Goal: Task Accomplishment & Management: Use online tool/utility

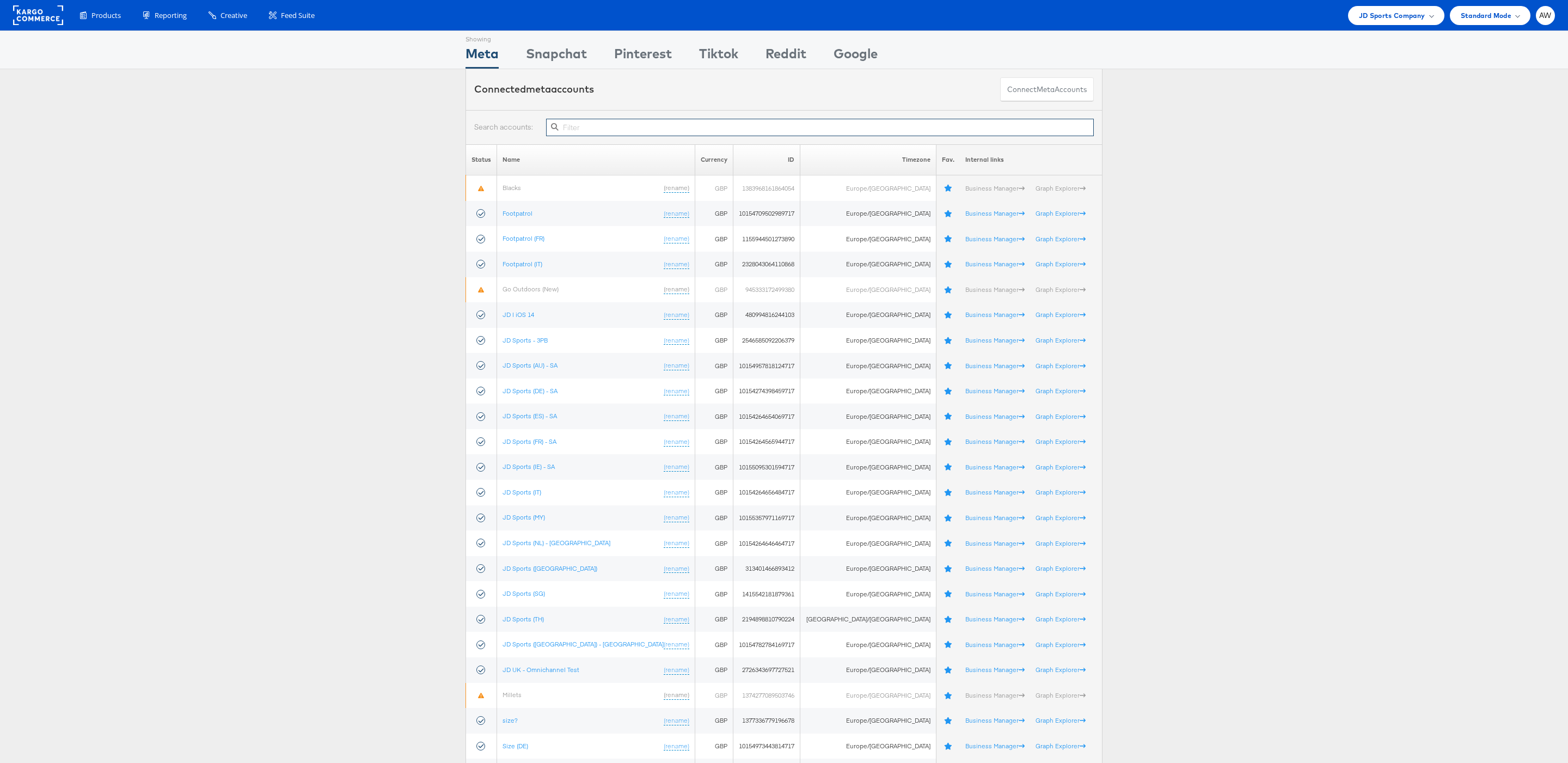
click at [838, 127] on input "text" at bounding box center [820, 127] width 548 height 18
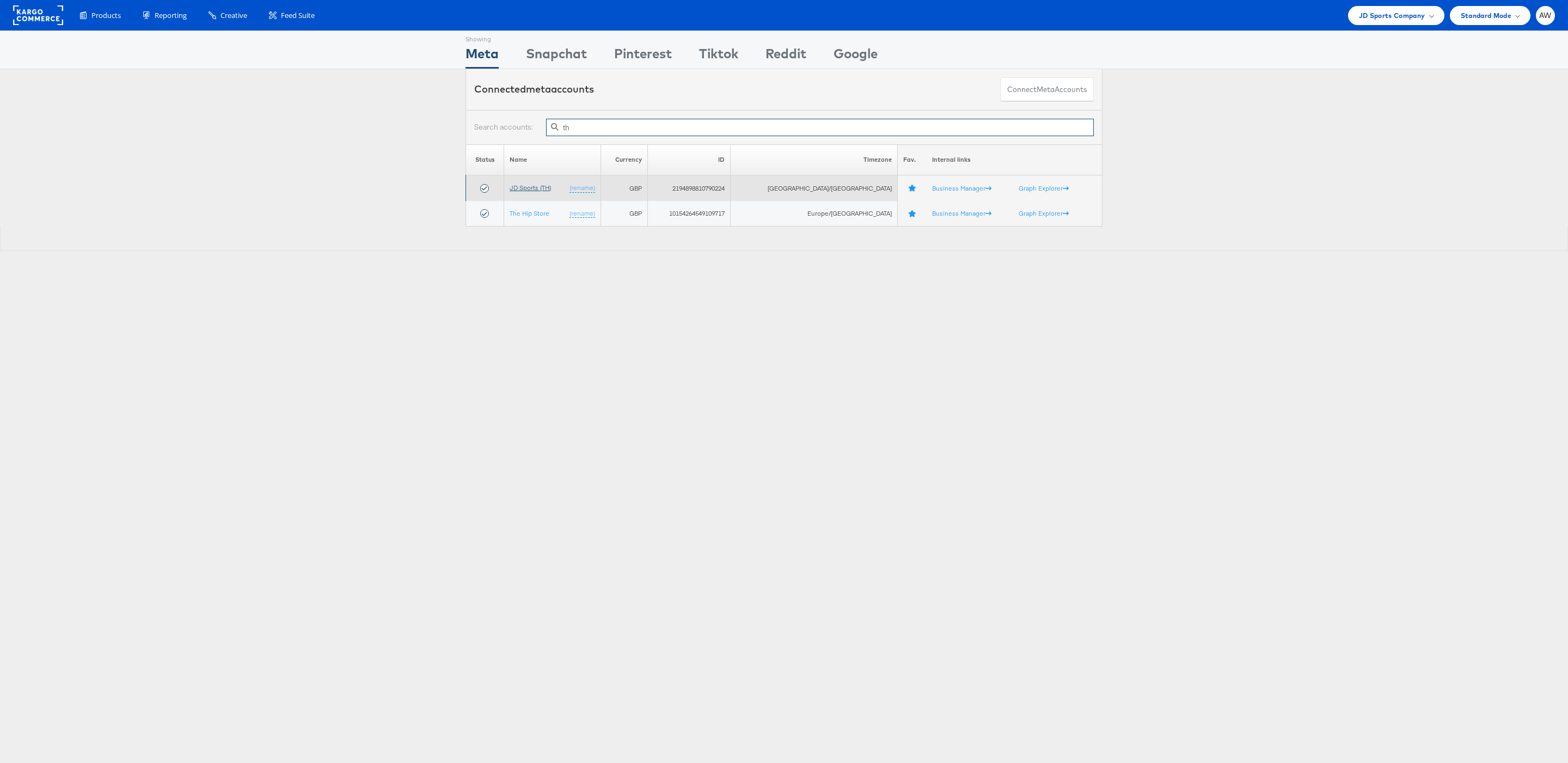
type input "th"
click at [525, 191] on link "JD Sports (TH)" at bounding box center [530, 187] width 42 height 8
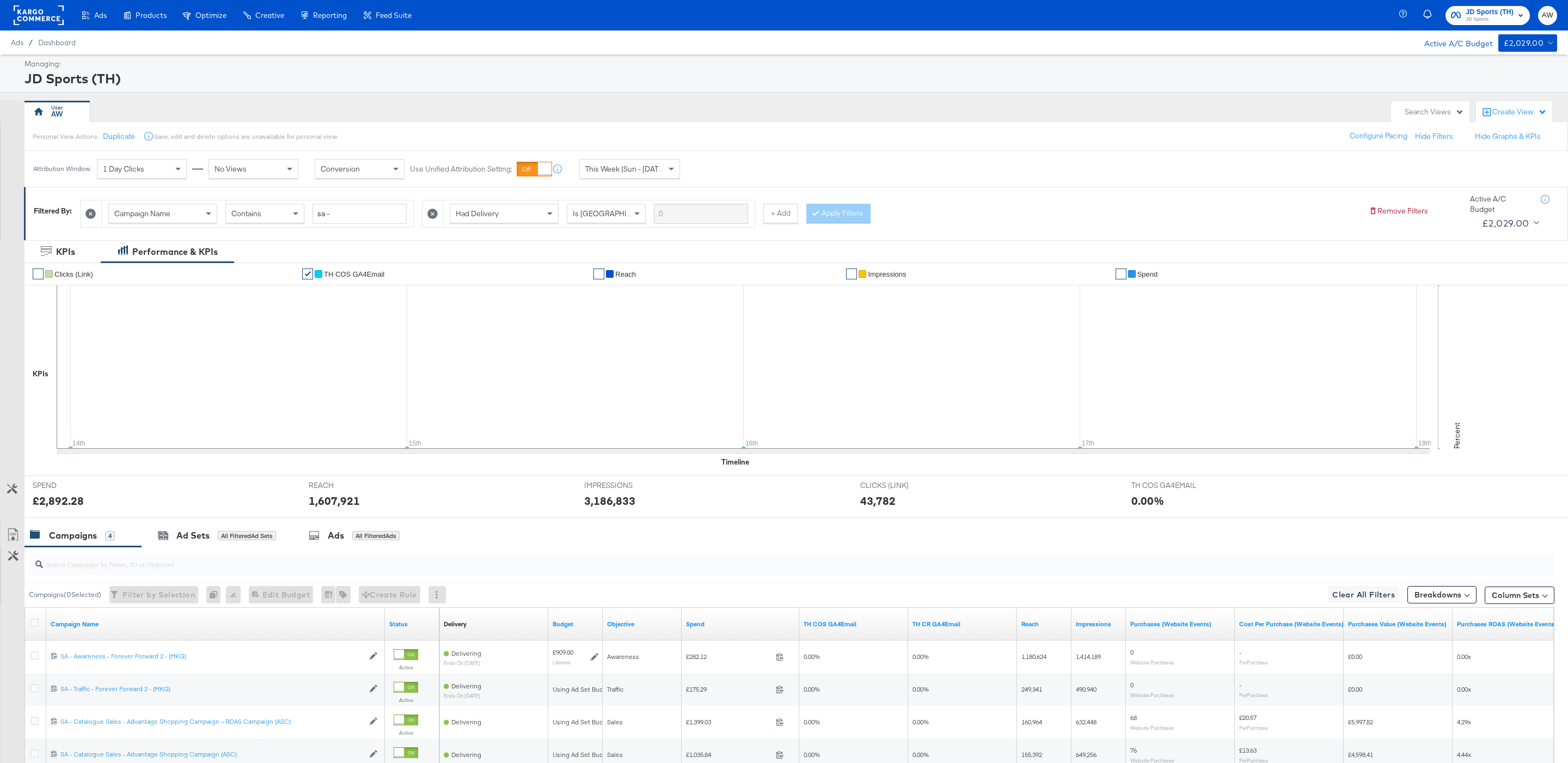
scroll to position [124, 0]
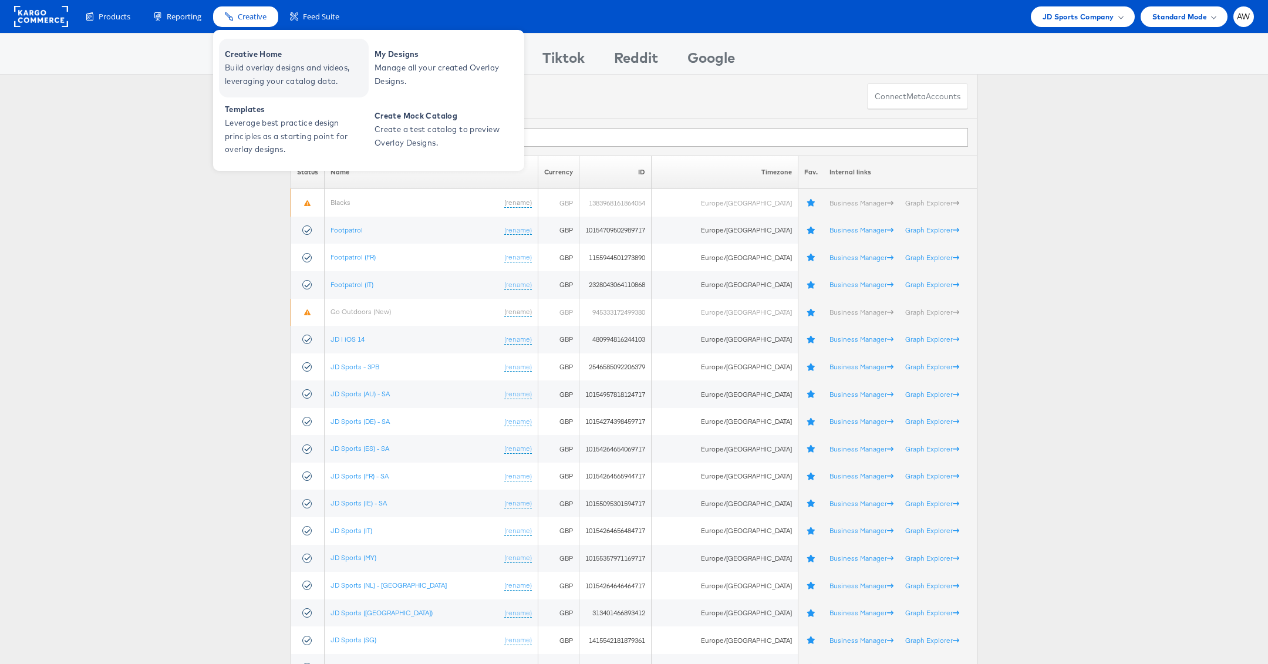
click at [245, 58] on span "Creative Home" at bounding box center [295, 55] width 141 height 14
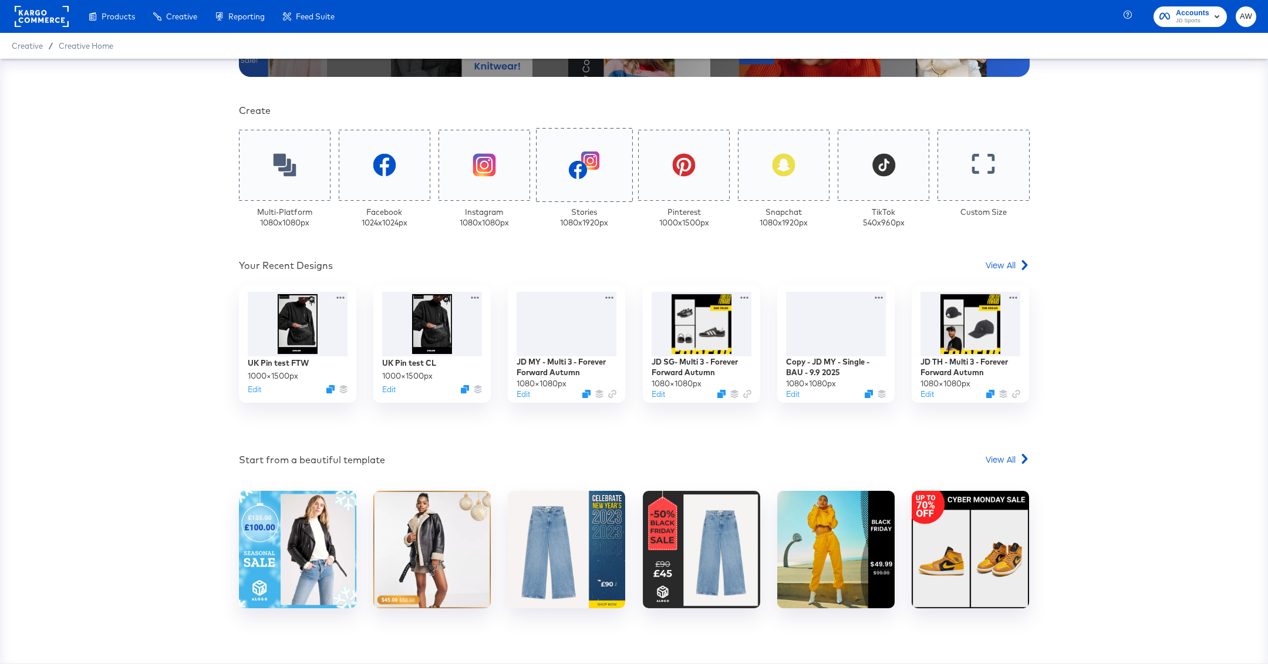
scroll to position [260, 0]
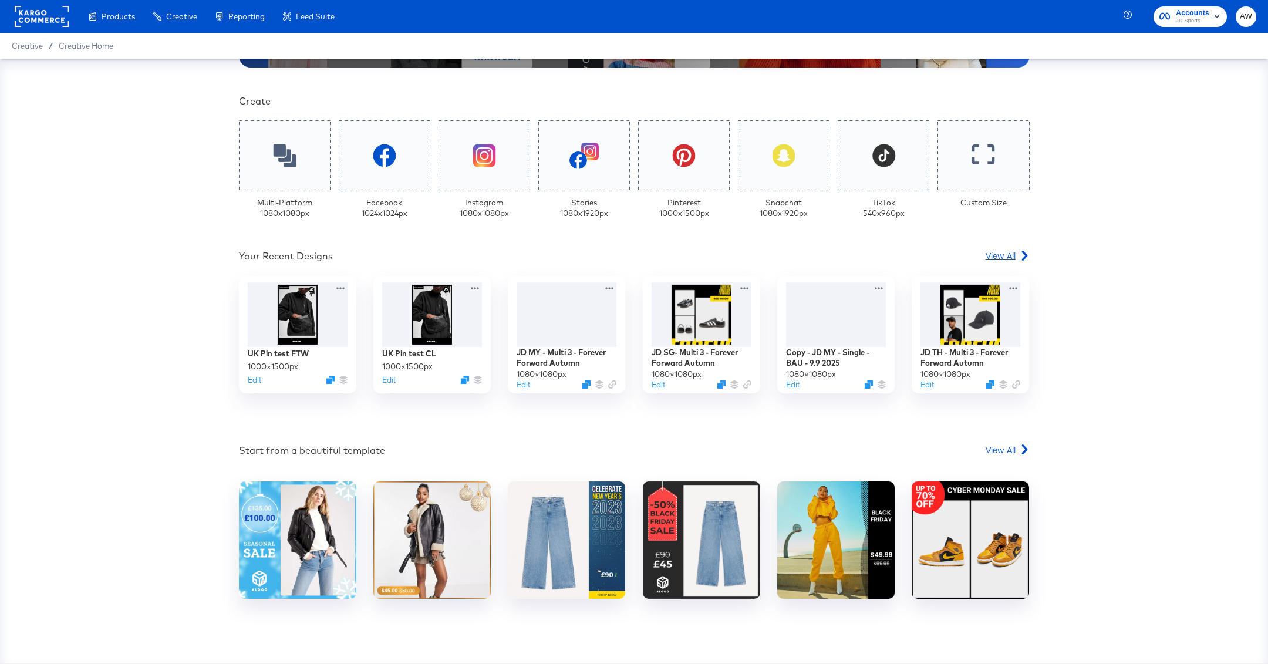
click at [1026, 258] on icon at bounding box center [1025, 256] width 10 height 10
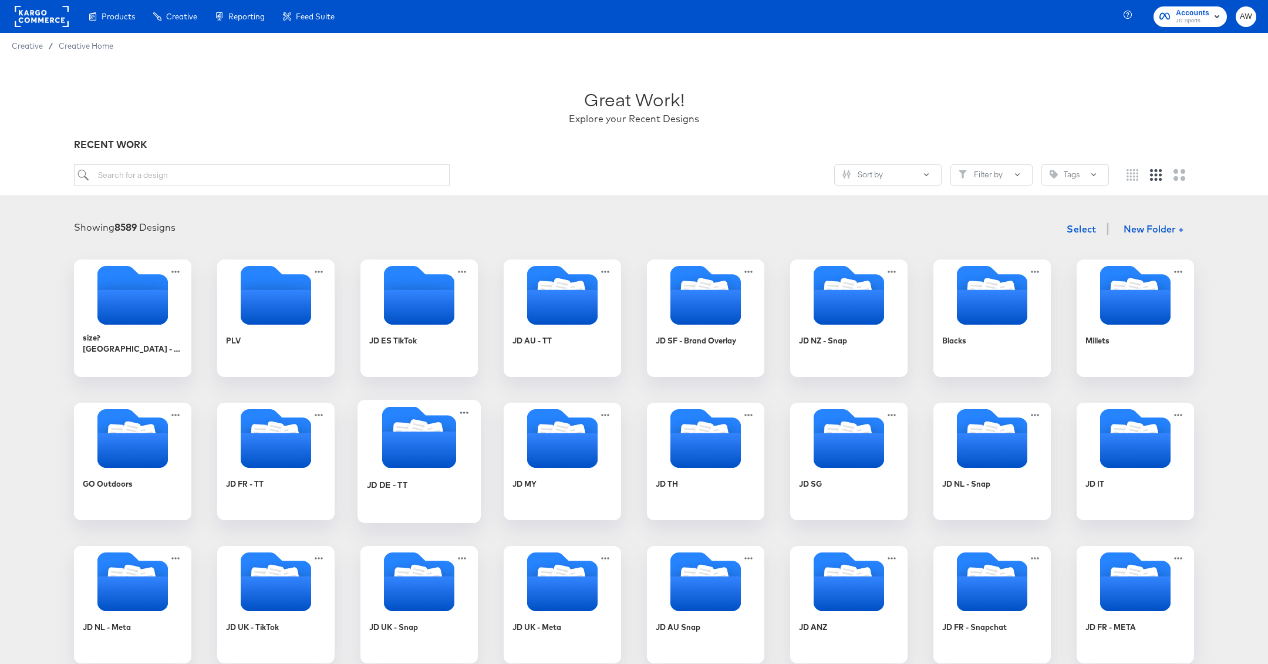
scroll to position [125, 0]
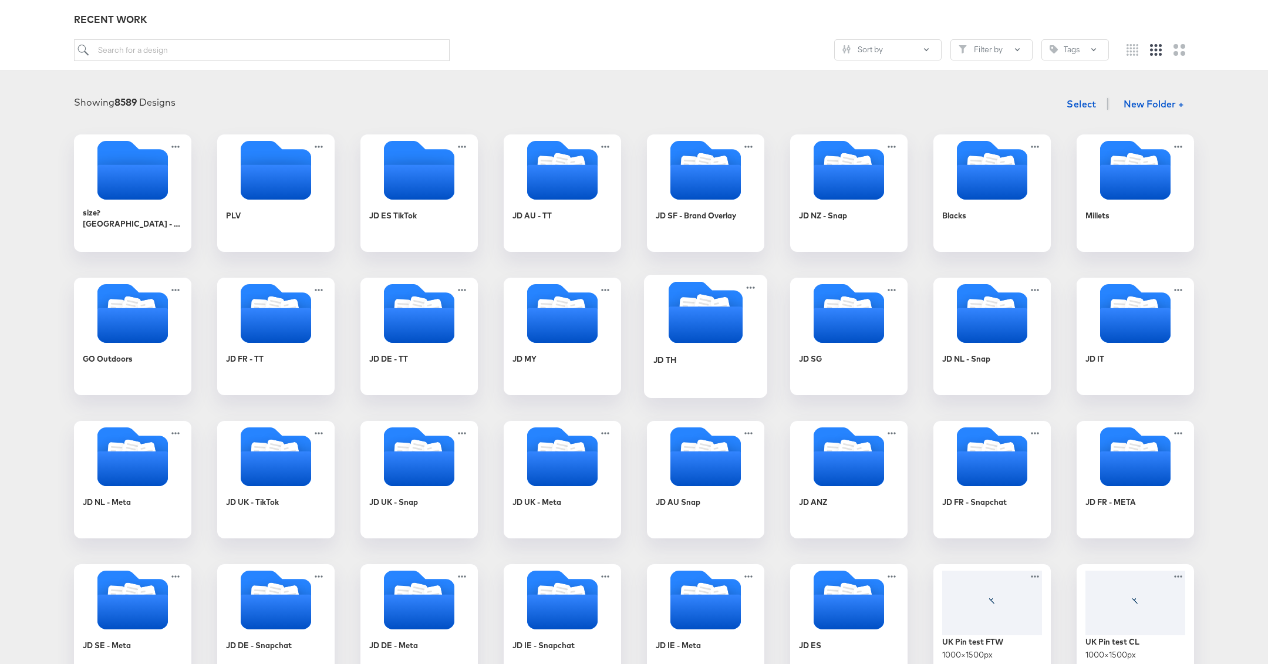
click at [708, 325] on icon "Folder" at bounding box center [706, 325] width 74 height 36
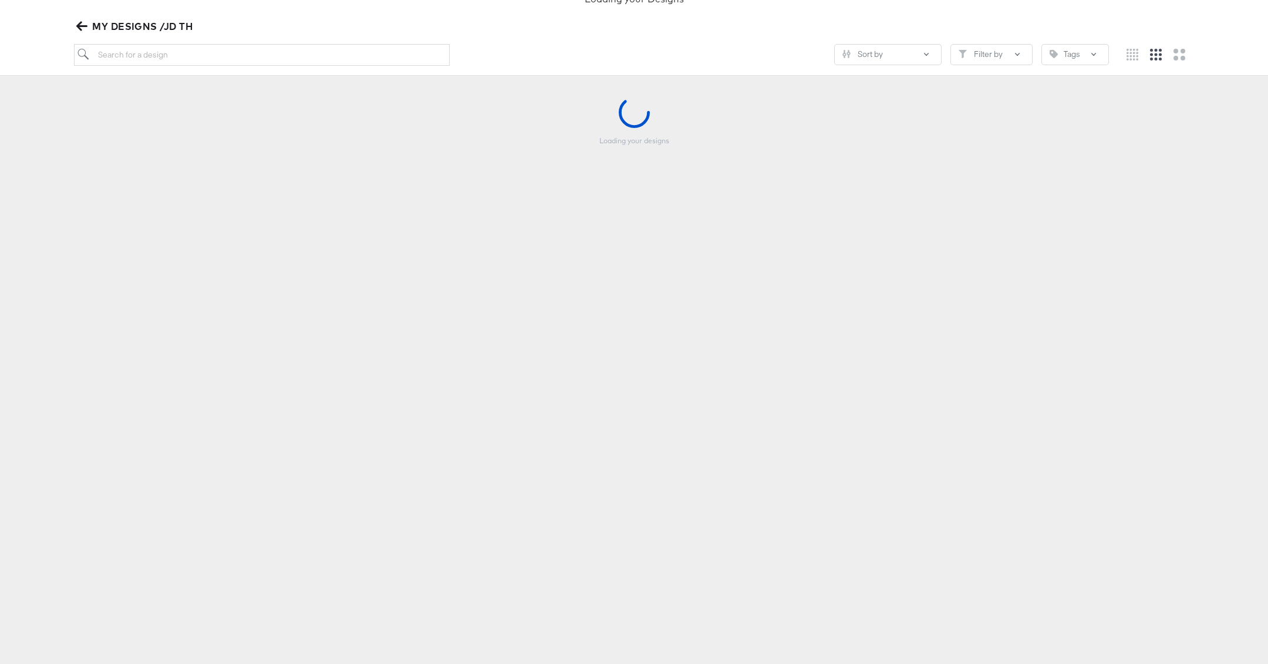
scroll to position [124, 0]
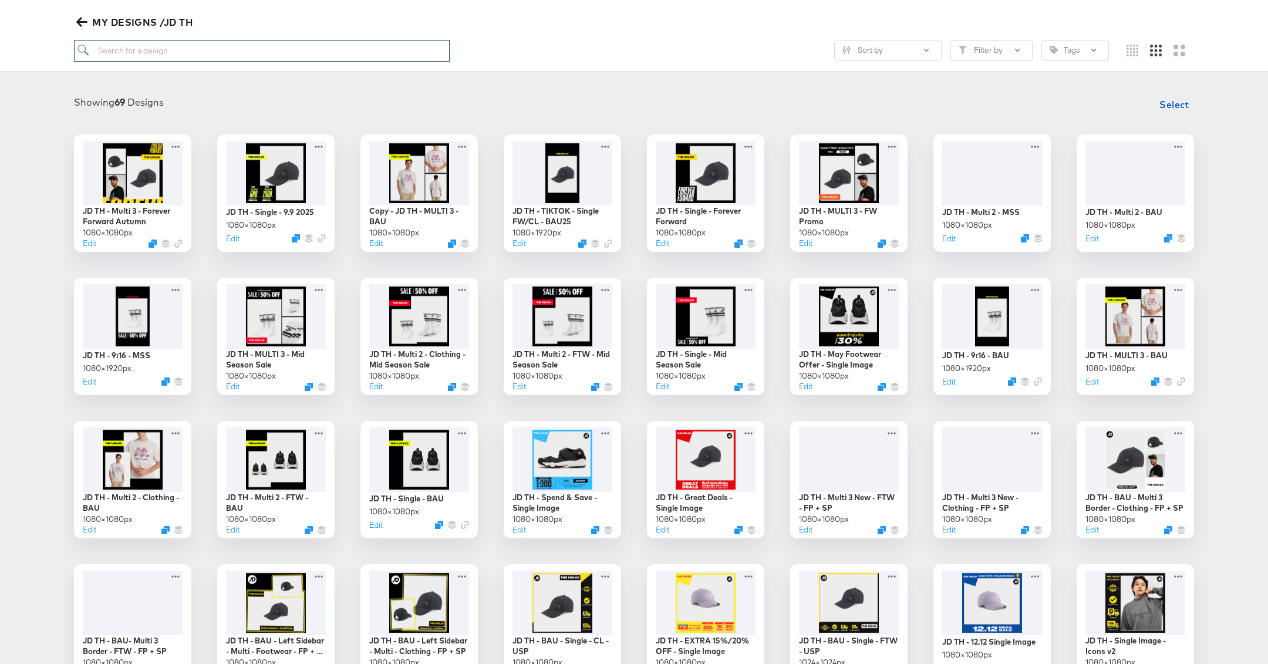
click at [244, 48] on input "search" at bounding box center [262, 51] width 376 height 22
type input "great deals"
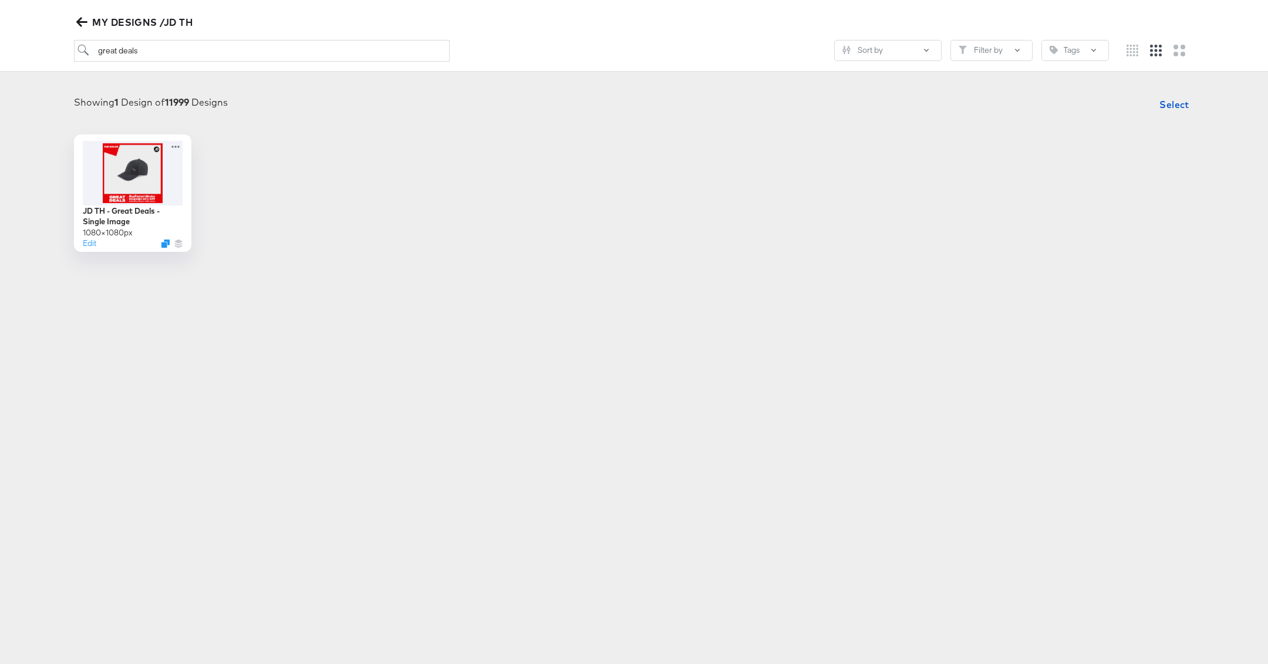
click at [200, 62] on div at bounding box center [634, 62] width 1120 height 1
click at [198, 54] on input "great deals" at bounding box center [262, 51] width 376 height 22
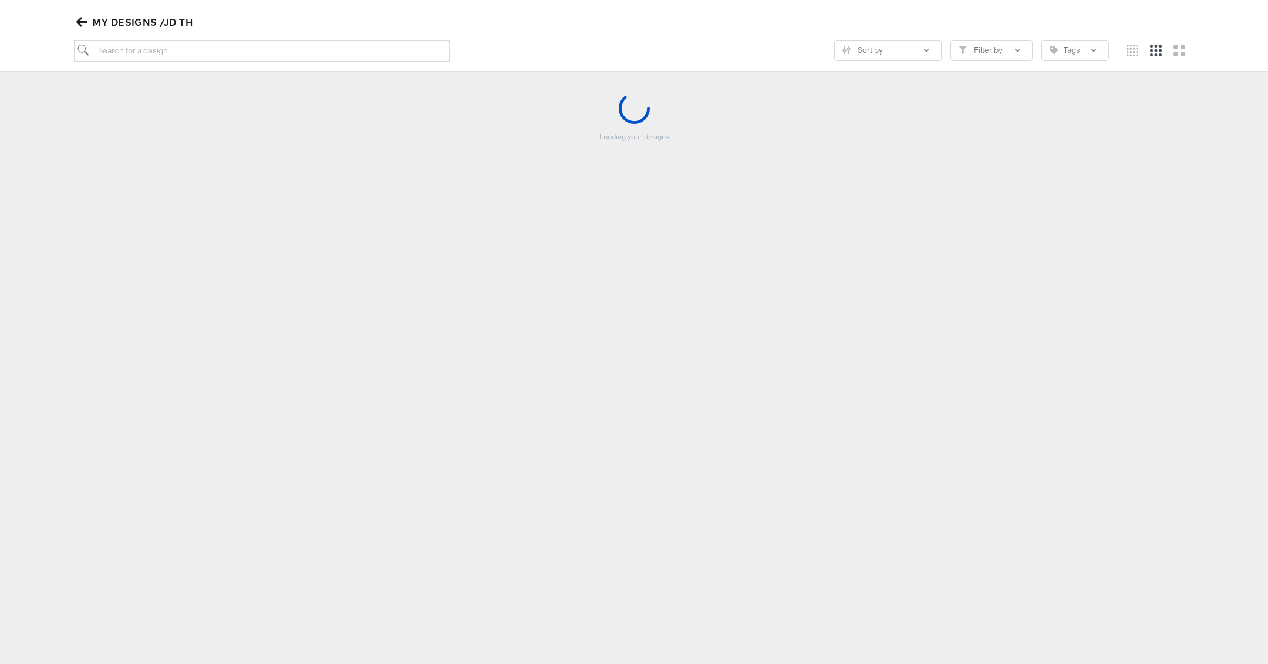
click at [379, 177] on div "Loading your designs" at bounding box center [634, 151] width 1245 height 117
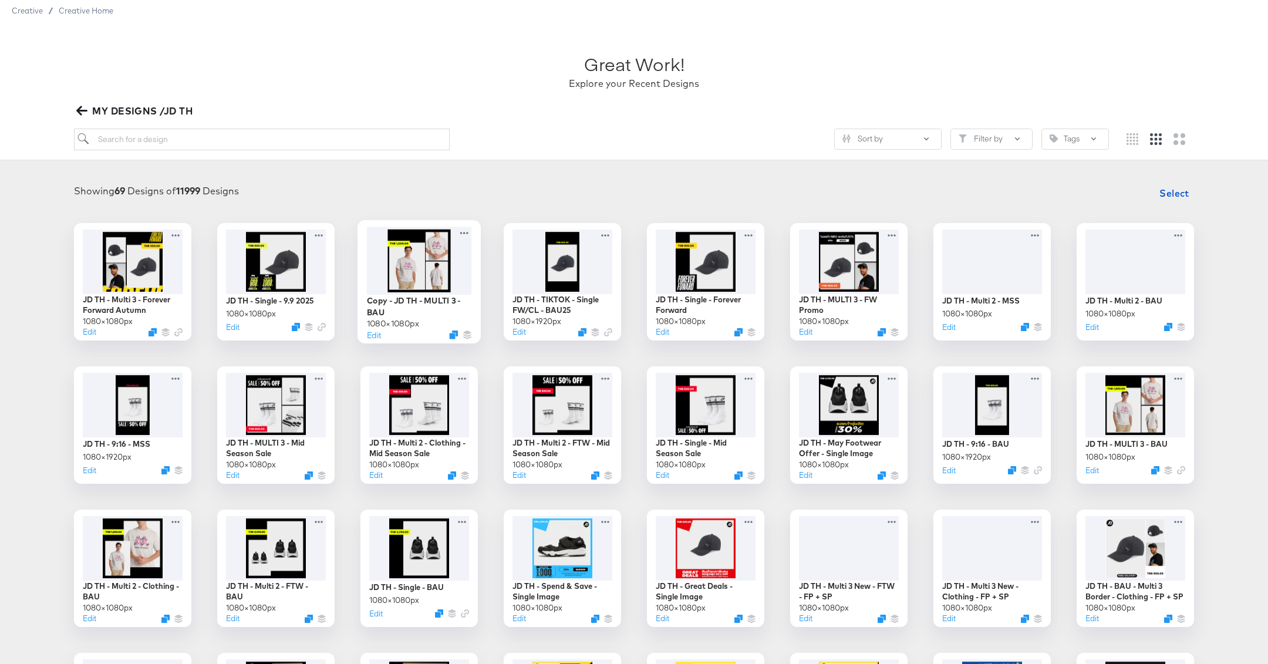
scroll to position [33, 0]
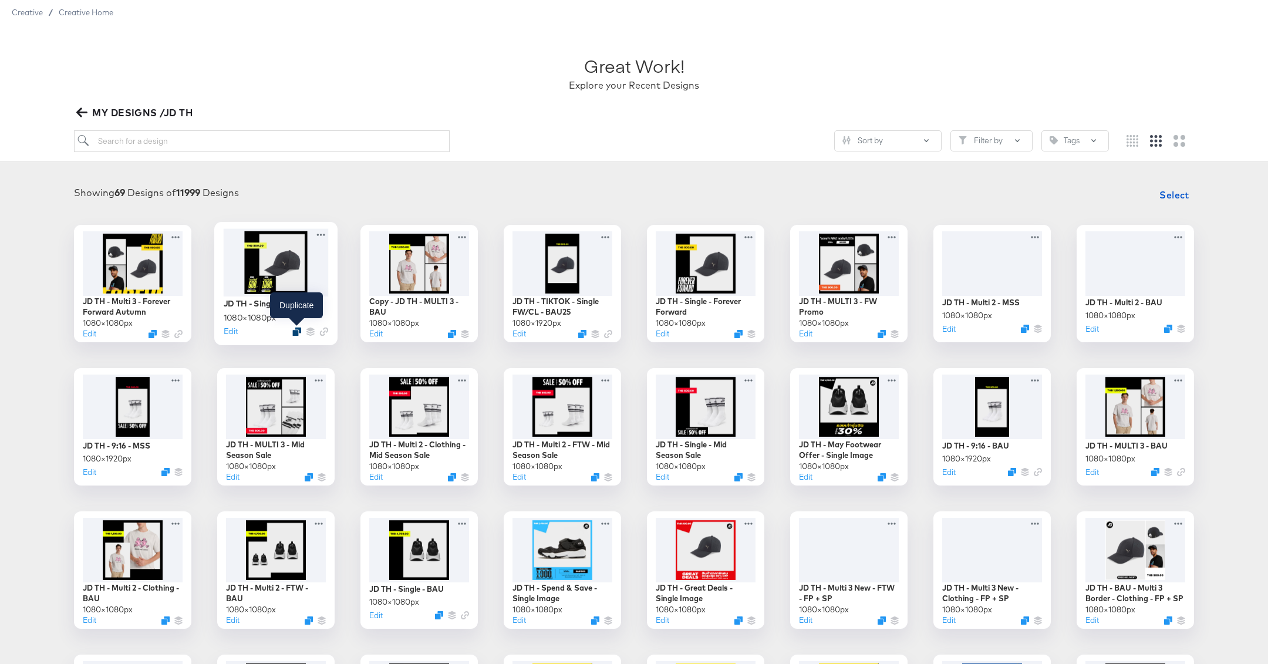
click at [299, 333] on icon "Duplicate" at bounding box center [296, 331] width 9 height 9
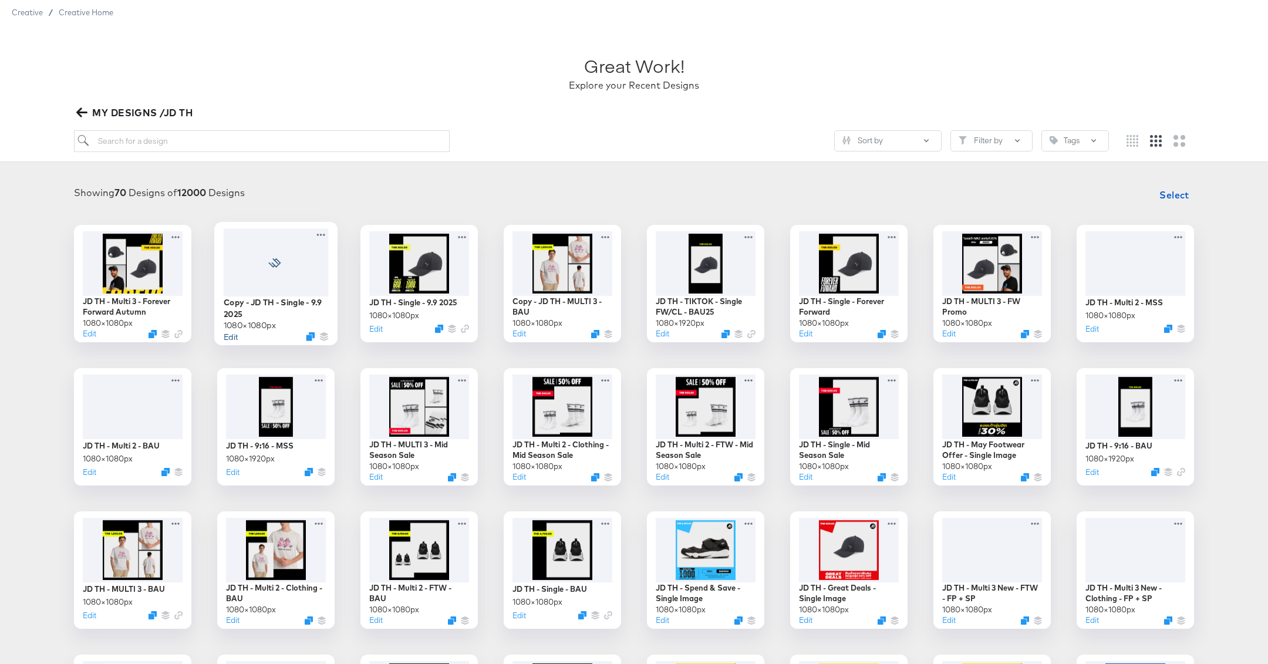
click at [230, 334] on button "Edit" at bounding box center [231, 336] width 14 height 11
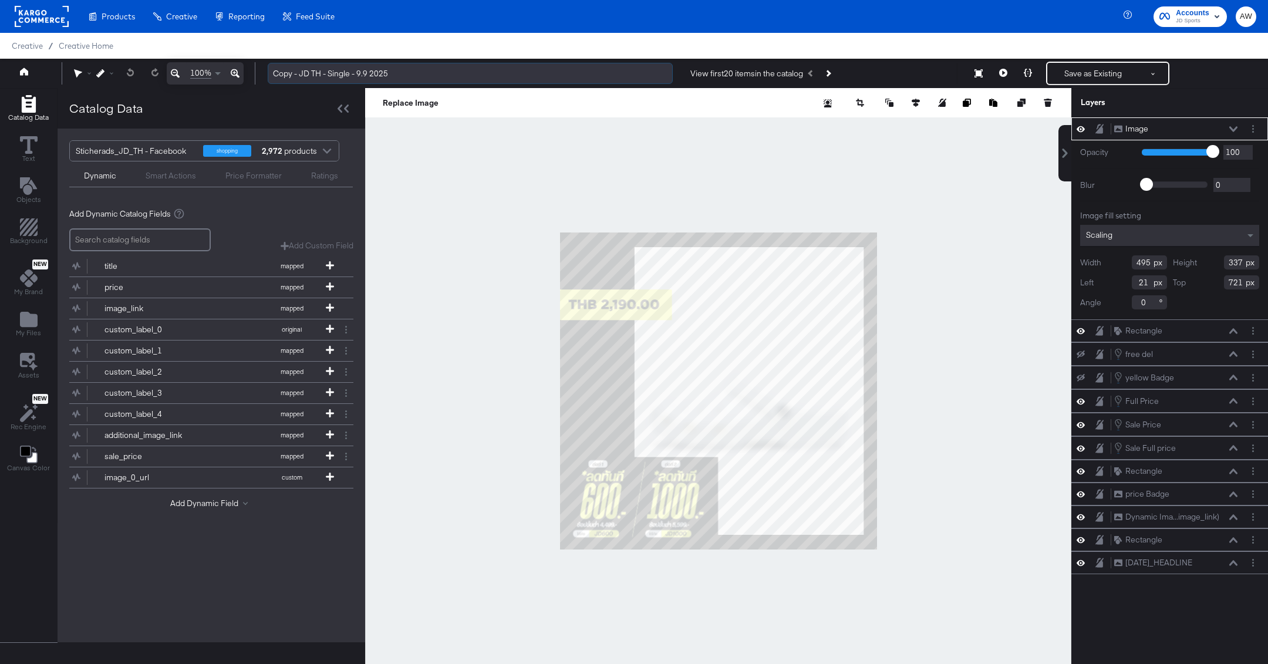
click at [387, 72] on input "Copy - JD TH - Single - 9.9 2025" at bounding box center [470, 74] width 405 height 22
drag, startPoint x: 299, startPoint y: 71, endPoint x: 266, endPoint y: 69, distance: 33.6
click at [266, 69] on div "Copy - JD TH - Single - 9.9 2025 View first 20 items in the catalog Save as Exi…" at bounding box center [757, 73] width 998 height 23
drag, startPoint x: 331, startPoint y: 71, endPoint x: 441, endPoint y: 76, distance: 110.5
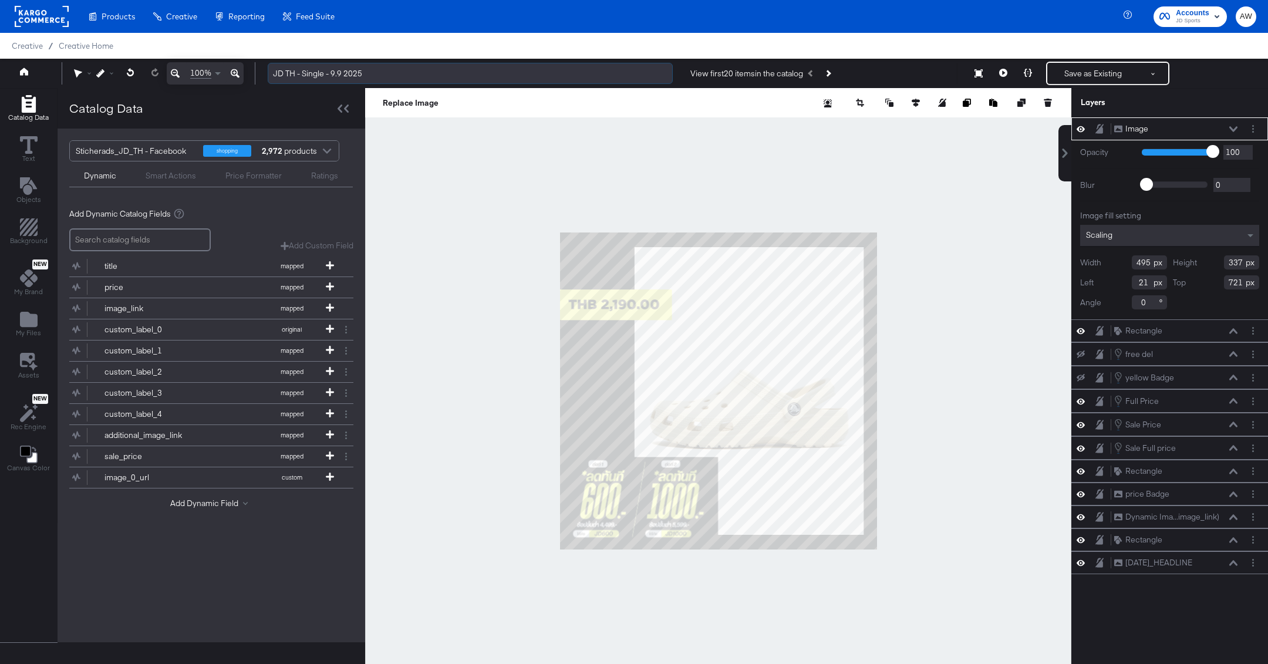
click at [441, 76] on input "JD TH - Single - 9.9 2025" at bounding box center [470, 74] width 405 height 22
type input "JD TH - Single - Great Deals 2025"
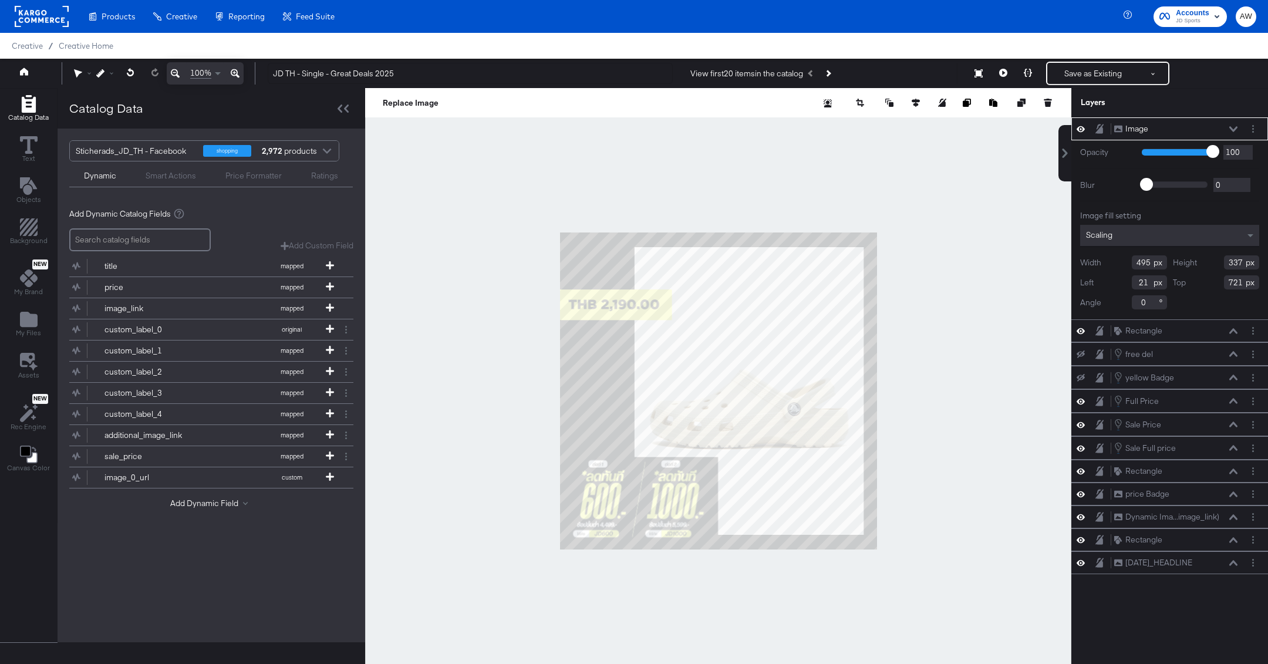
click at [640, 179] on div at bounding box center [718, 391] width 706 height 606
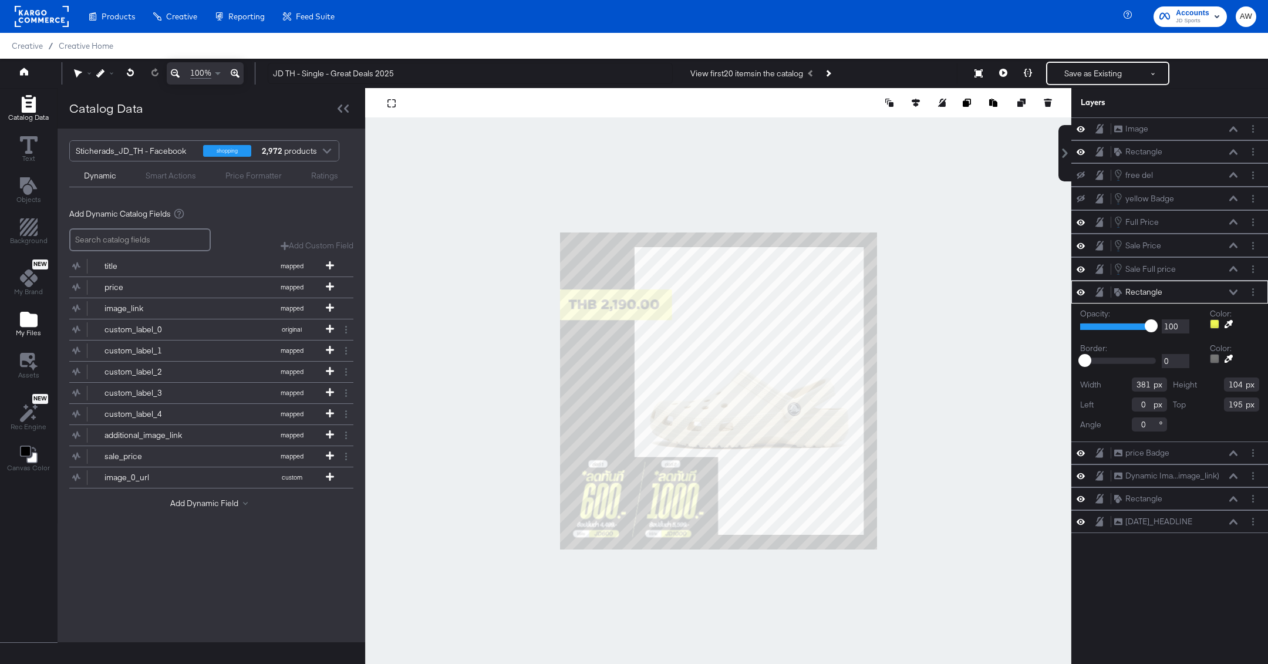
click at [22, 323] on icon "Add Files" at bounding box center [29, 319] width 18 height 15
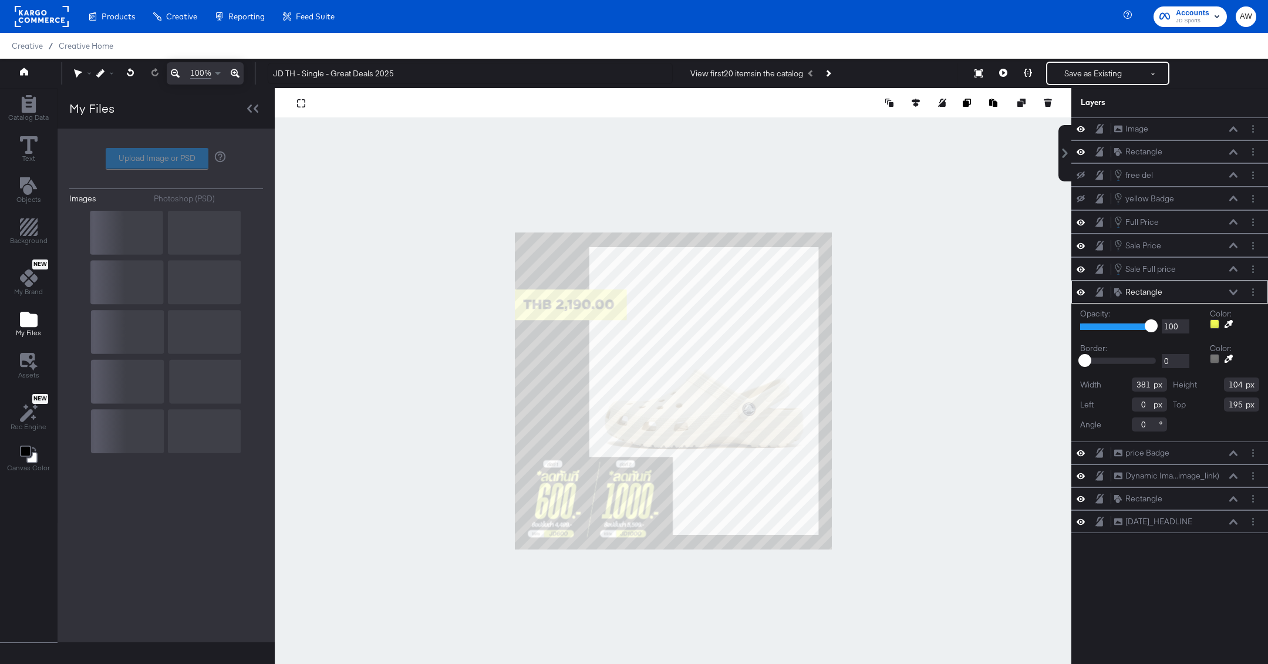
click at [176, 154] on label "Upload Image or PSD" at bounding box center [157, 159] width 102 height 20
click at [166, 159] on input "Upload Image or PSD" at bounding box center [166, 159] width 0 height 0
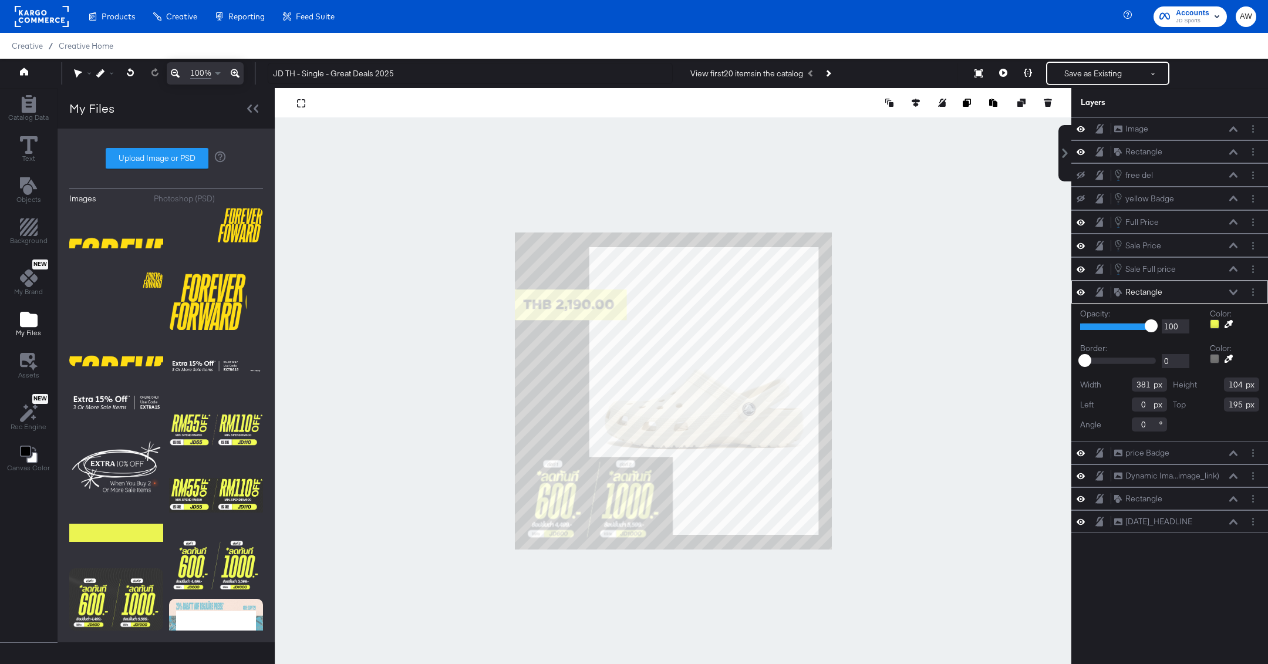
type input "C:\fakepath\ASC Overlay (2).png"
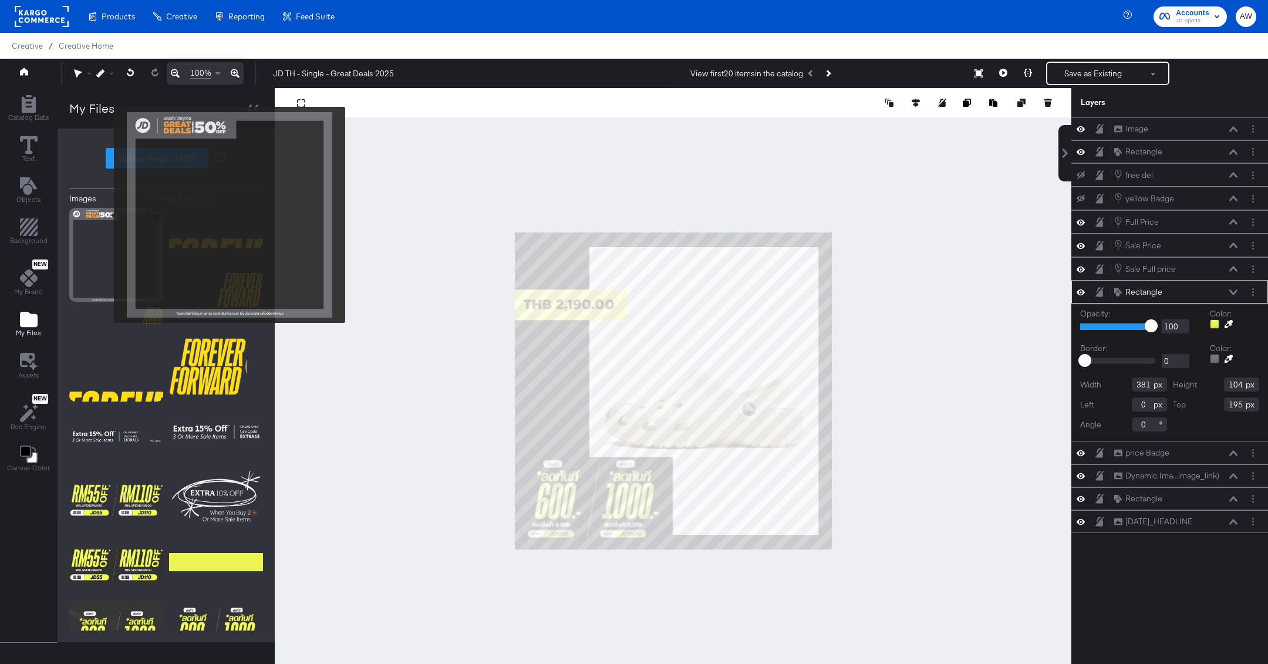
click at [106, 215] on img at bounding box center [116, 255] width 94 height 94
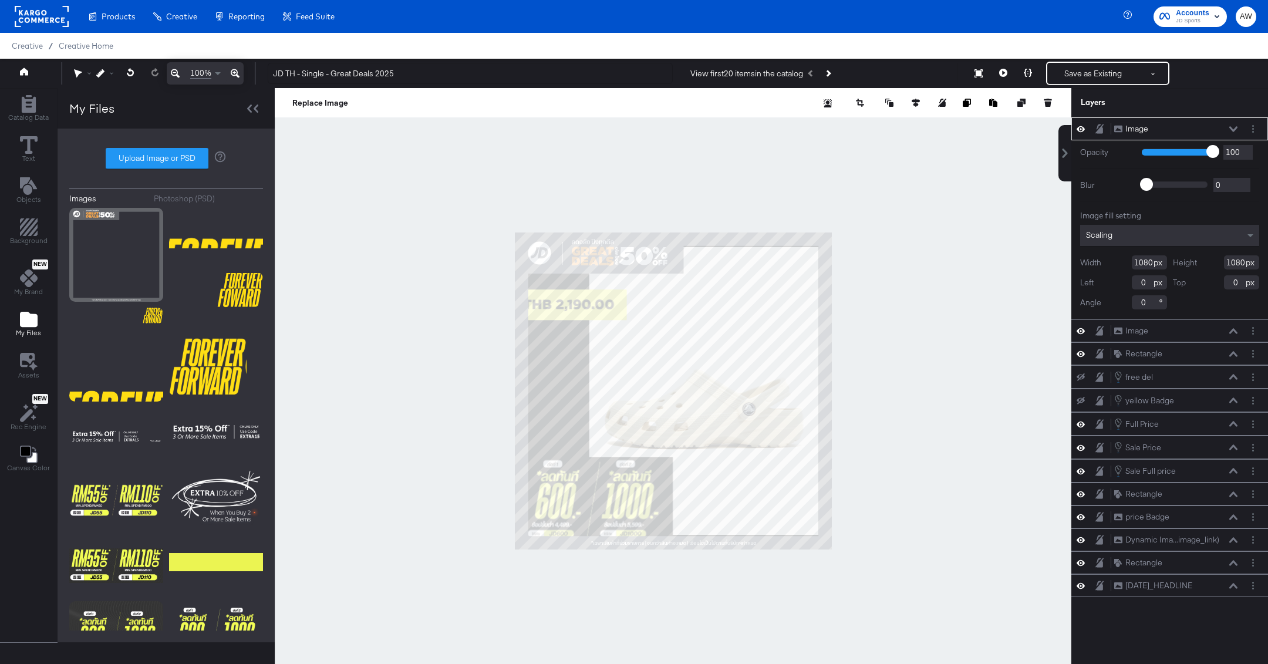
type input "212"
type input "134"
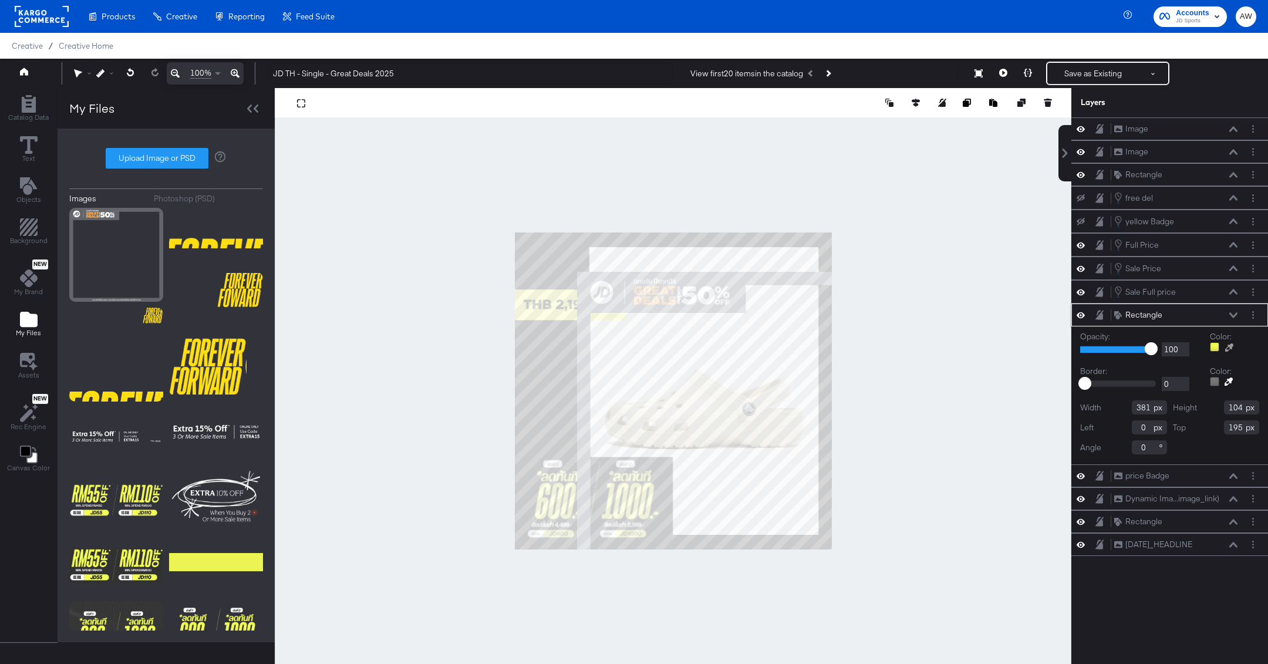
click at [1229, 344] on icon at bounding box center [1229, 348] width 8 height 8
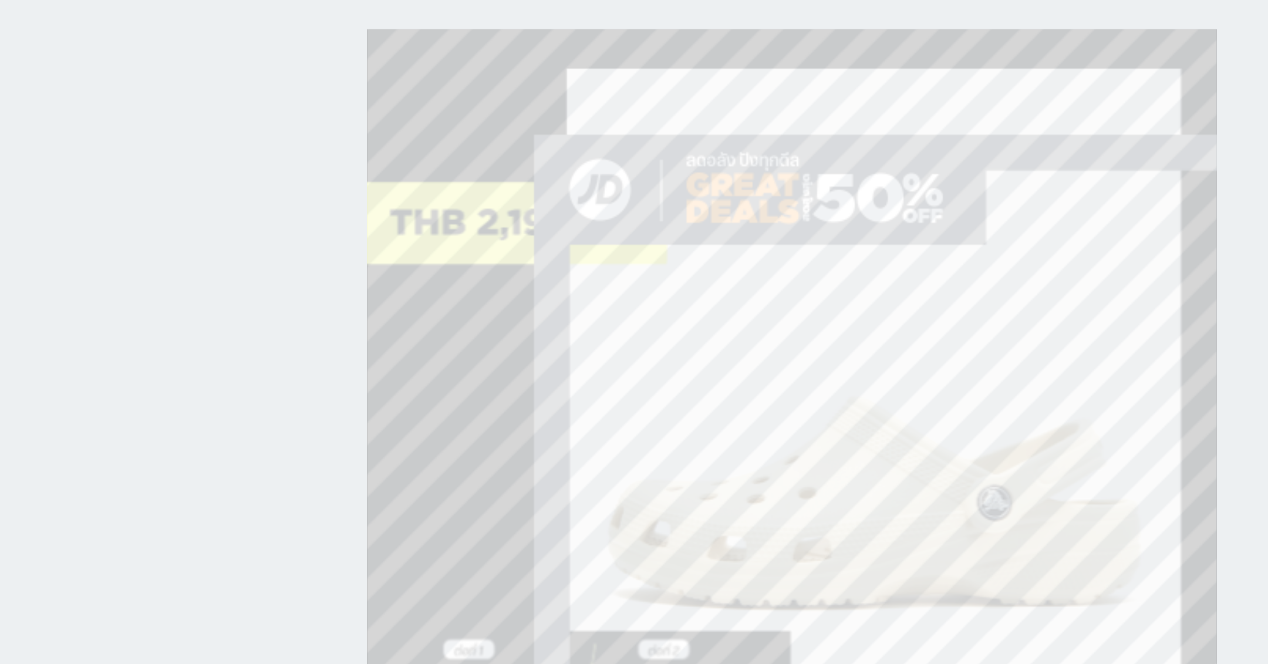
click at [643, 297] on div at bounding box center [673, 391] width 796 height 606
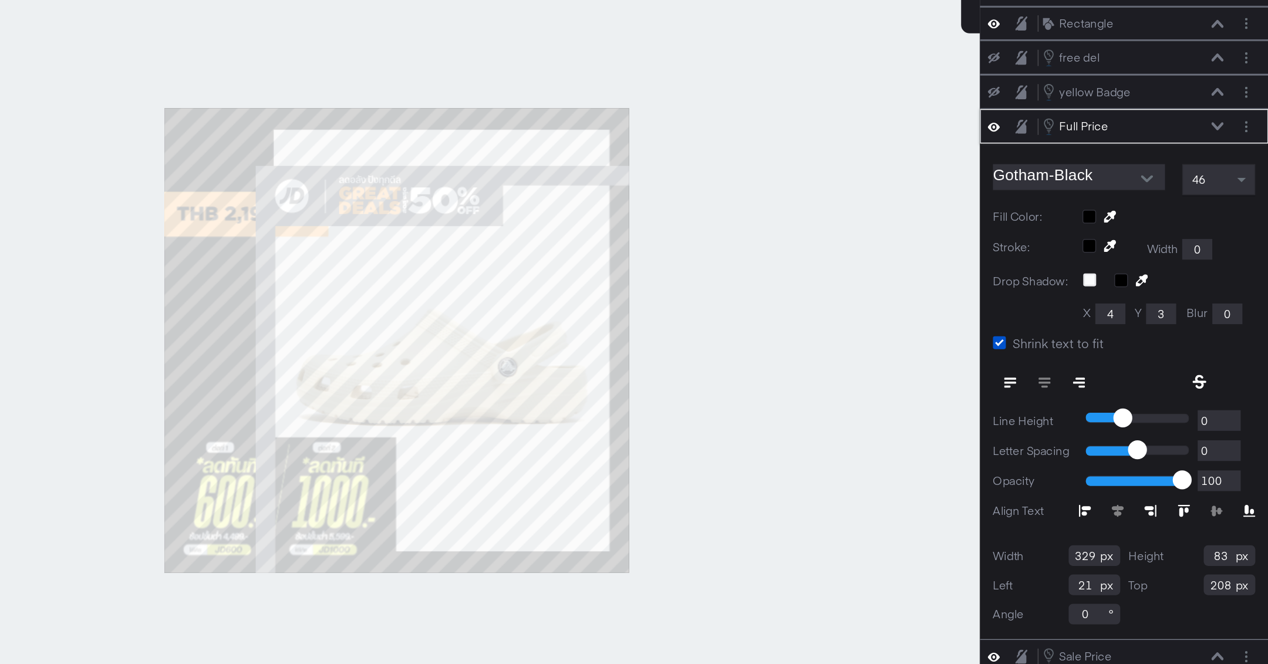
click at [1149, 302] on div at bounding box center [1201, 306] width 118 height 9
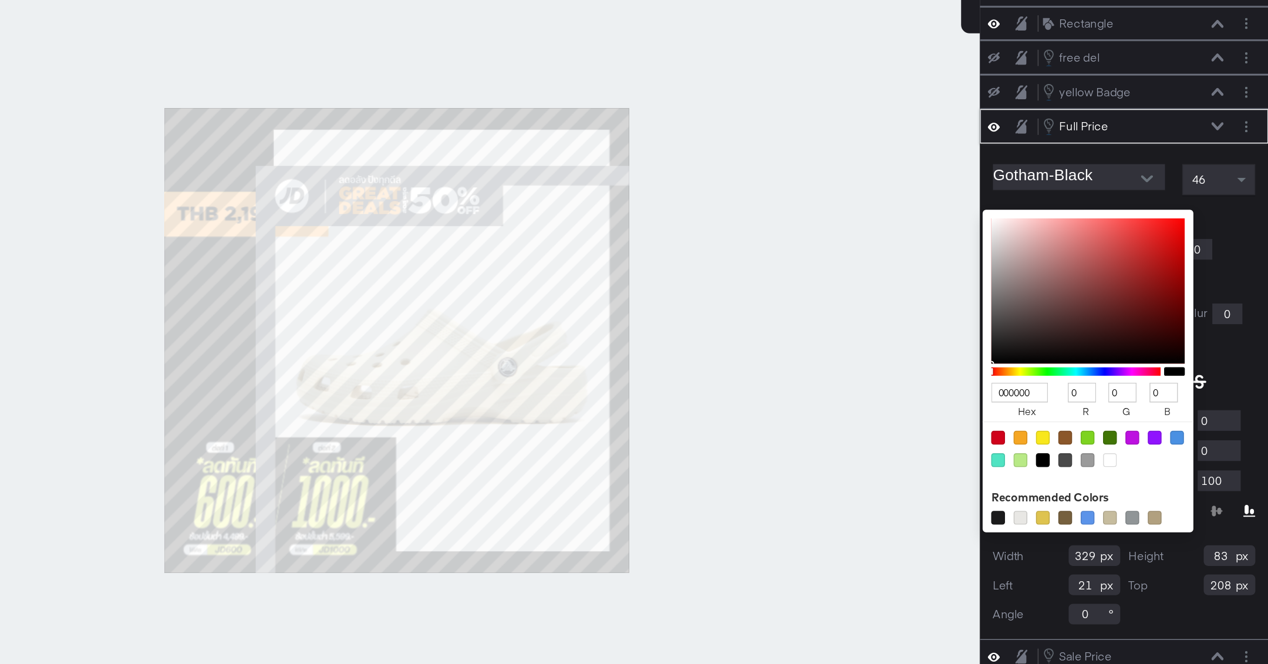
click at [1158, 470] on div at bounding box center [1160, 472] width 9 height 9
type input "FFFFFF"
type input "255"
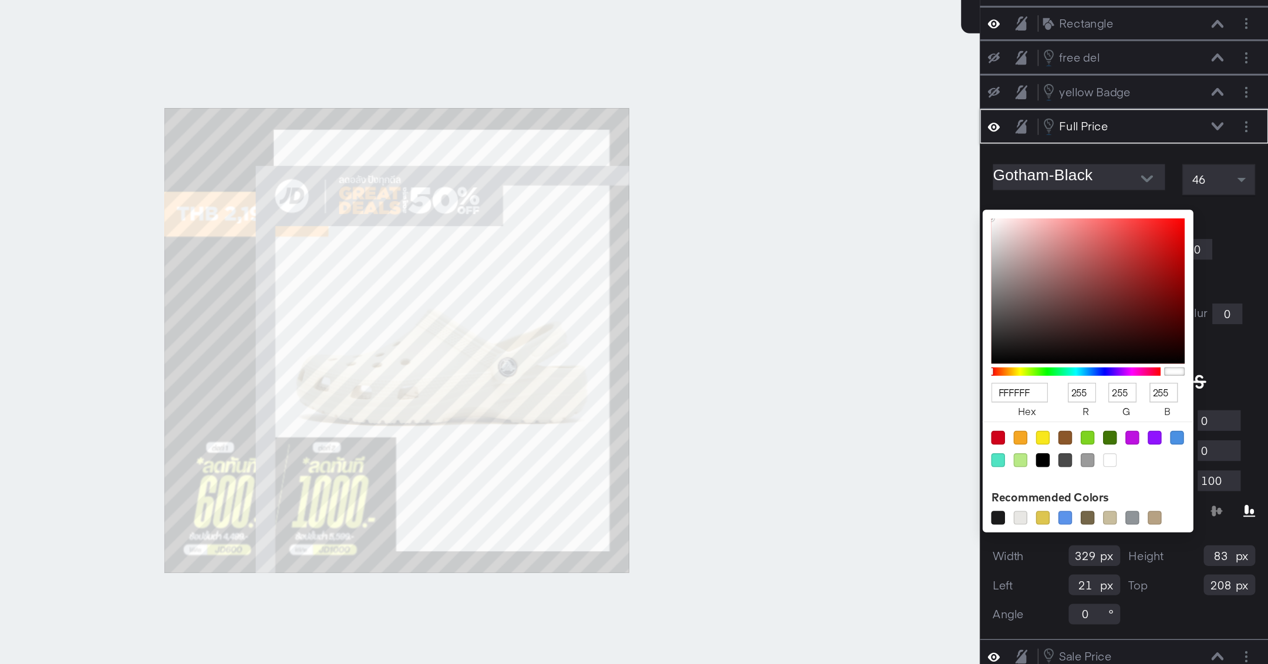
click at [993, 361] on div at bounding box center [673, 391] width 796 height 606
type input "EDF0F2"
type input "237"
type input "240"
type input "242"
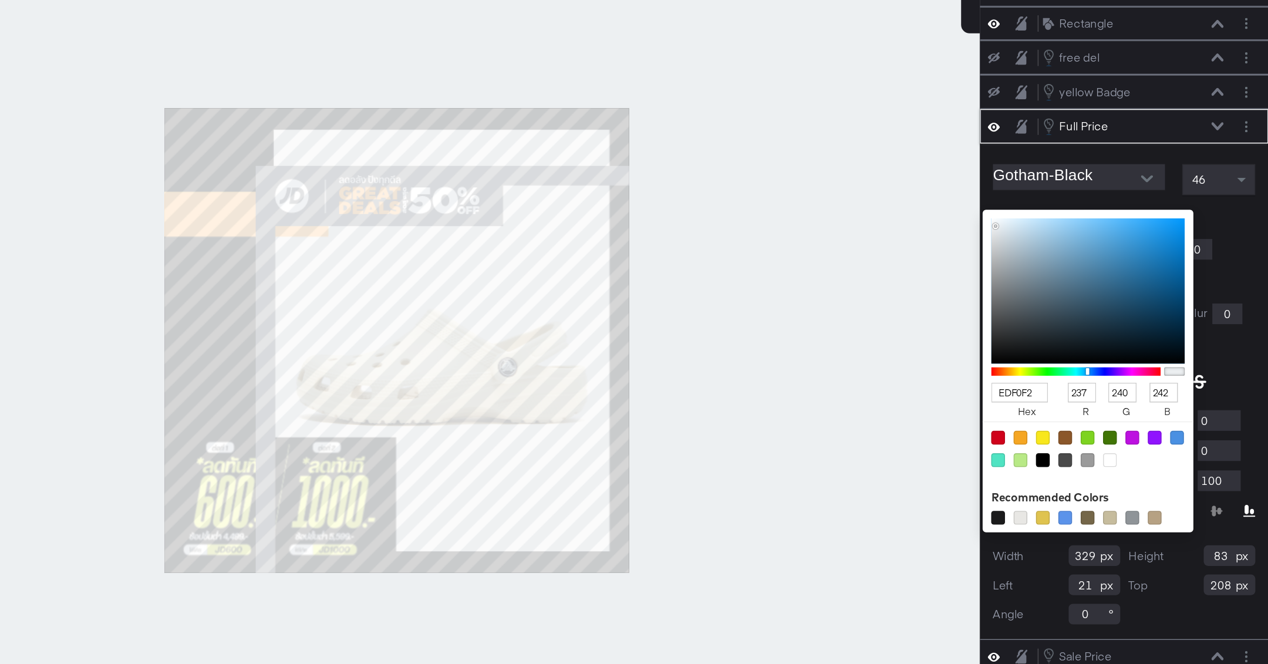
click at [1157, 469] on div at bounding box center [1160, 472] width 9 height 9
type input "FFFFFF"
type input "255"
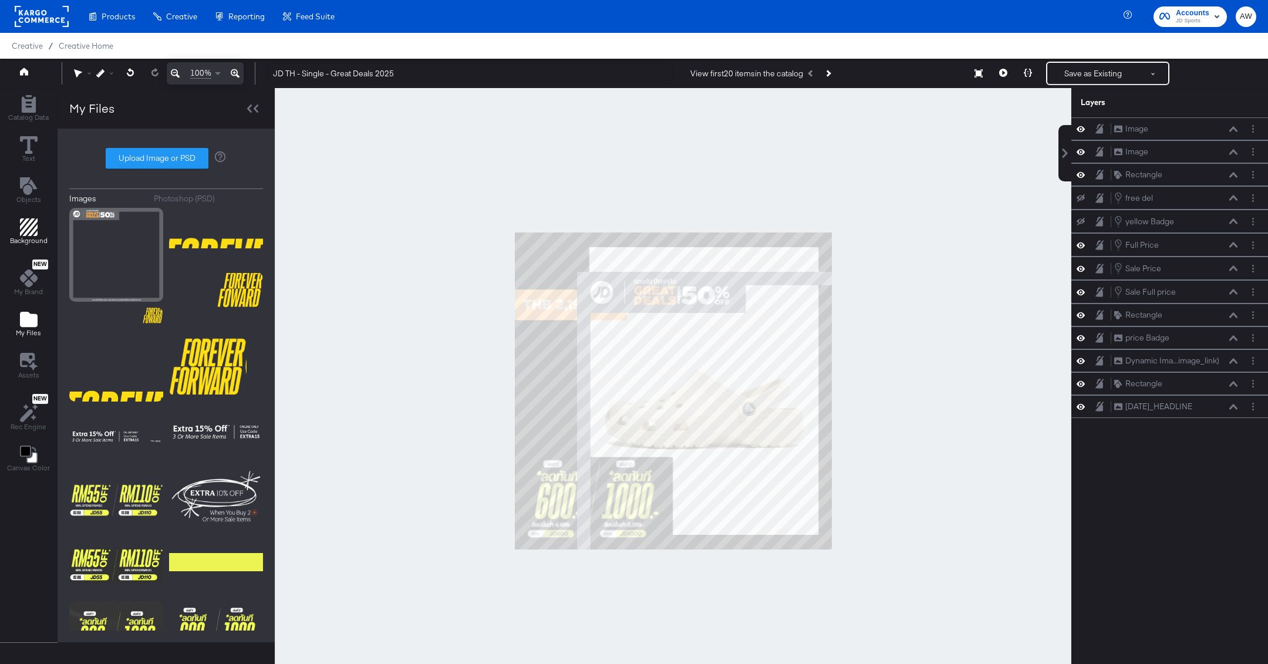
click at [38, 237] on span "Background" at bounding box center [29, 240] width 38 height 9
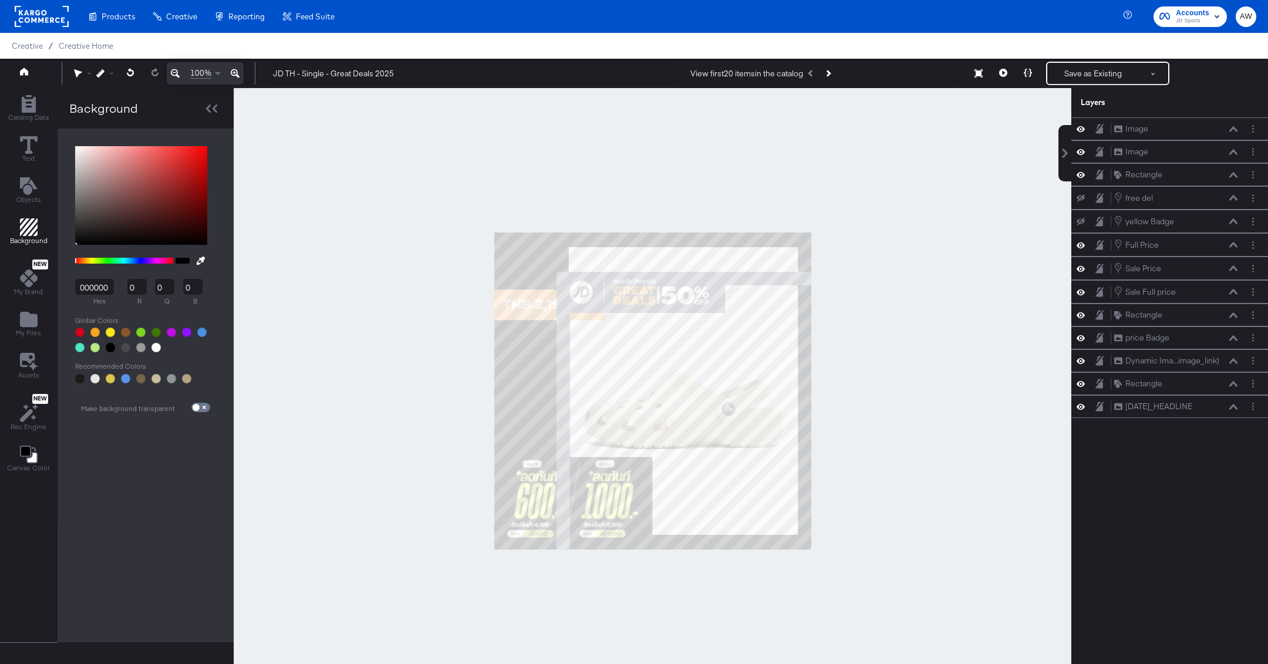
click at [199, 262] on button at bounding box center [200, 261] width 19 height 22
type input "63656A"
type input "99"
type input "101"
type input "106"
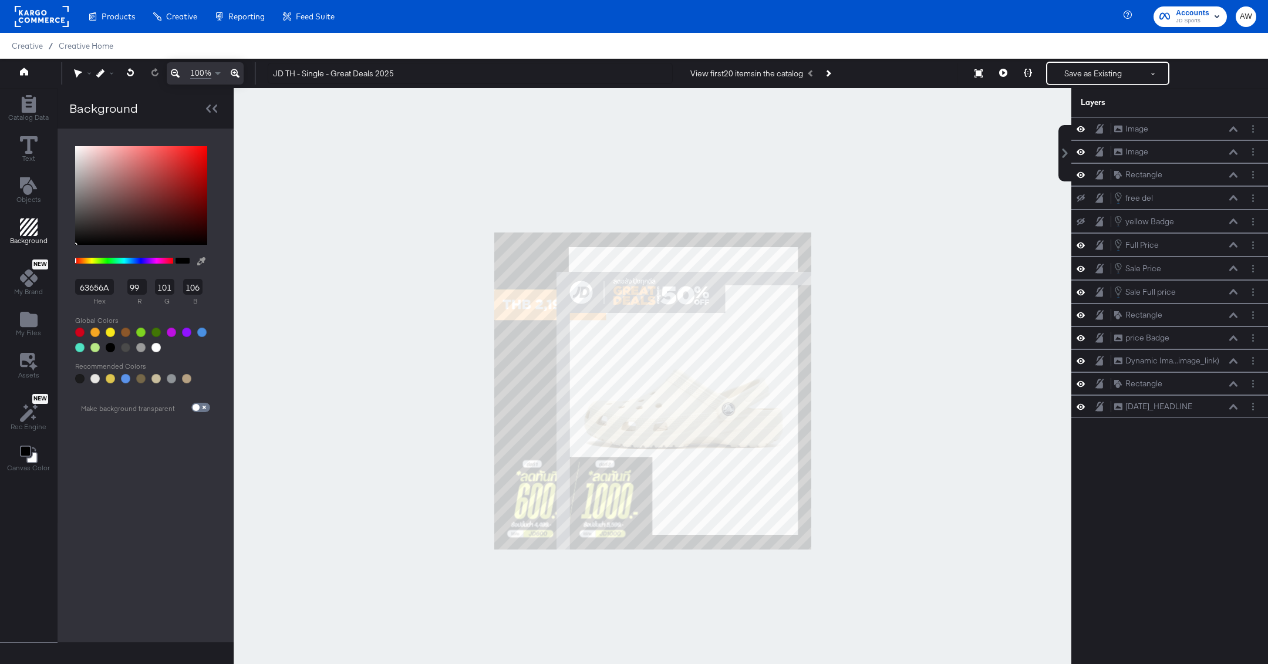
click at [563, 281] on div at bounding box center [652, 391] width 837 height 606
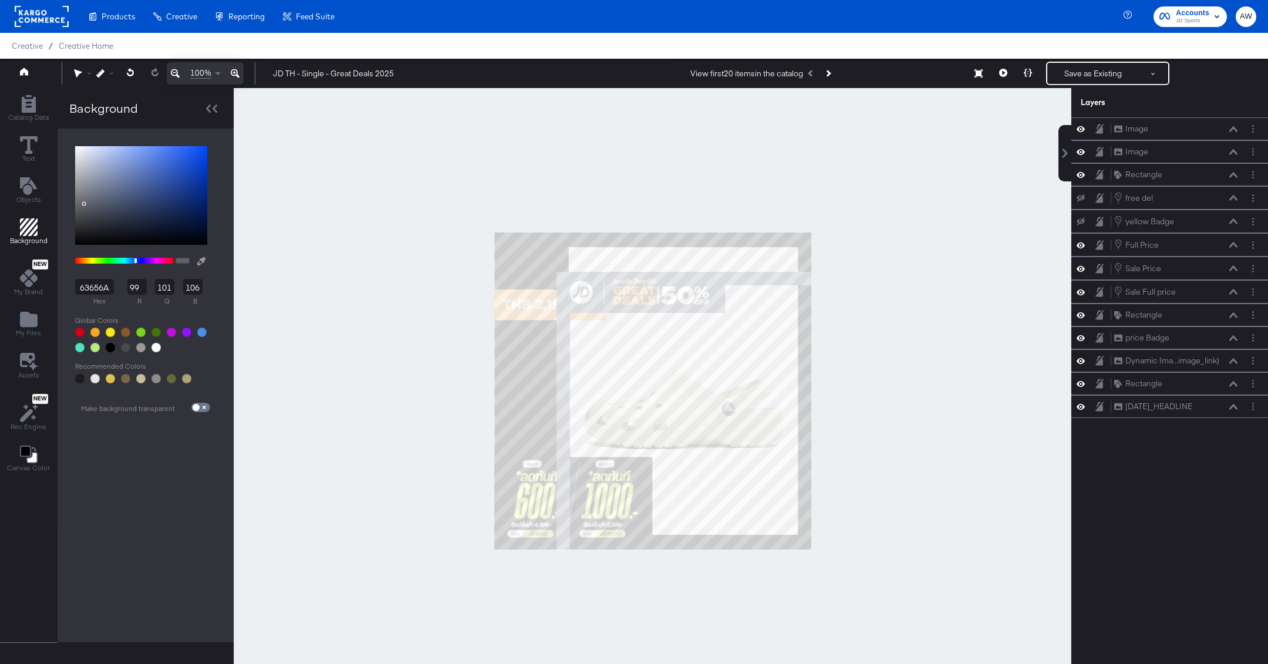
click at [192, 263] on button at bounding box center [201, 262] width 19 height 22
click at [559, 281] on div at bounding box center [652, 391] width 837 height 606
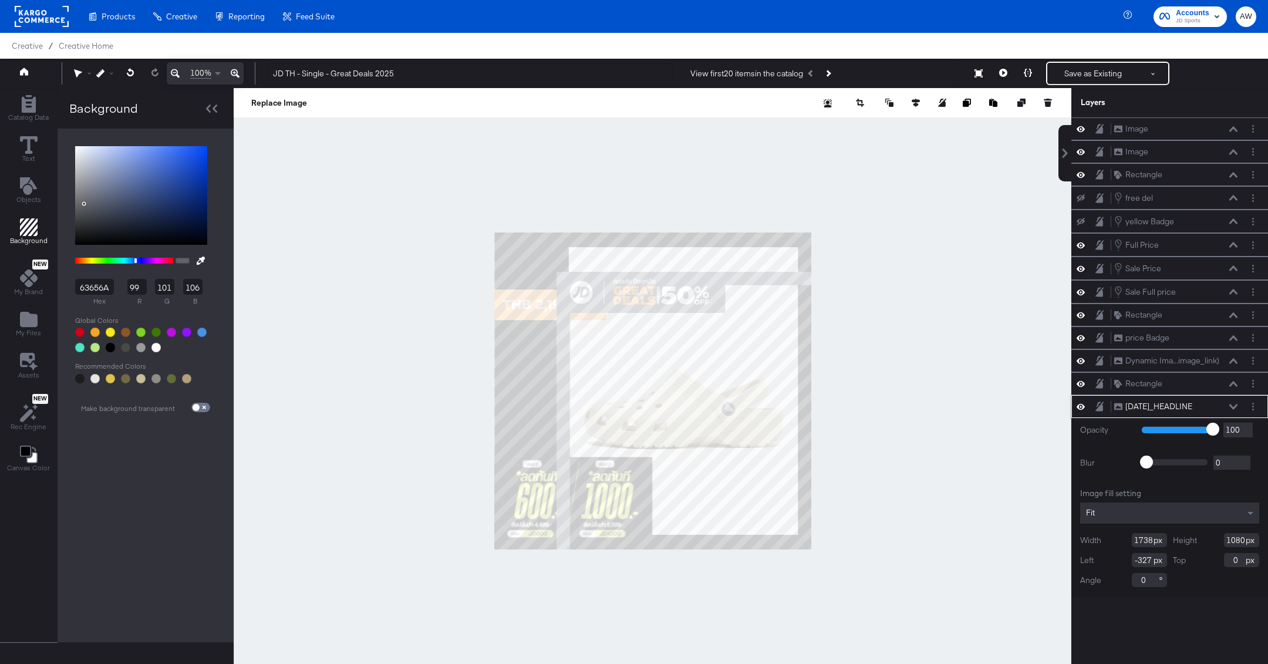
type input "41"
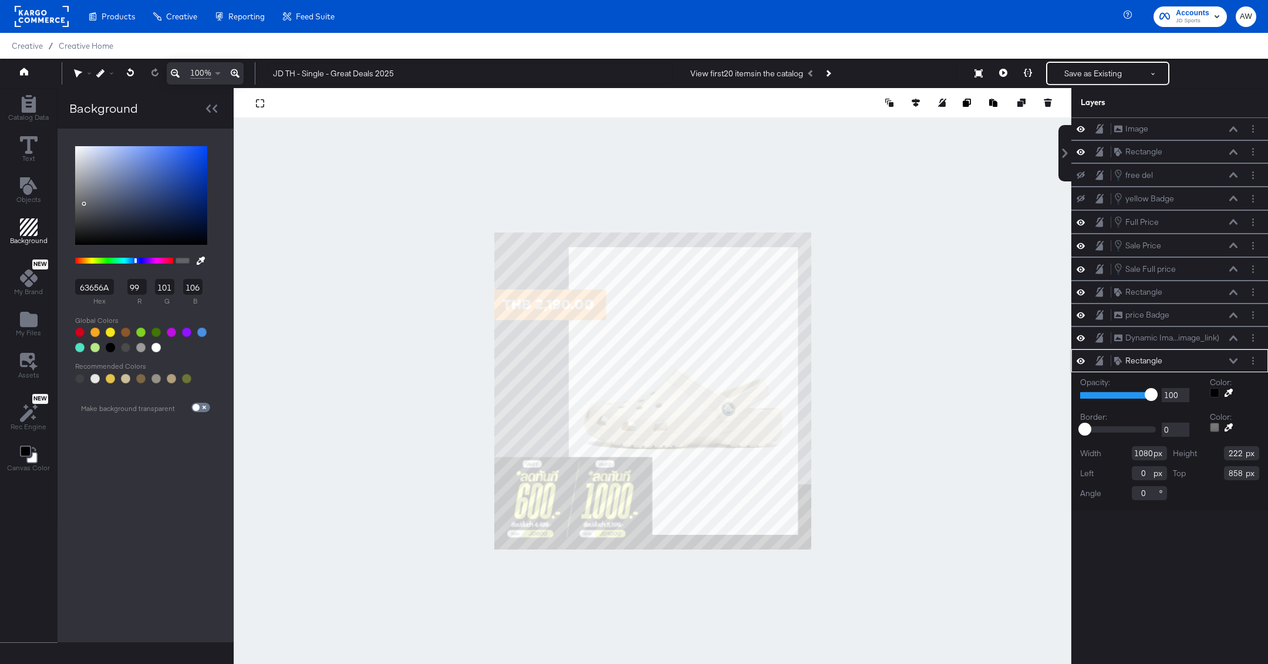
type input "896"
click at [885, 484] on div at bounding box center [653, 391] width 838 height 606
type input "276"
type input "779"
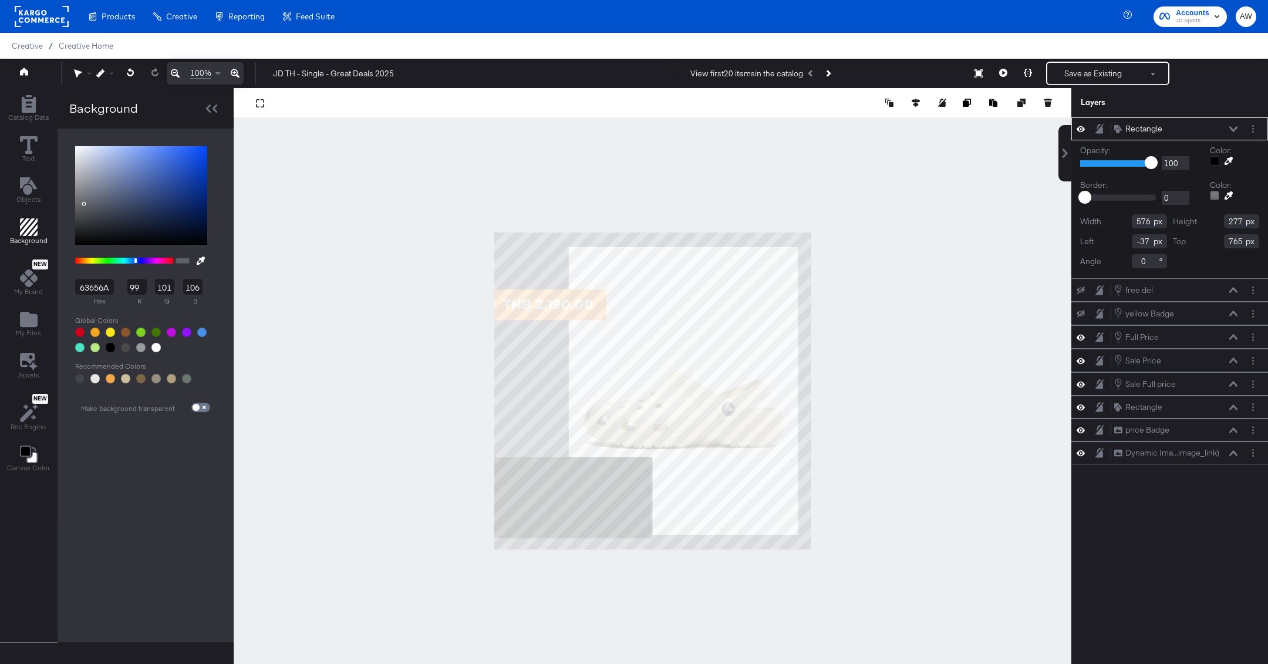
click at [1229, 159] on icon at bounding box center [1229, 161] width 8 height 8
click at [538, 267] on div at bounding box center [652, 391] width 837 height 606
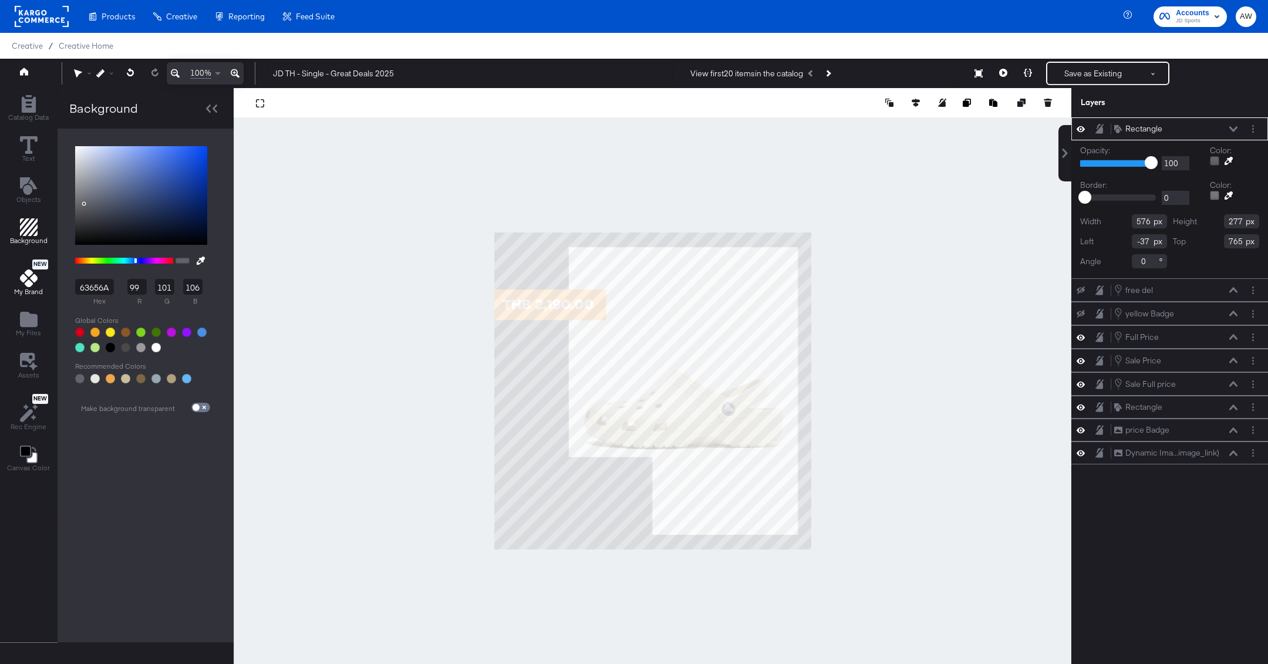
click at [31, 280] on icon at bounding box center [29, 279] width 18 height 18
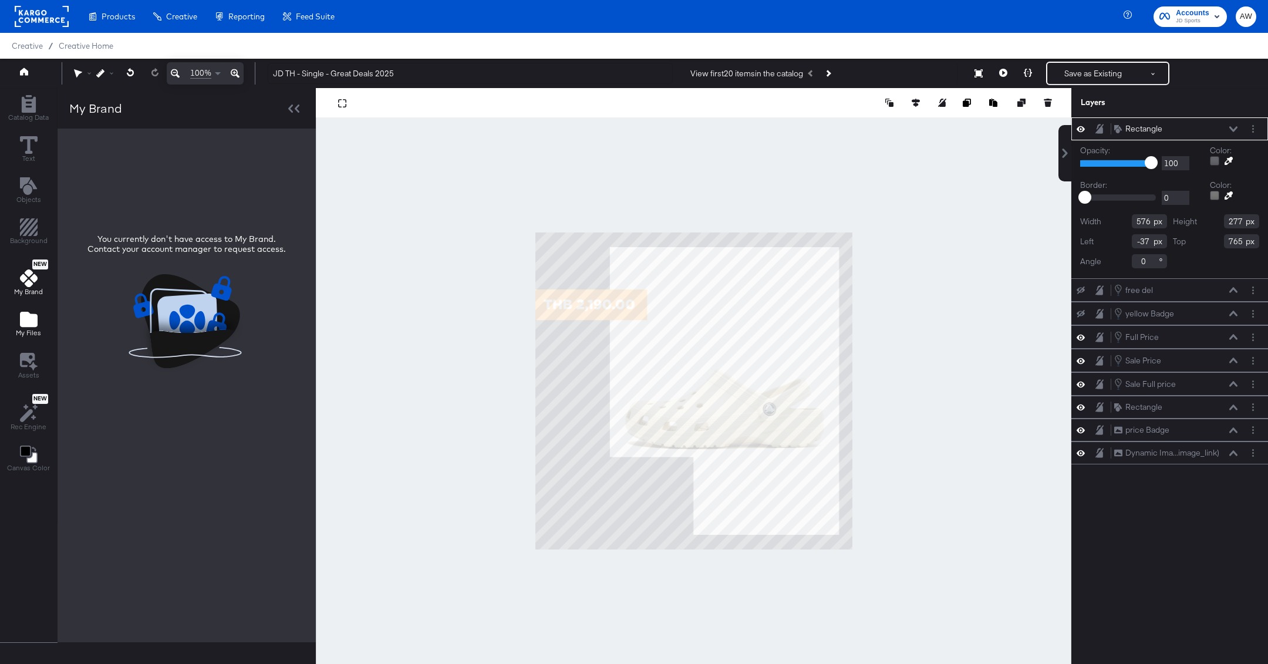
click at [31, 312] on icon "Add Files" at bounding box center [29, 320] width 18 height 18
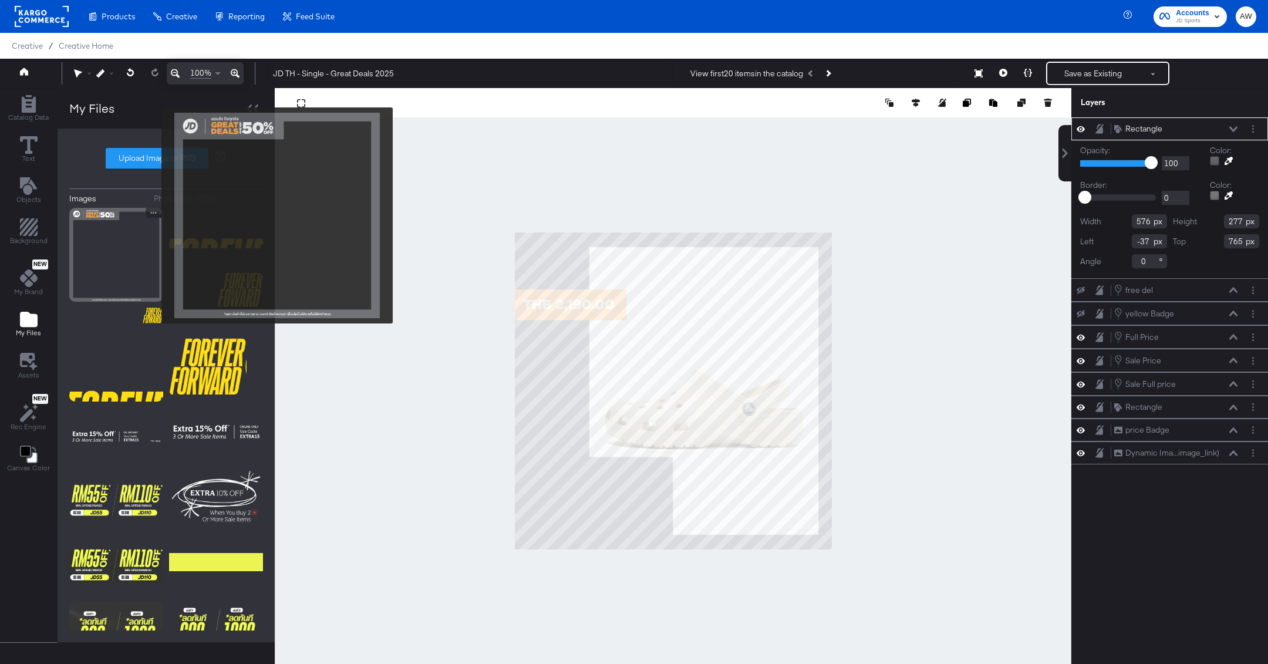
click at [129, 243] on img at bounding box center [116, 255] width 94 height 94
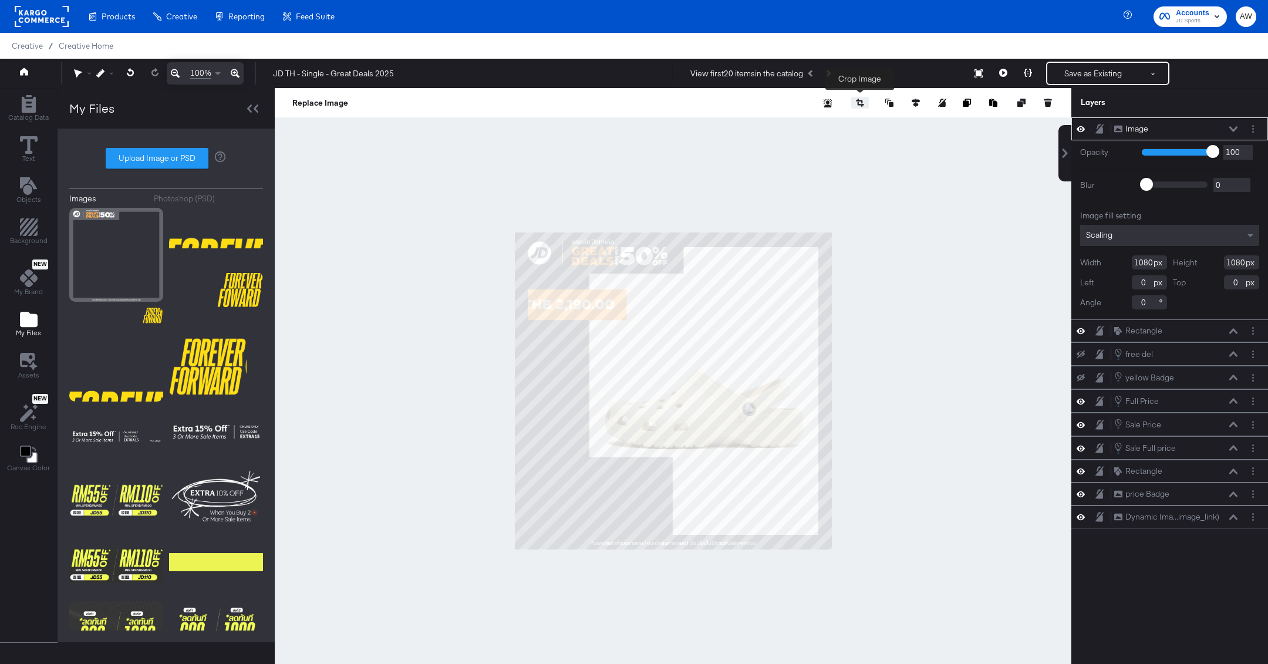
click at [856, 105] on icon "button" at bounding box center [860, 103] width 8 height 8
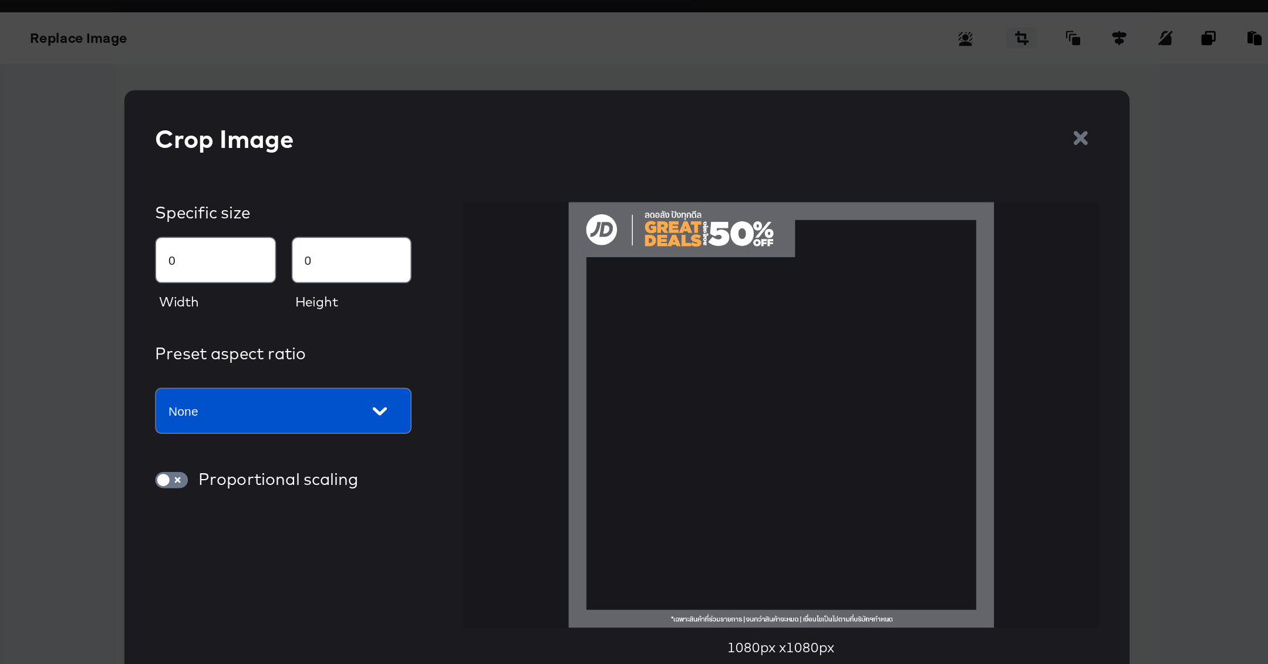
type input "86"
type input "118"
type input "91"
type input "128"
type input "114"
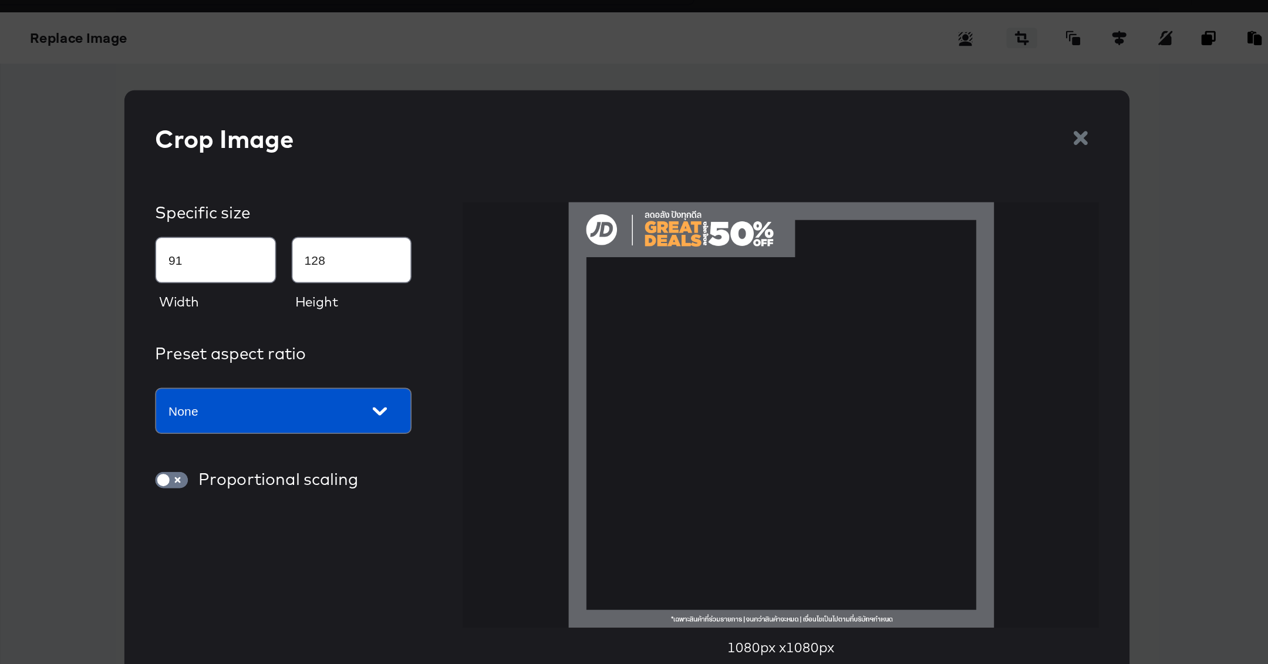
type input "139"
type input "128"
type input "142"
type input "147"
type input "144"
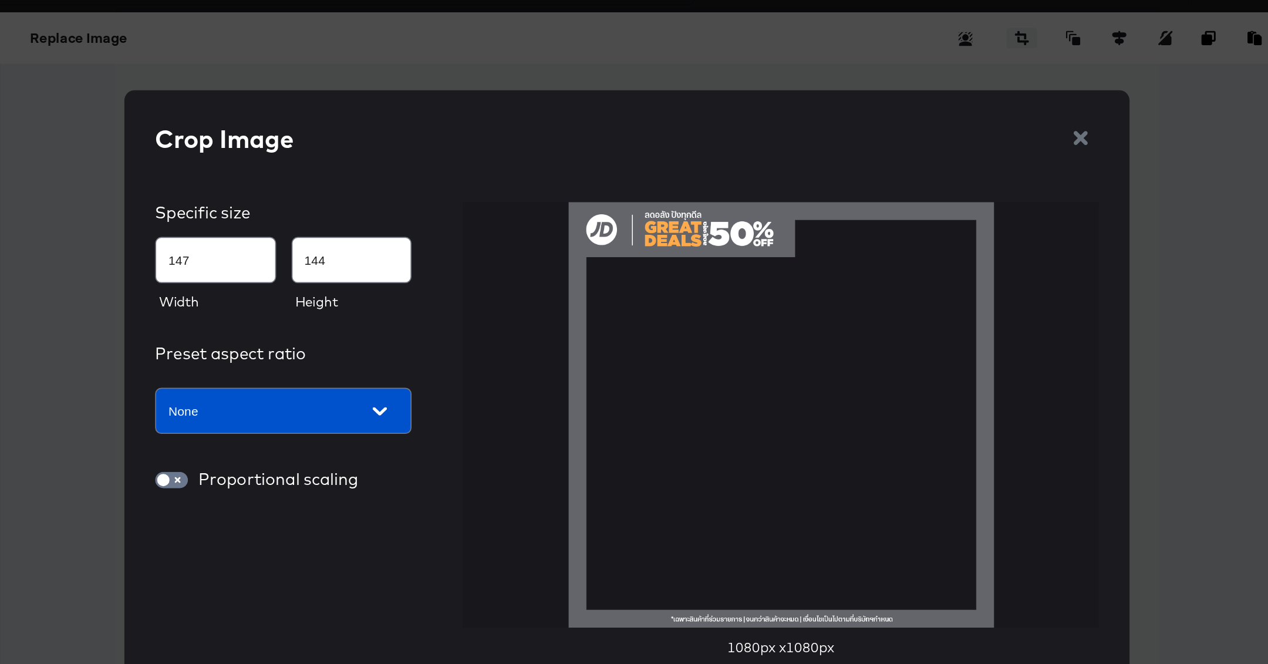
type input "175"
type input "146"
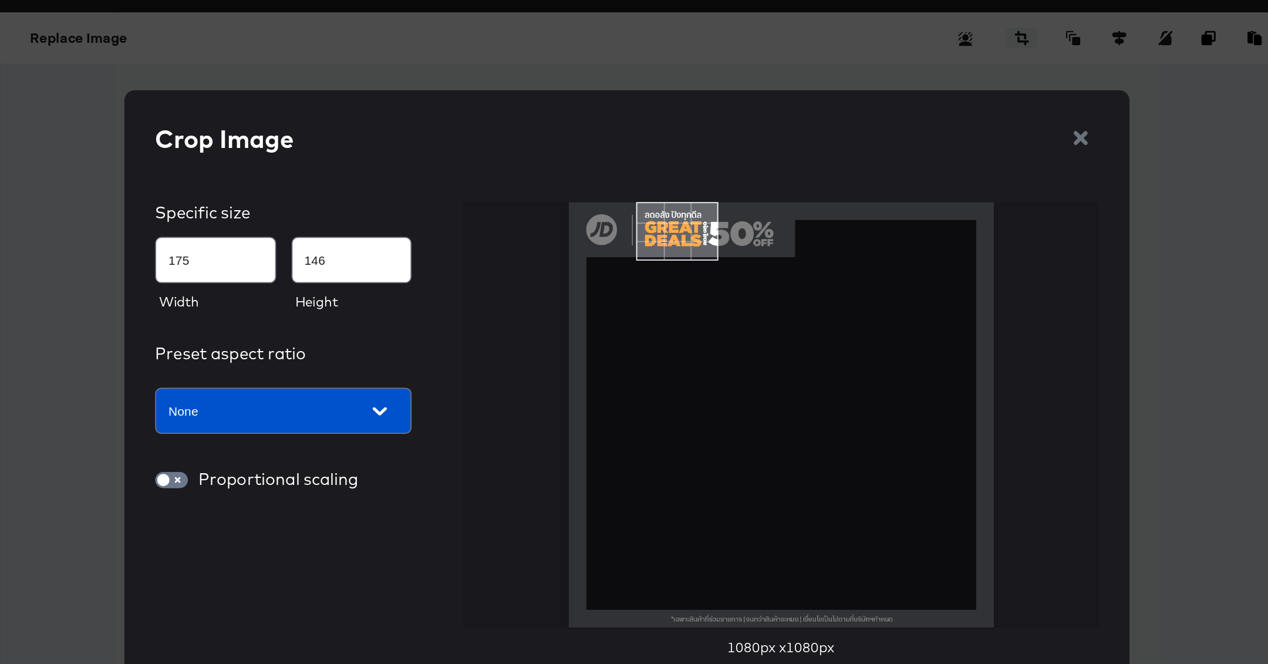
type input "208"
type input "148"
type input "248"
type input "149"
type input "291"
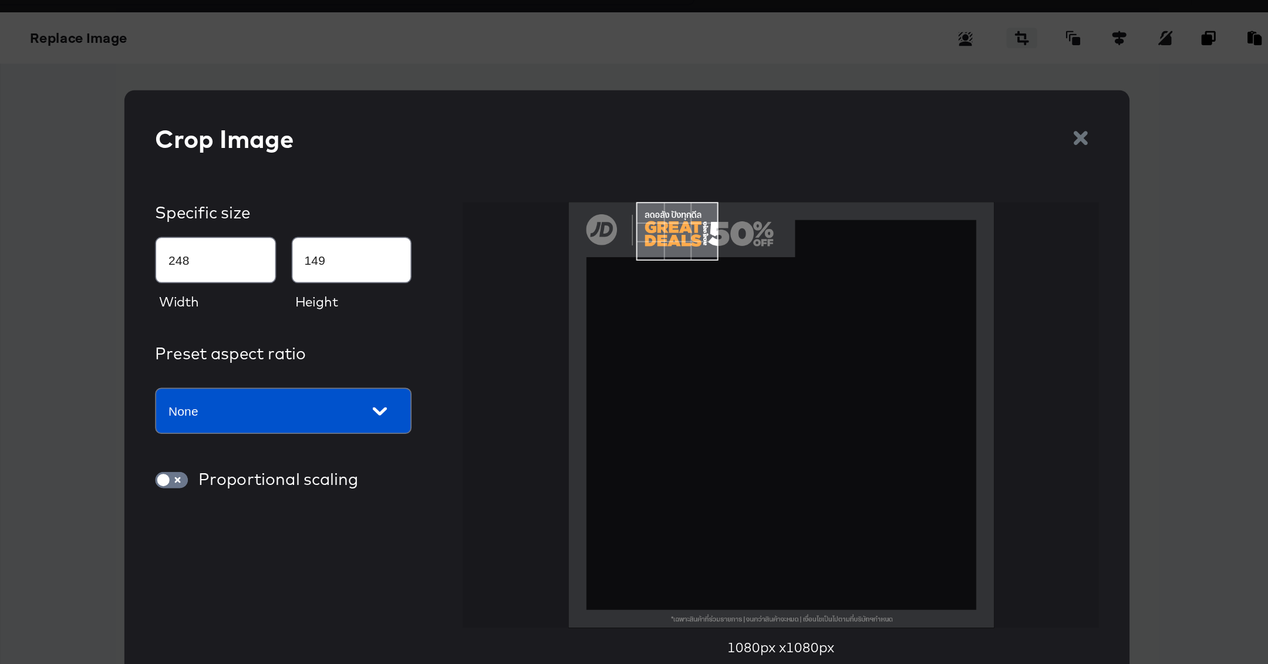
type input "150"
type input "443"
type input "149"
type input "444"
type input "148"
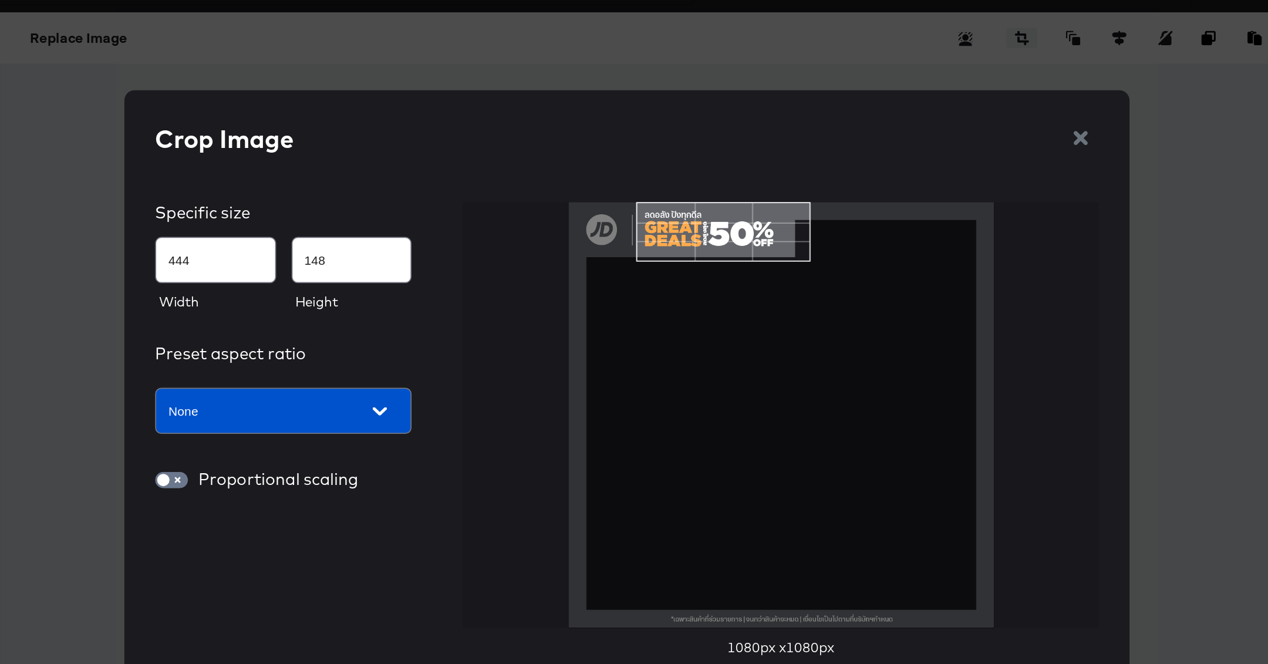
type input "445"
type input "145"
type input "439"
type input "144"
type input "431"
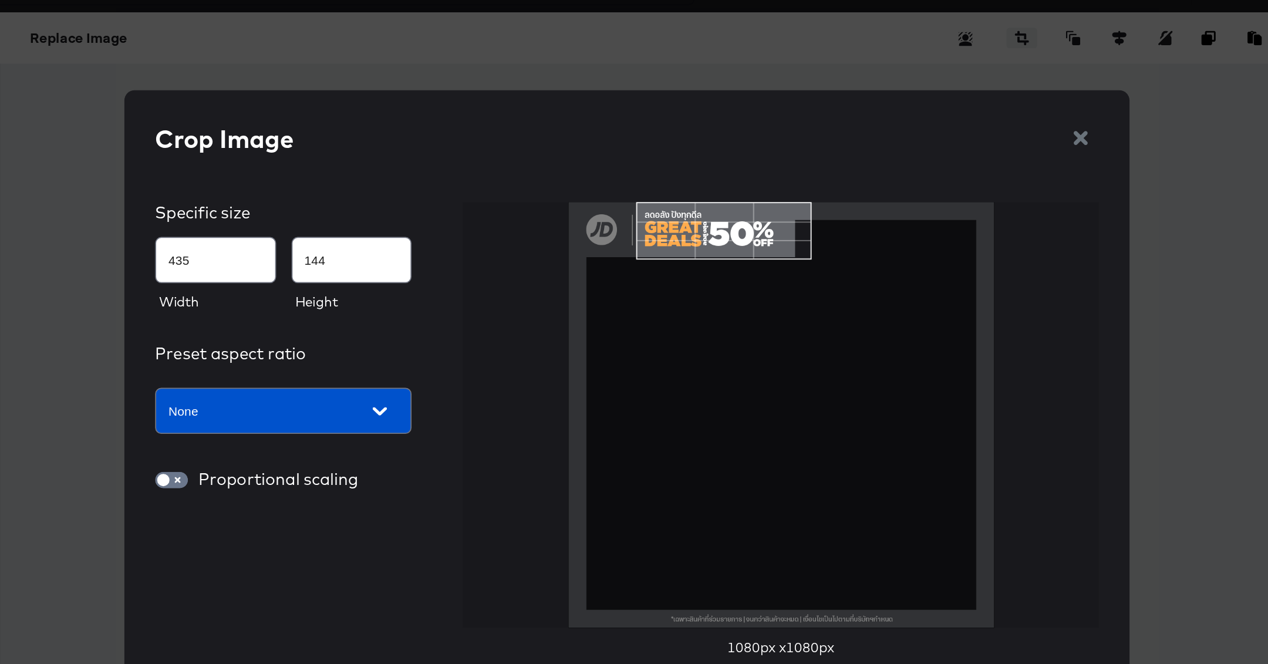
type input "143"
type input "424"
type input "142"
type input "411"
type input "141"
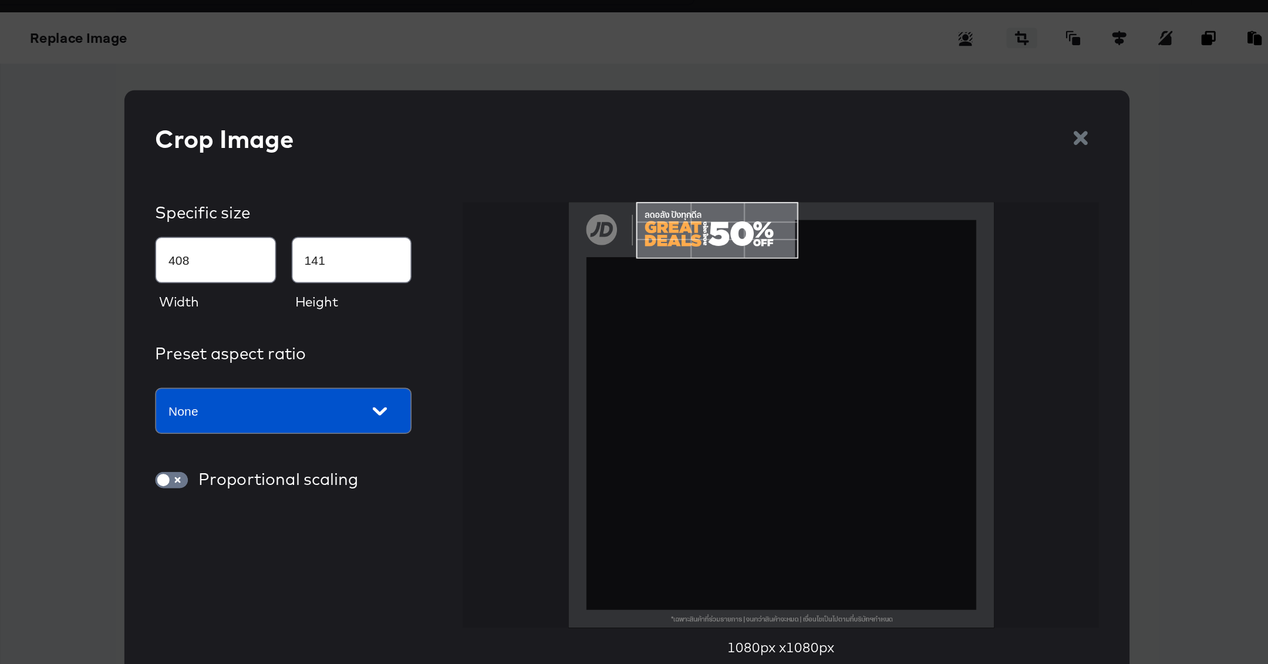
type input "407"
type input "140"
type input "405"
type input "135"
click at [730, 227] on img at bounding box center [723, 319] width 244 height 244
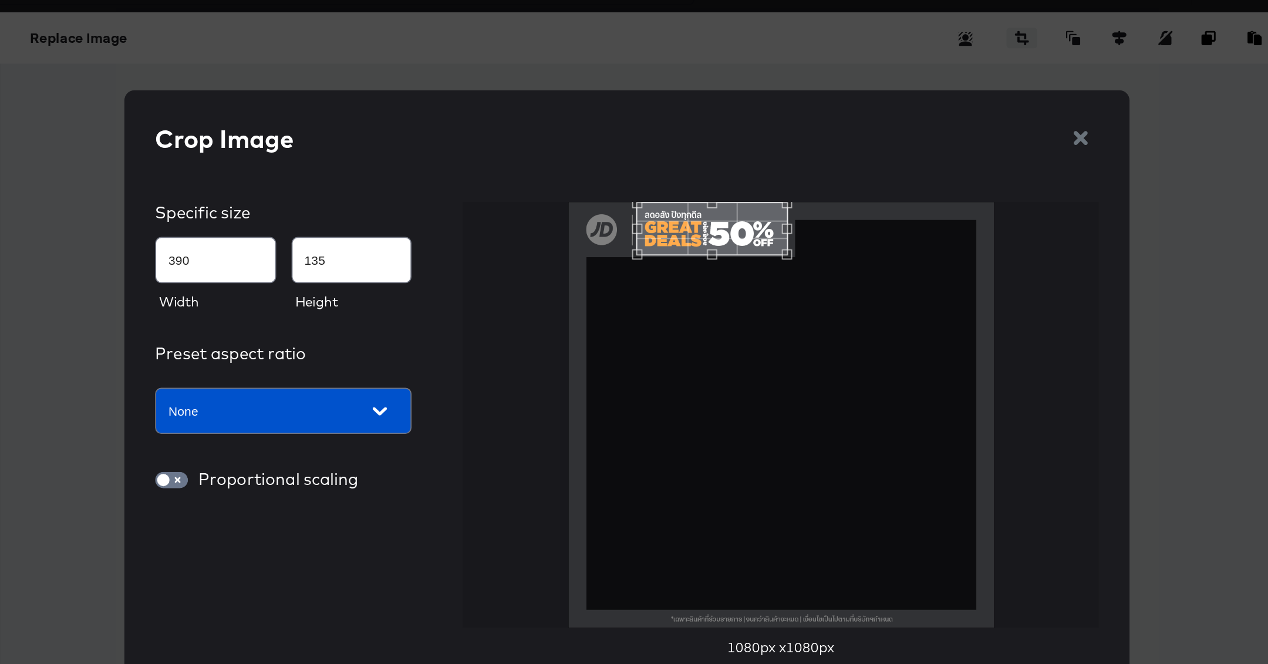
type input "391"
click at [729, 230] on div "Use the arrow keys to move the south east drag handle to change the crop select…" at bounding box center [729, 230] width 0 height 0
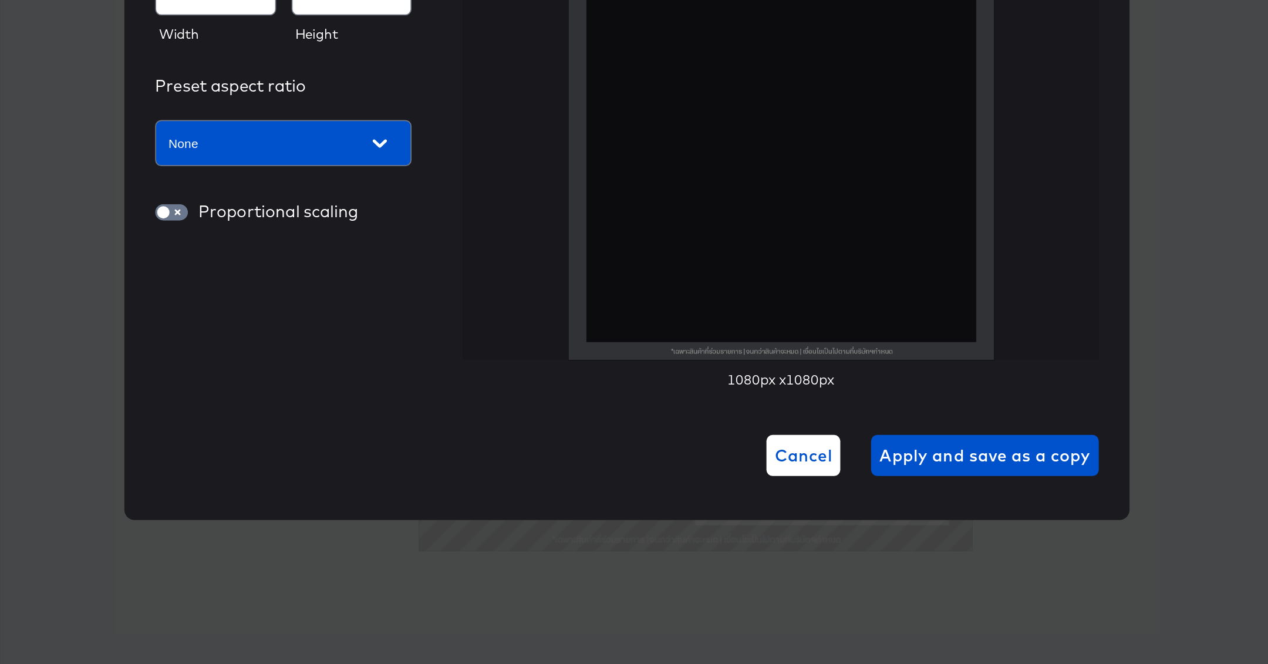
scroll to position [30, 0]
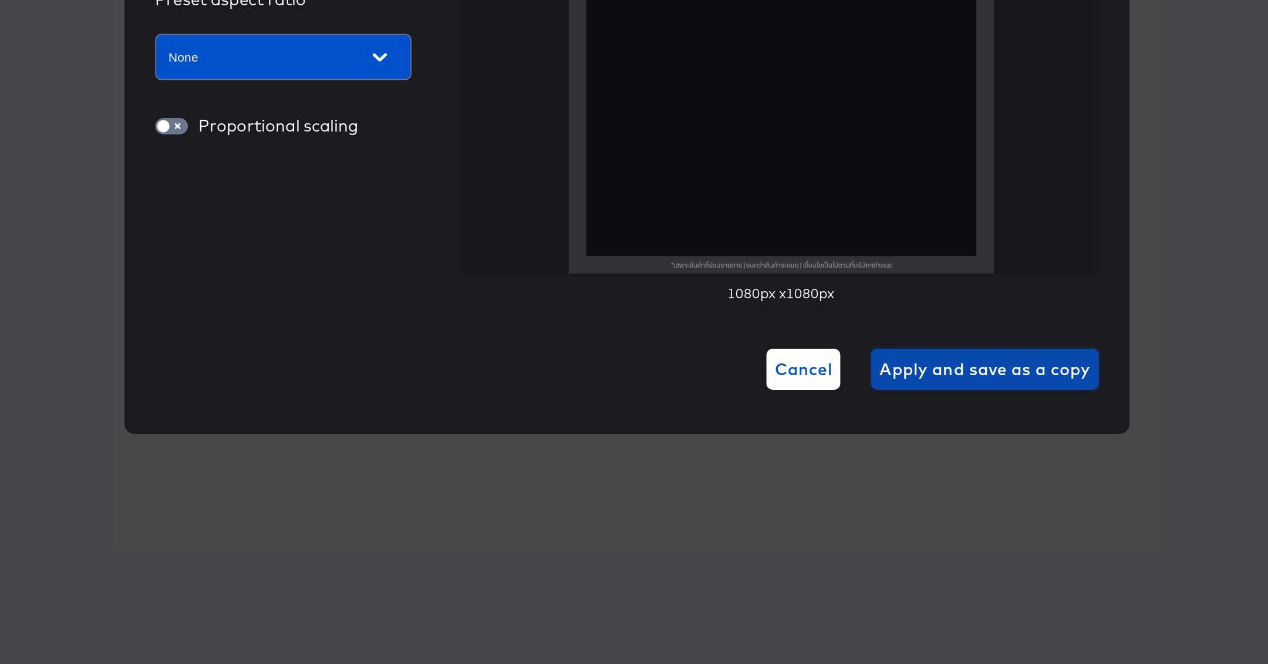
click at [822, 496] on span "Apply and save as a copy" at bounding box center [839, 495] width 121 height 16
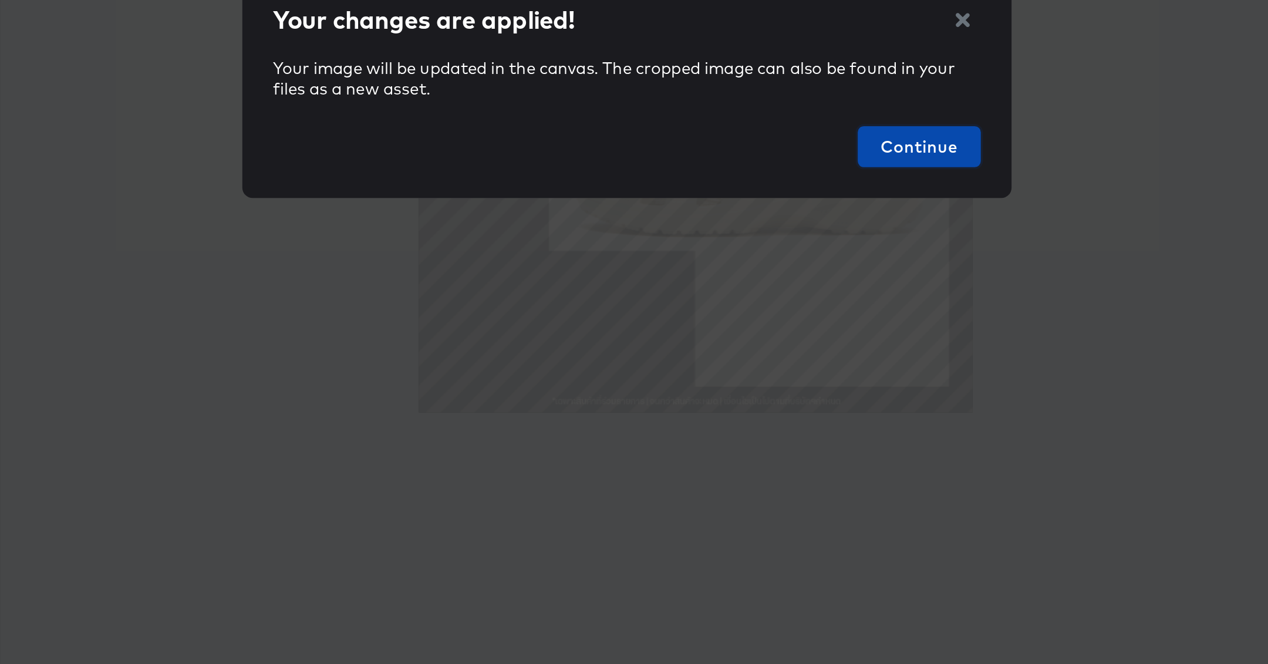
click at [800, 368] on span "Continue" at bounding box center [801, 367] width 61 height 16
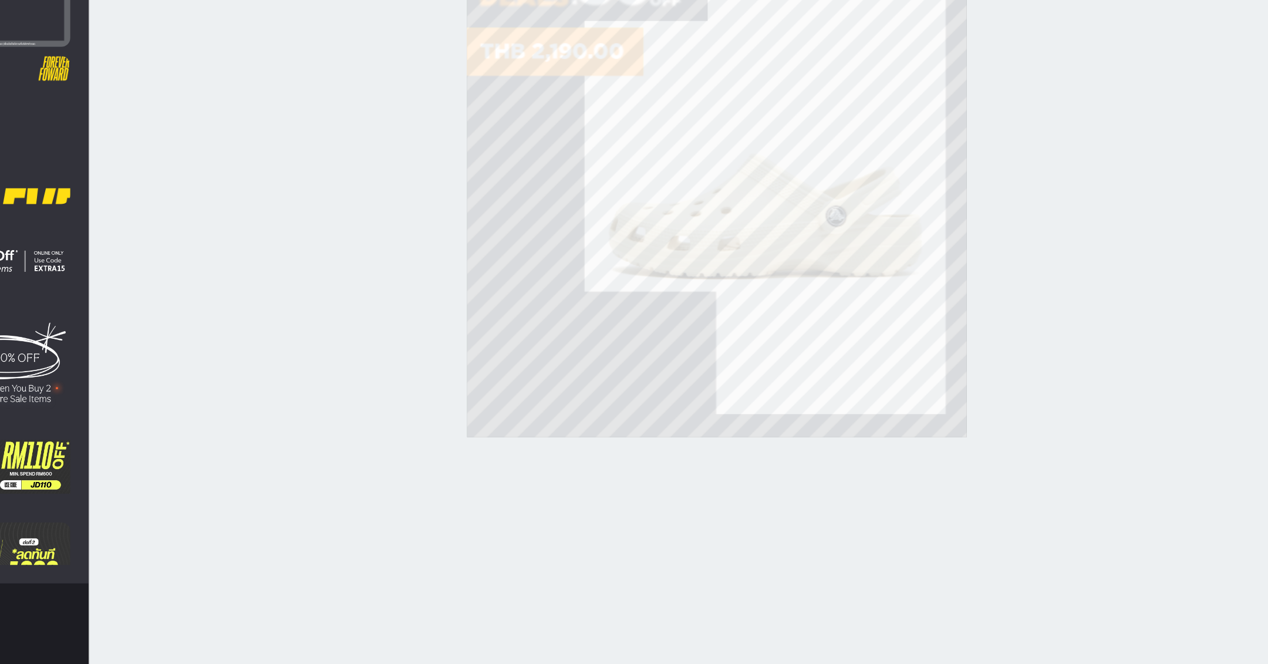
scroll to position [29, 0]
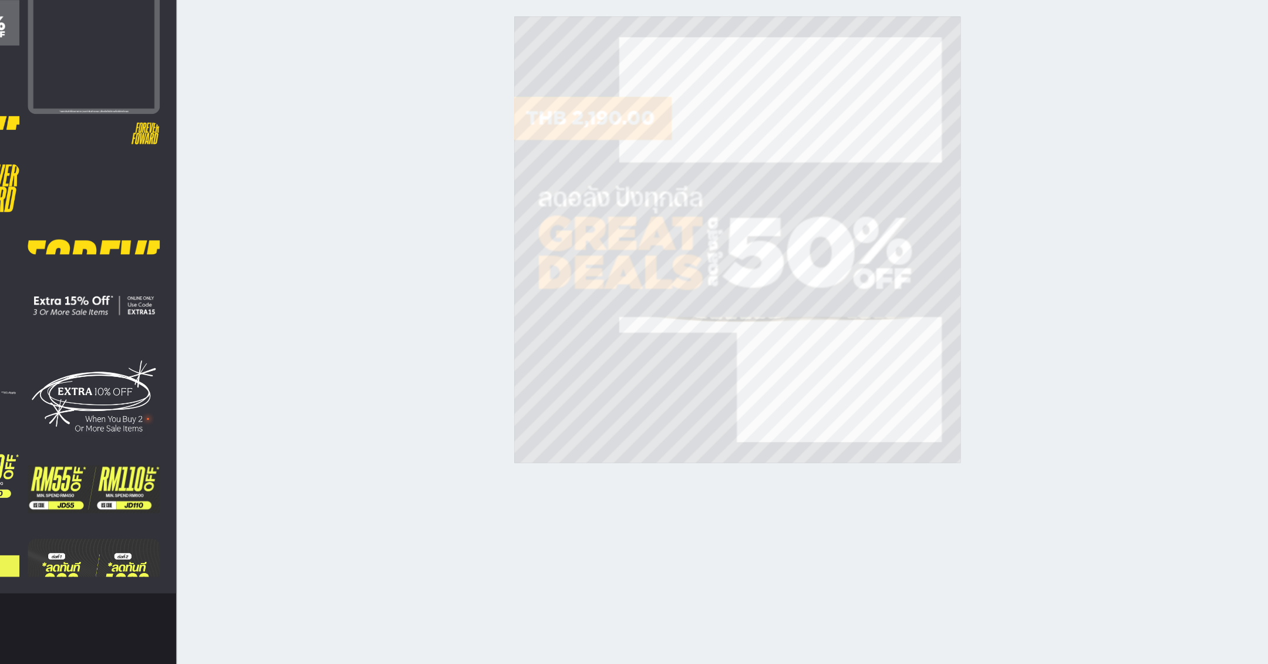
type input "-57"
type input "40"
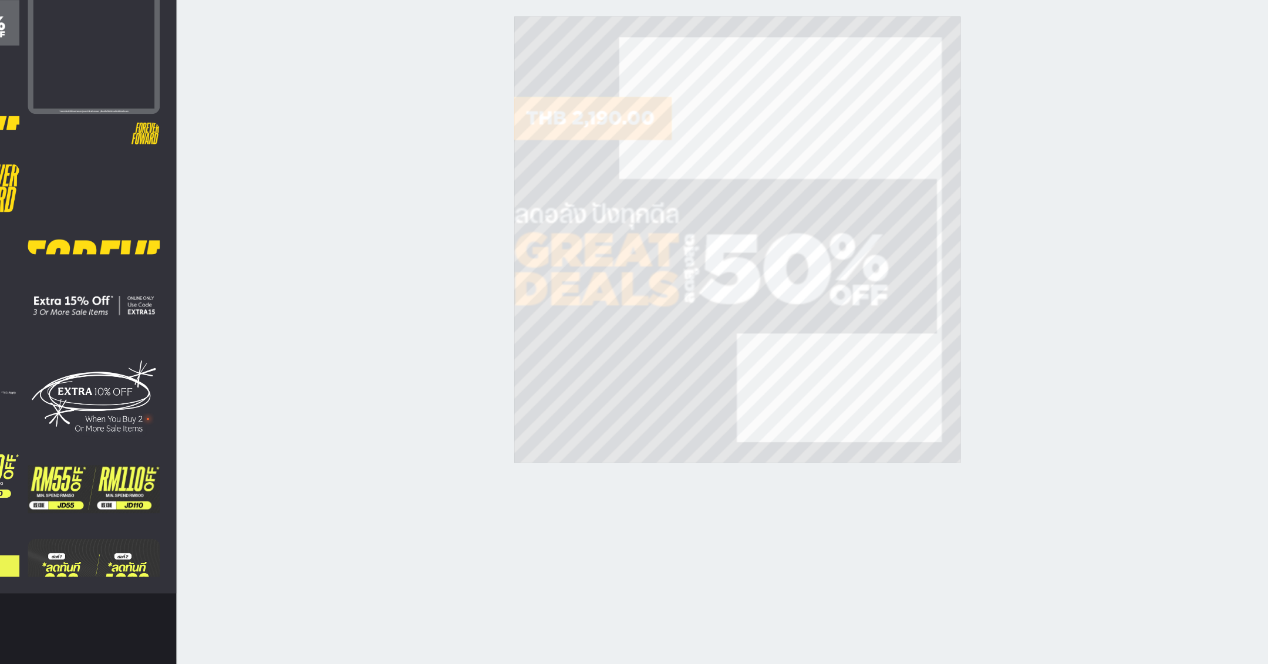
type input "0"
type input "38"
type input "451"
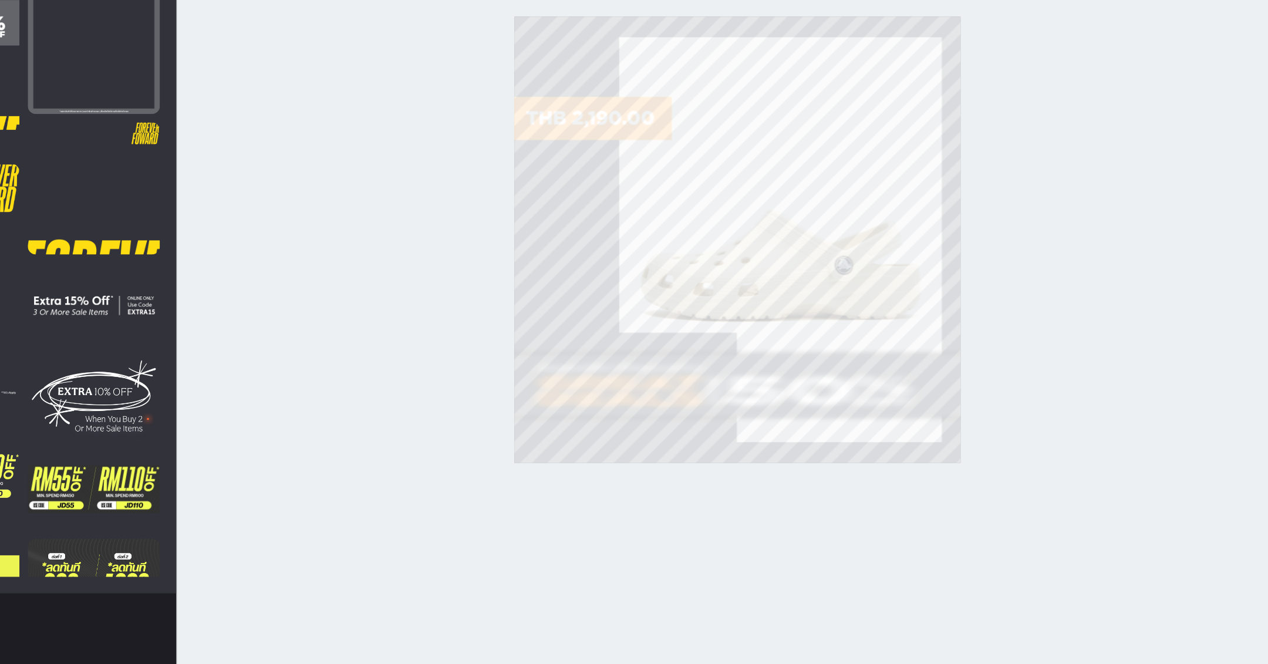
type input "377"
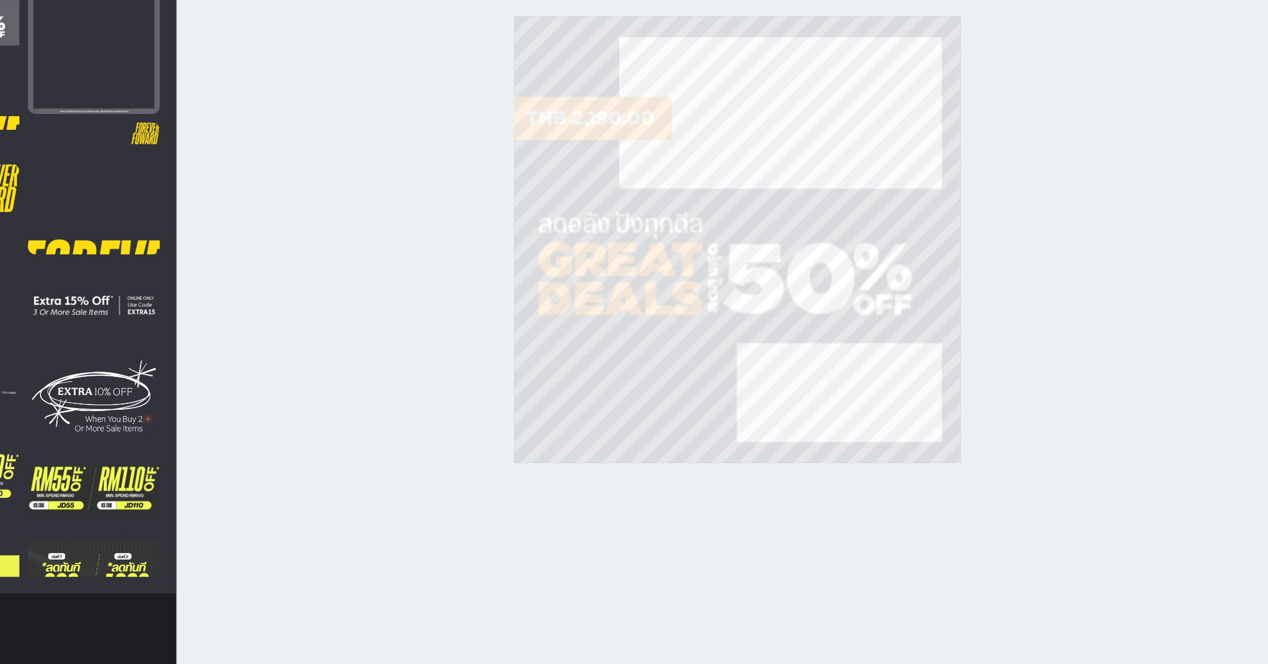
type input "369"
type input "459"
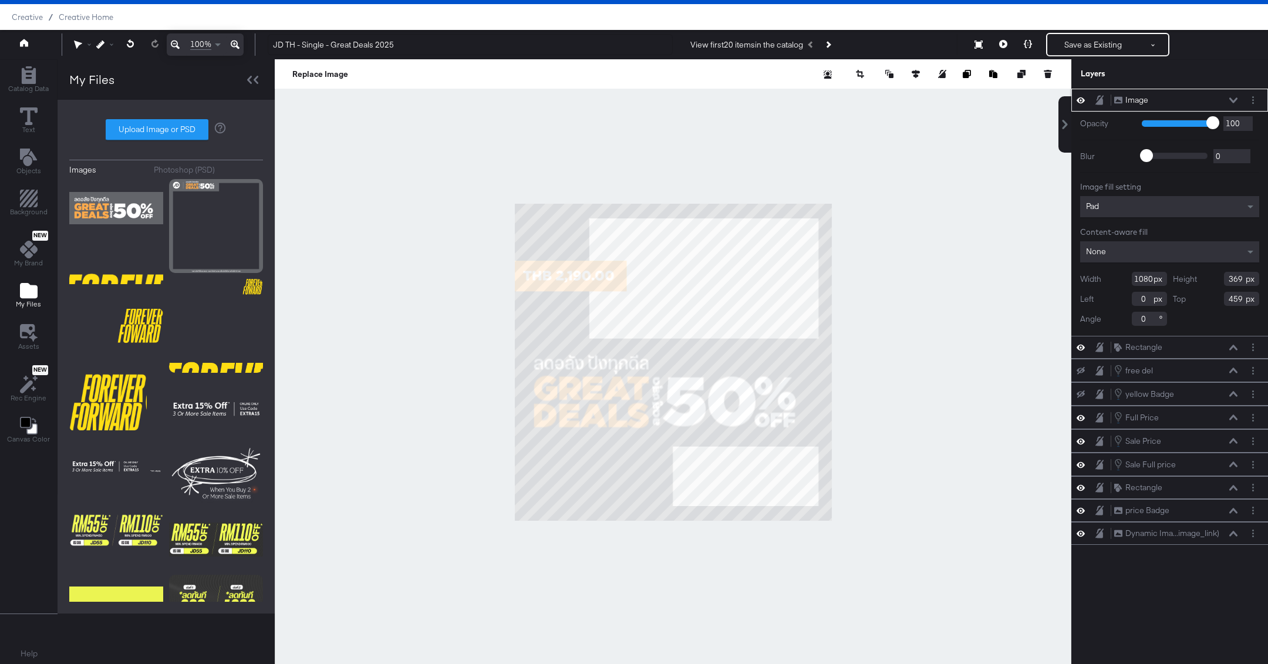
click at [1106, 208] on div "Pad" at bounding box center [1169, 206] width 179 height 21
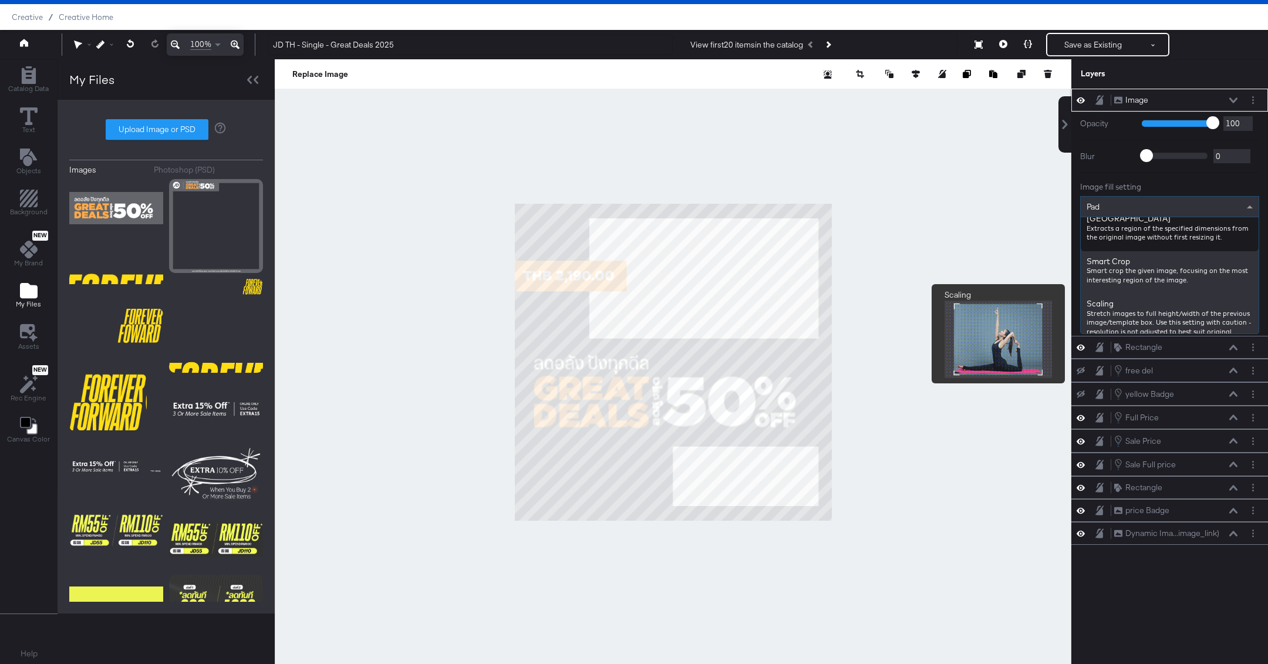
scroll to position [289, 0]
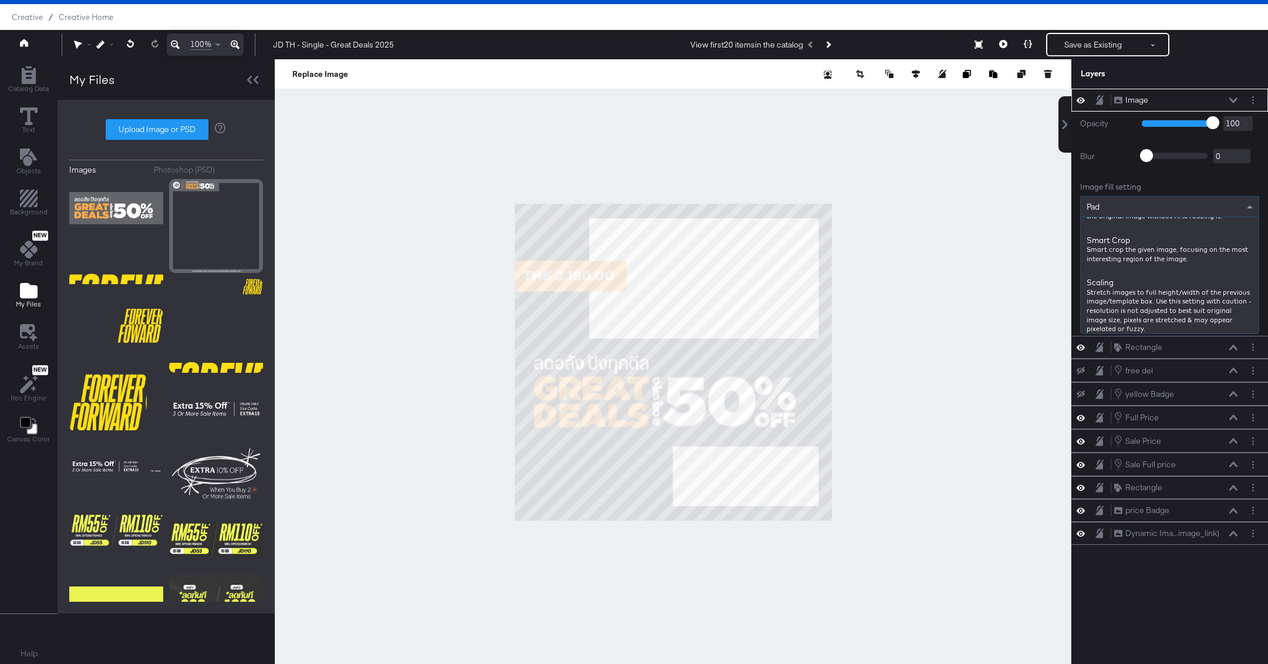
click at [1072, 285] on div "Opacity 1 100 100 Blur 0 2000 0 Image fill setting Pad Pad Resizes the image to…" at bounding box center [1170, 224] width 197 height 224
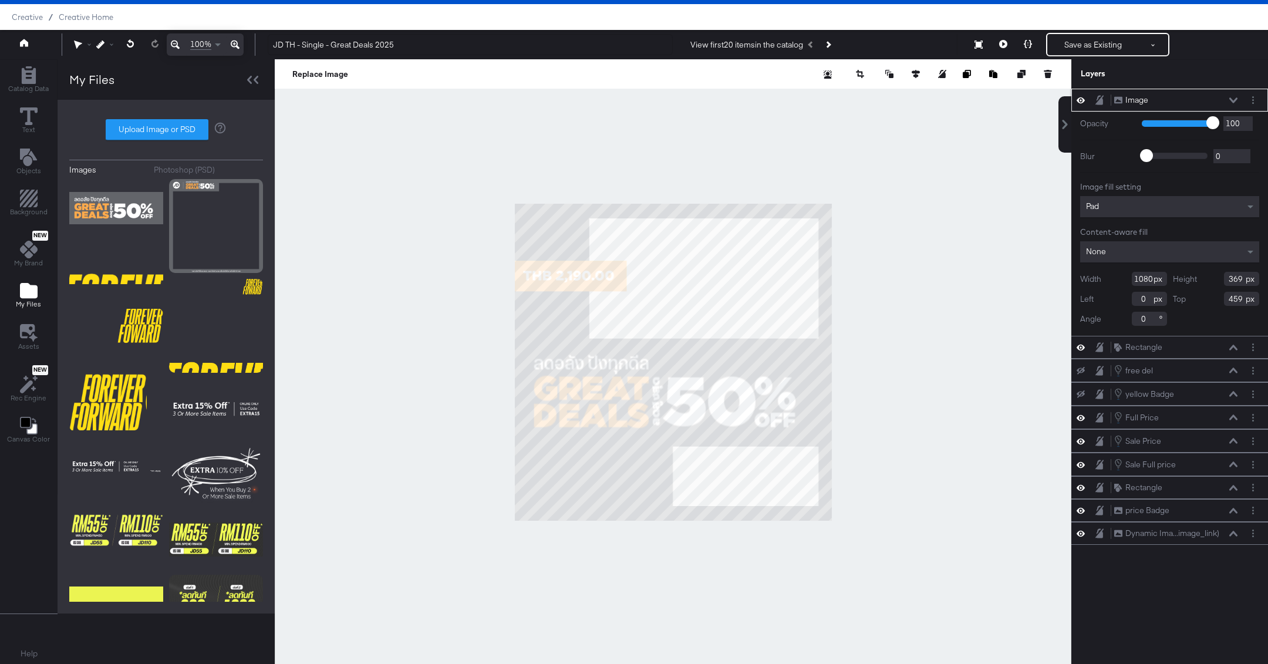
click at [1112, 204] on div "Pad" at bounding box center [1169, 206] width 179 height 21
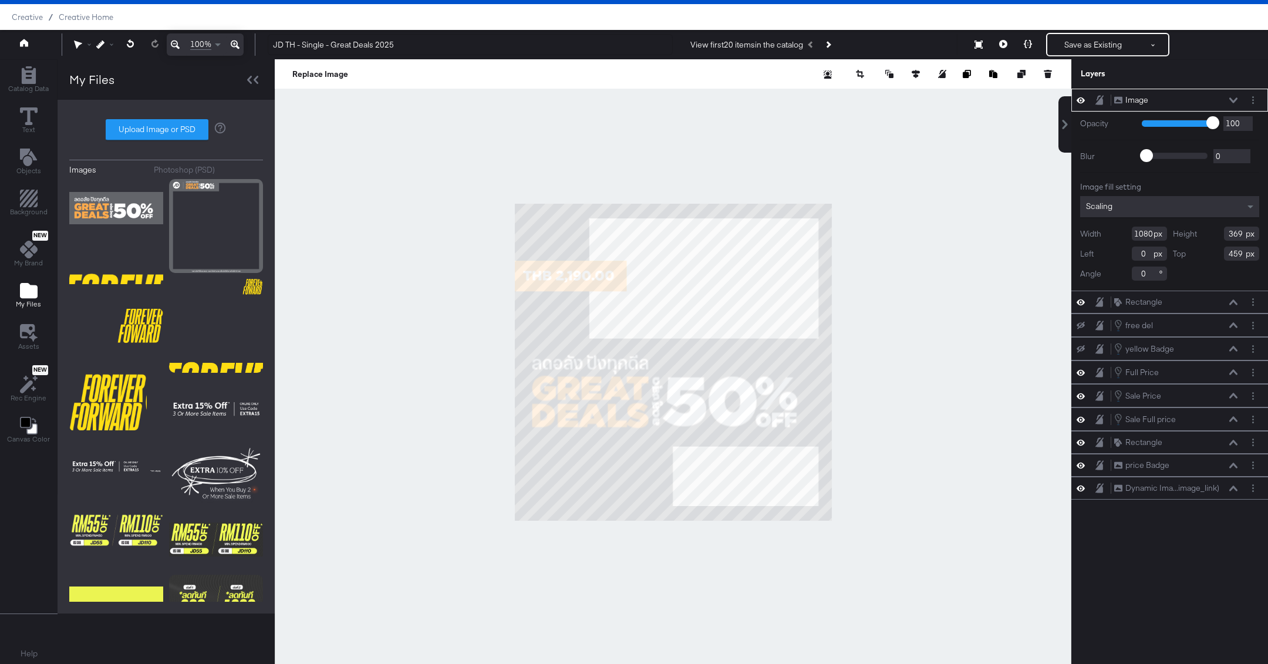
type input "640"
type input "218"
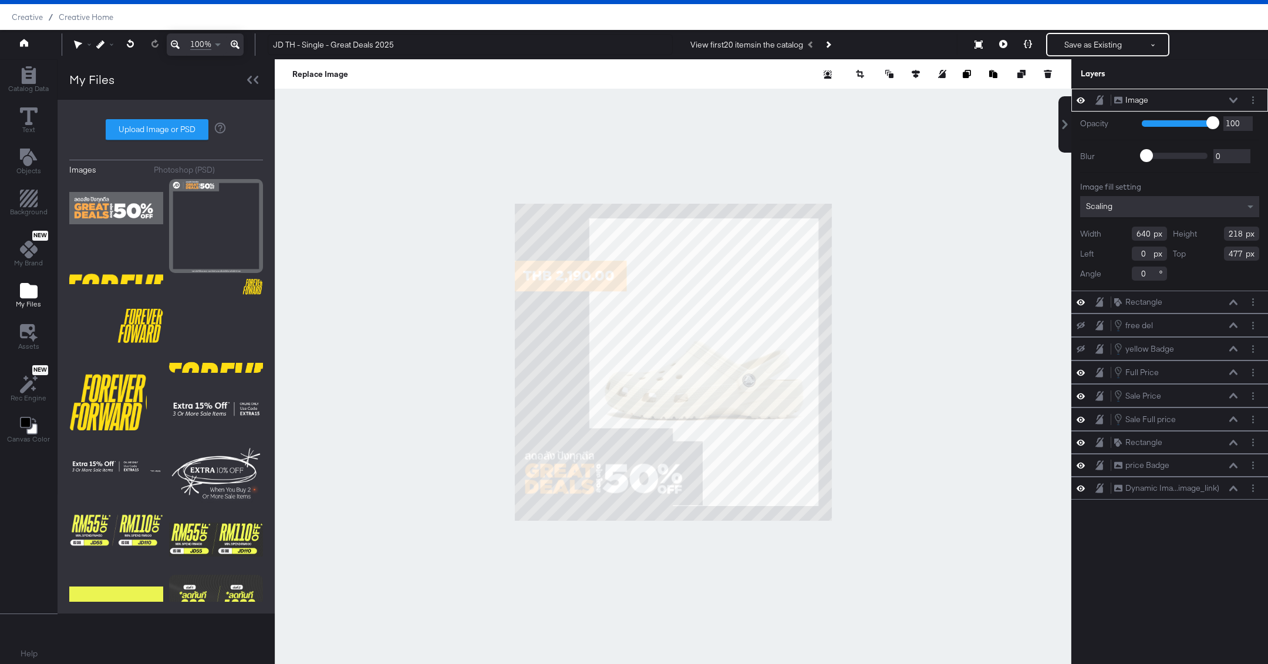
type input "827"
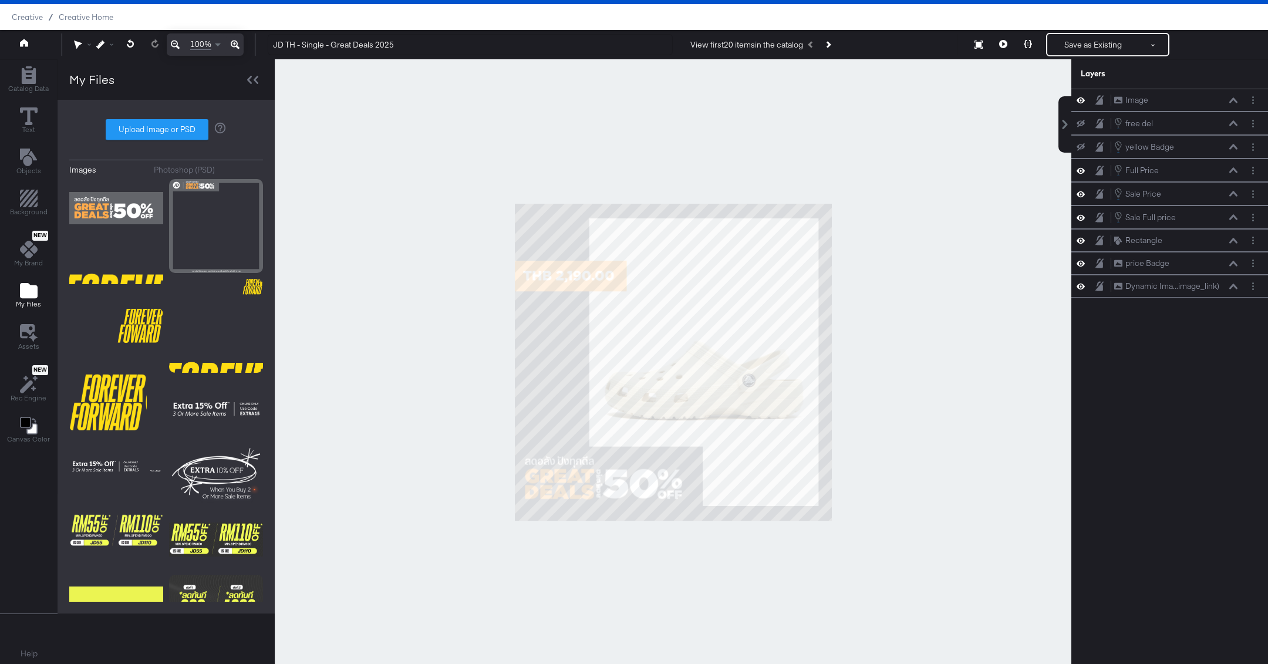
click at [965, 372] on div at bounding box center [673, 362] width 797 height 606
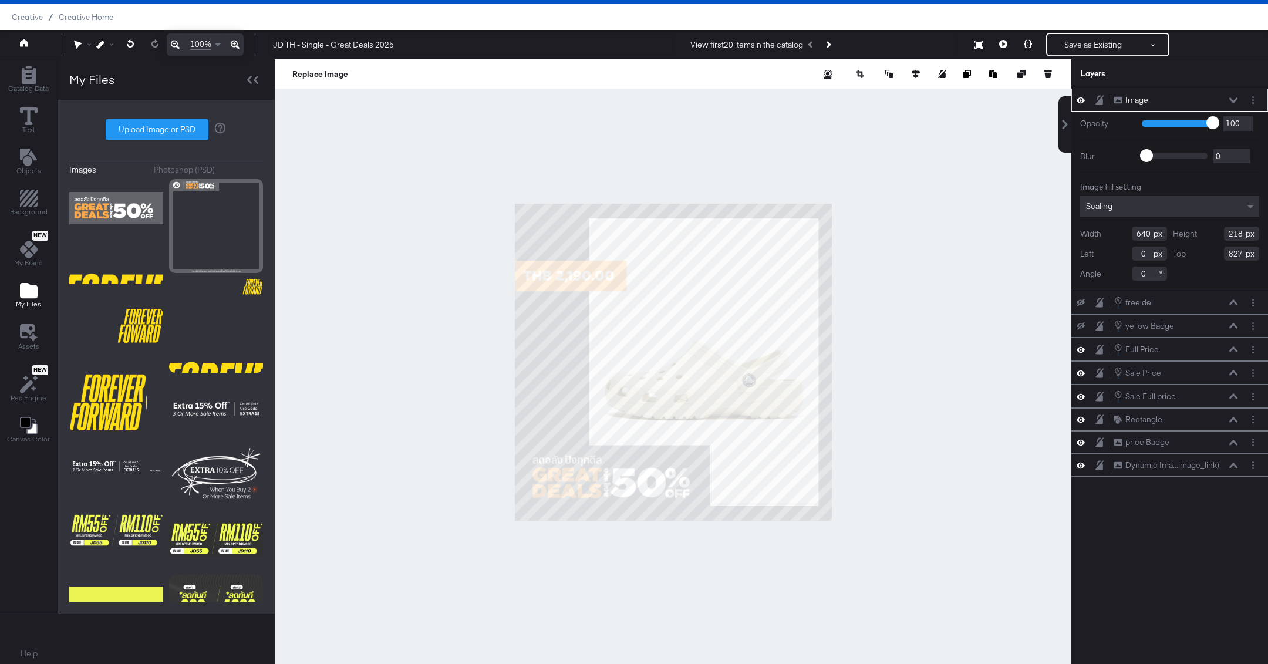
type input "24"
type input "823"
click at [966, 368] on div at bounding box center [673, 362] width 797 height 606
type input "21"
type input "851"
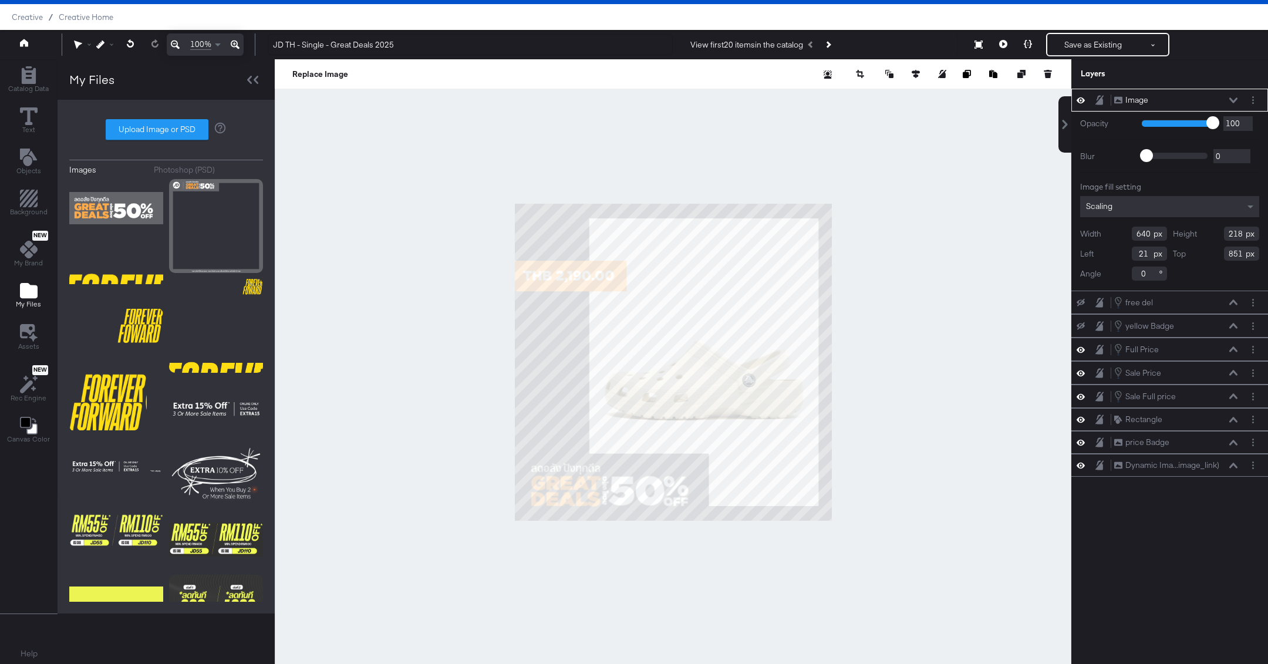
click at [935, 364] on div at bounding box center [673, 362] width 797 height 606
type input "607"
type input "207"
type input "855"
click at [928, 369] on div at bounding box center [673, 362] width 797 height 606
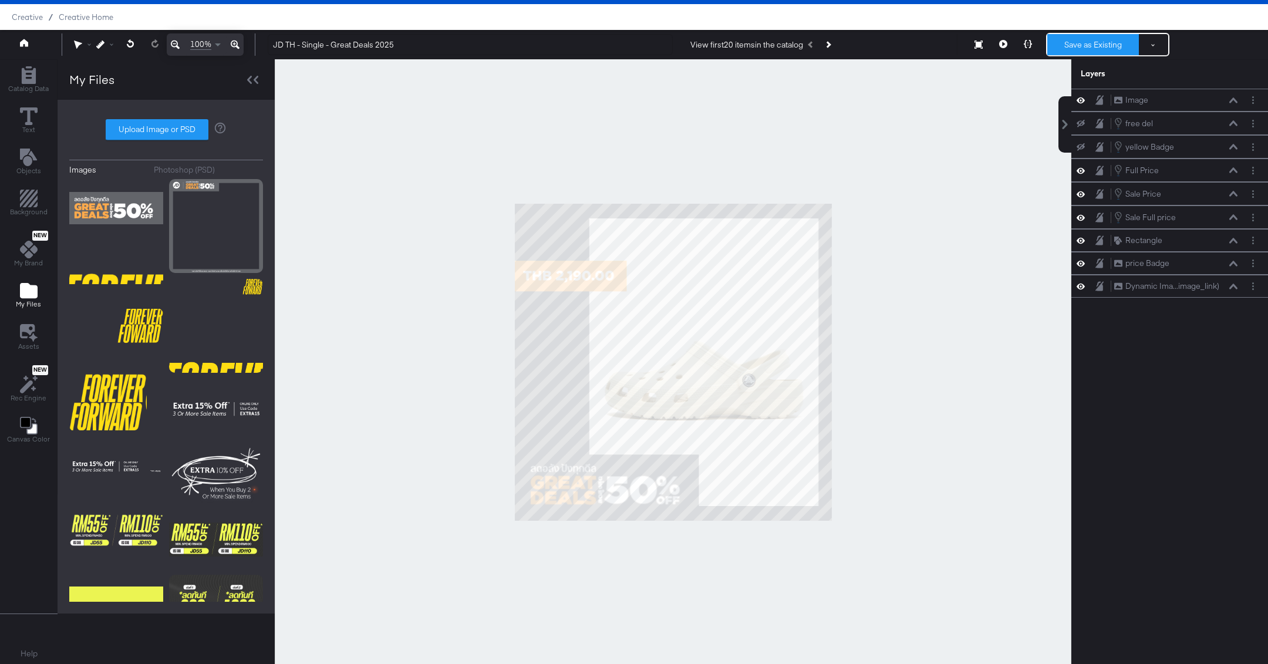
click at [1102, 45] on button "Save as Existing" at bounding box center [1094, 44] width 92 height 21
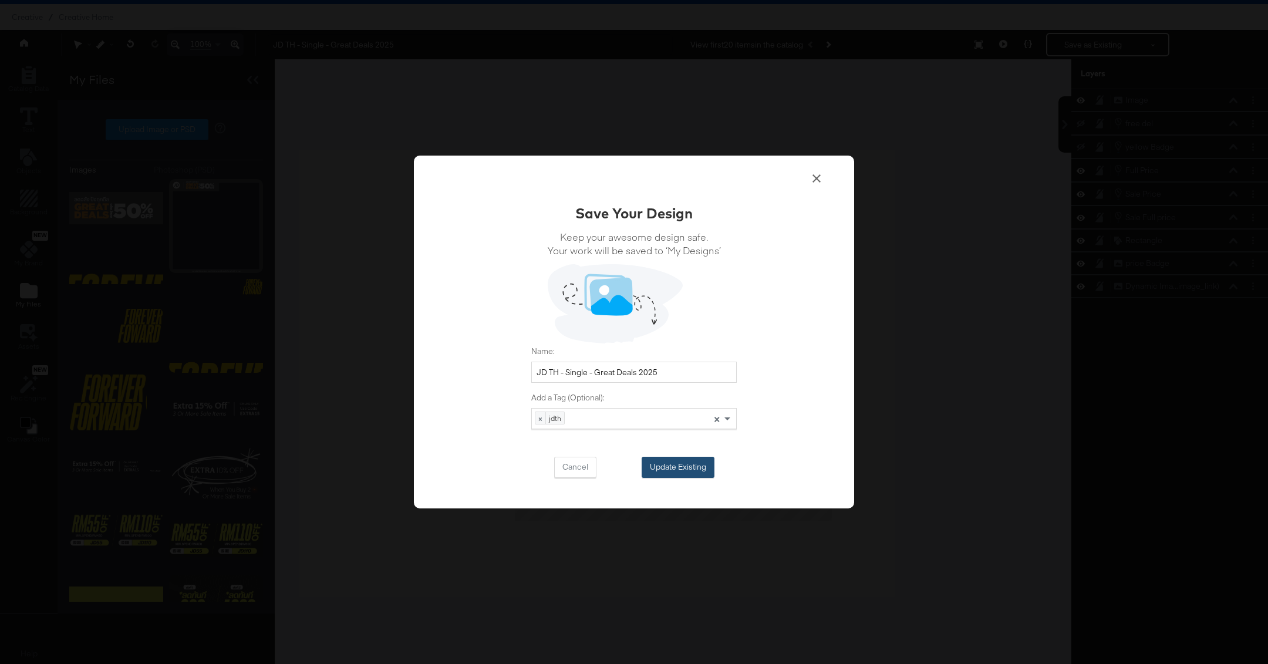
click at [708, 463] on button "Update Existing" at bounding box center [678, 467] width 73 height 21
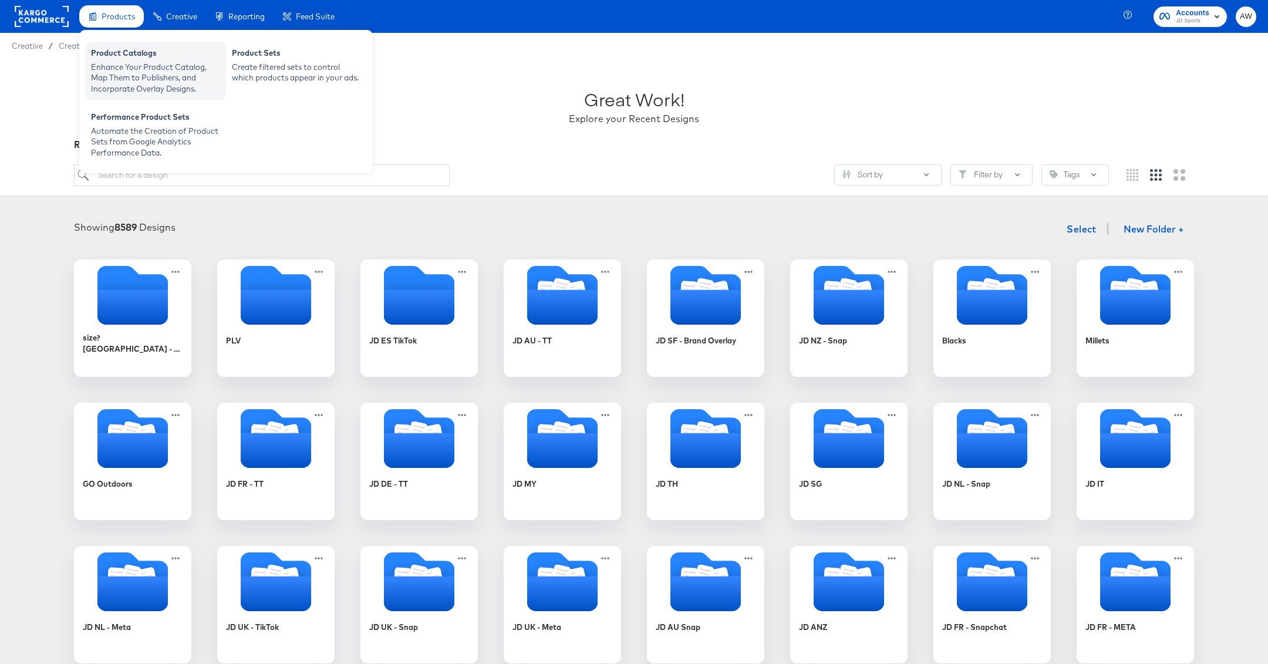
click at [118, 50] on div "Product Catalogs" at bounding box center [155, 55] width 129 height 14
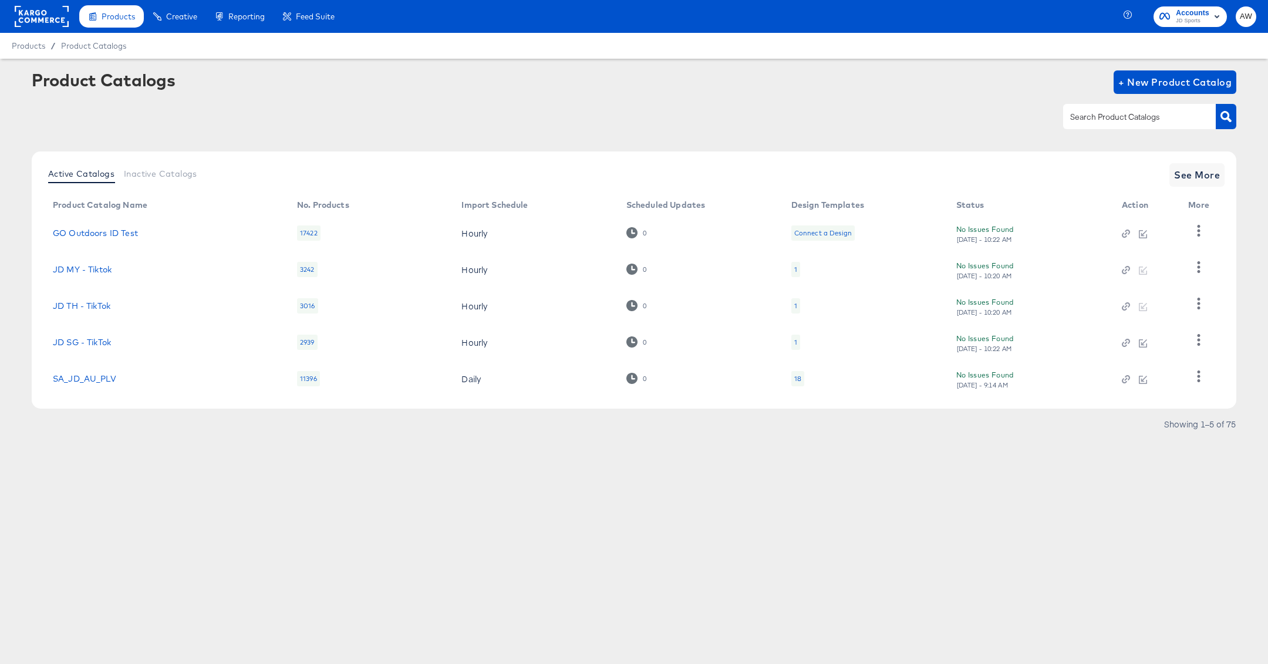
click at [1114, 103] on div at bounding box center [1149, 116] width 173 height 26
click at [1115, 123] on input "text" at bounding box center [1130, 117] width 125 height 14
type input "th"
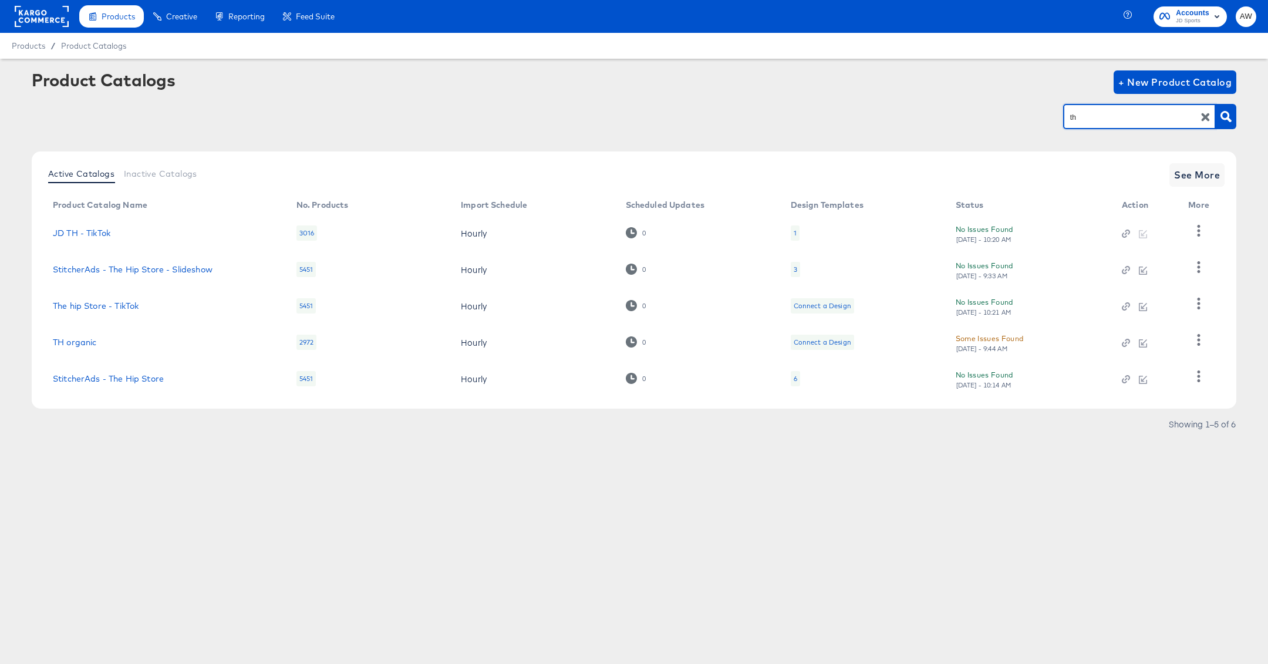
click at [93, 227] on td "JD TH - TikTok" at bounding box center [165, 233] width 244 height 36
click at [94, 237] on link "JD TH - TikTok" at bounding box center [82, 232] width 58 height 9
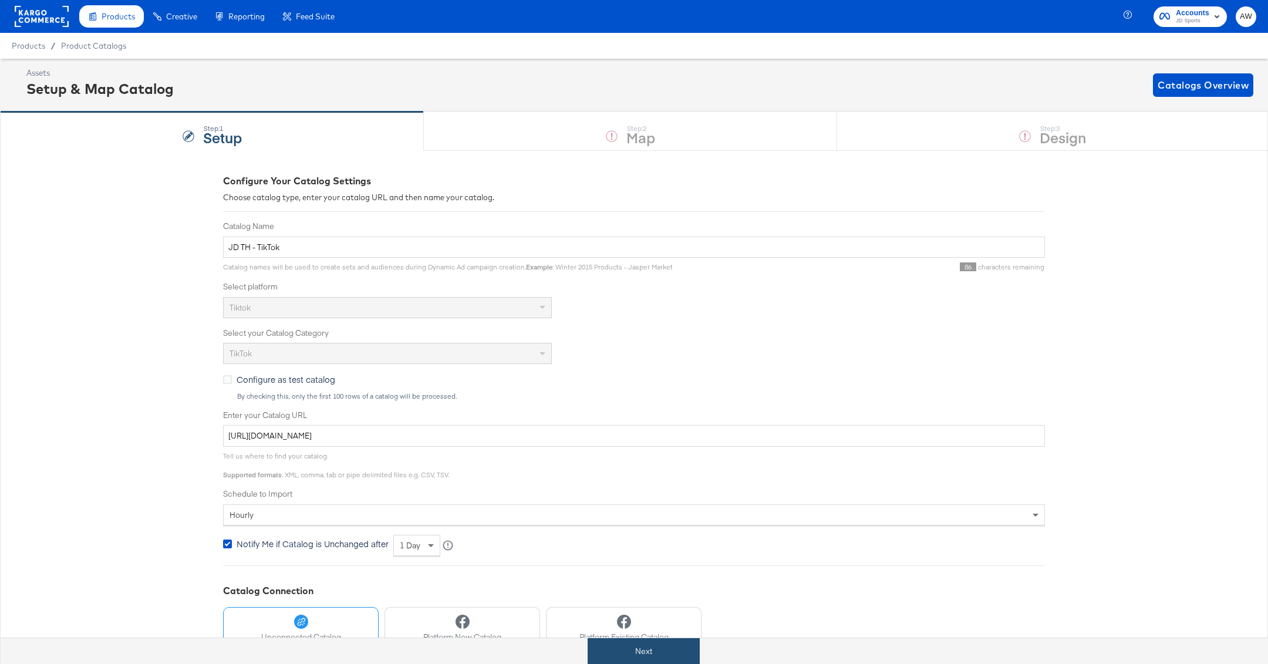
click at [651, 652] on button "Next" at bounding box center [644, 651] width 112 height 26
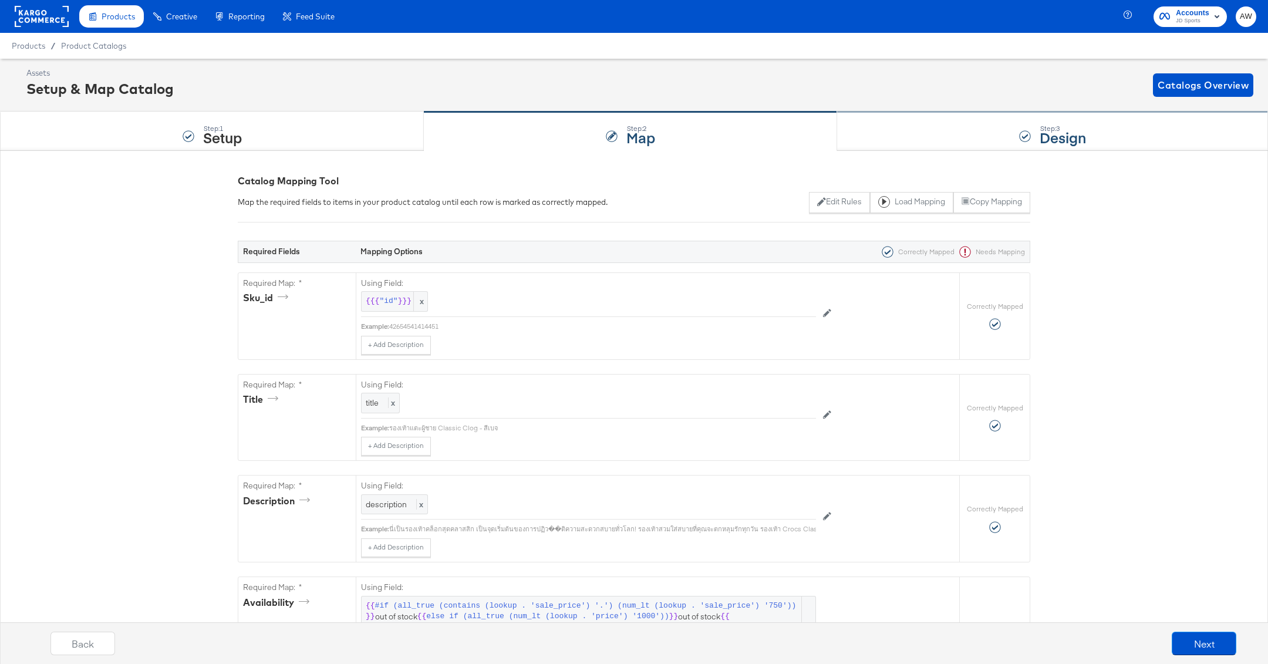
click at [941, 125] on div "Step: 3 Design" at bounding box center [1052, 131] width 431 height 39
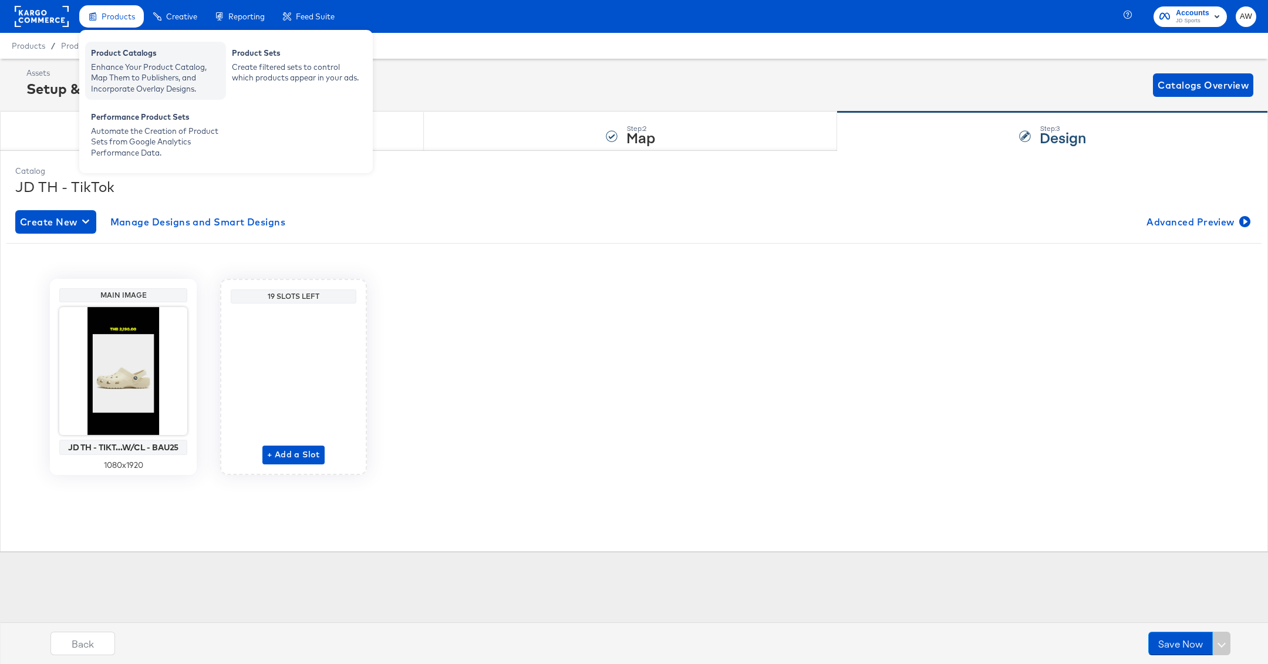
click at [120, 56] on div "Product Catalogs" at bounding box center [155, 55] width 129 height 14
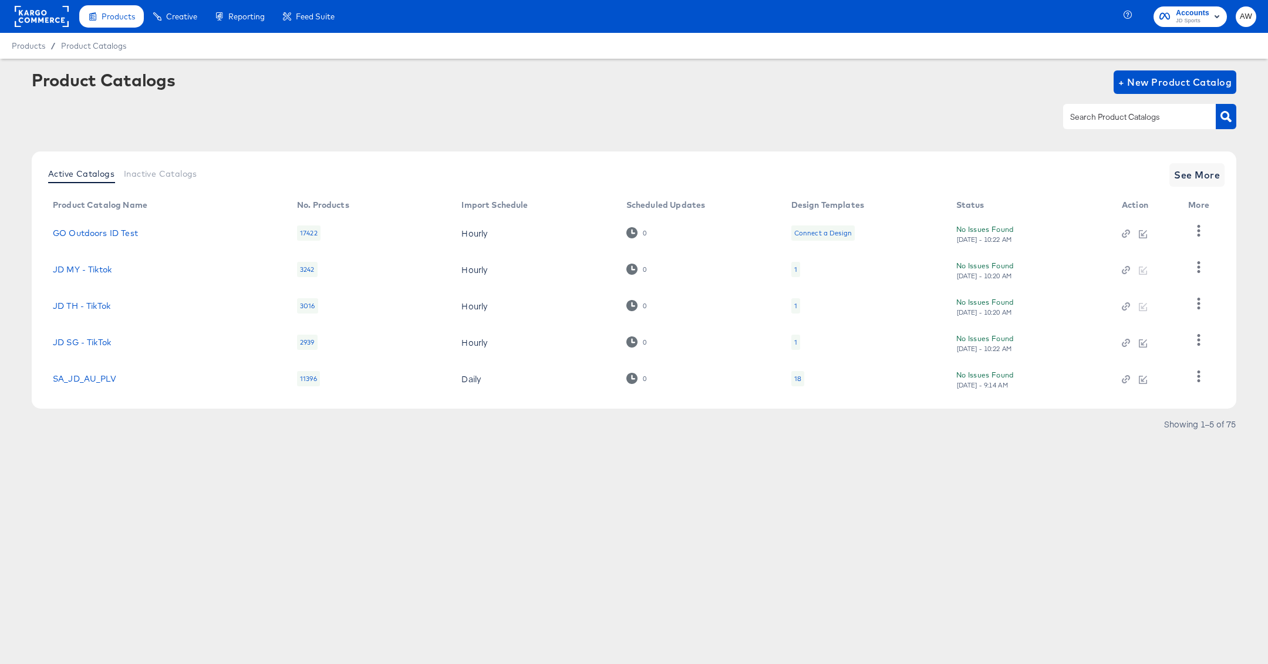
click at [1102, 128] on div at bounding box center [1139, 116] width 153 height 25
type input "th"
click at [1193, 179] on span "See More" at bounding box center [1197, 175] width 46 height 16
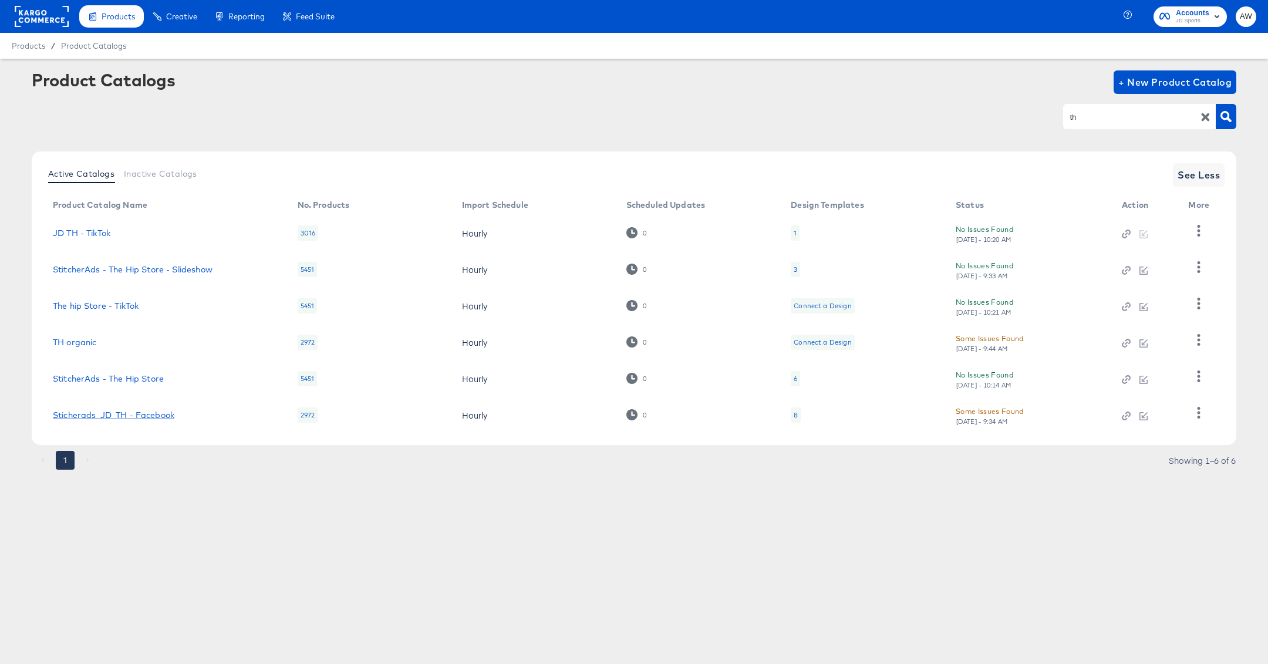
click at [161, 418] on link "Sticherads_JD_TH - Facebook" at bounding box center [114, 414] width 122 height 9
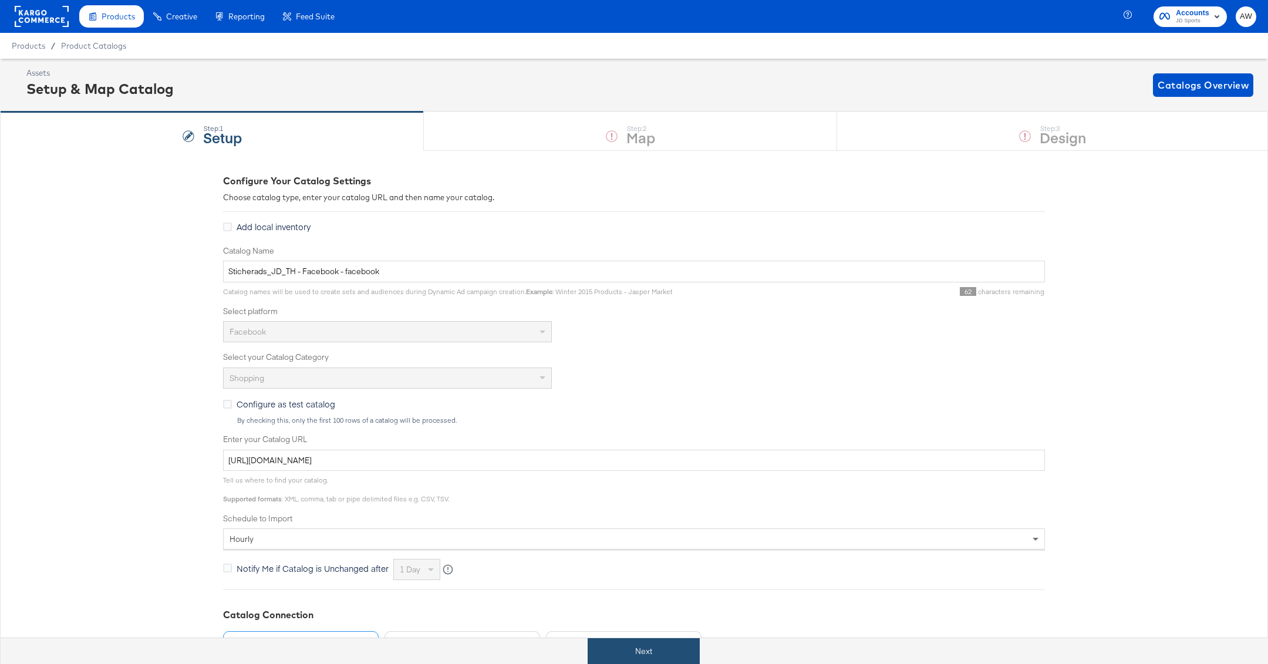
click at [648, 647] on button "Next" at bounding box center [644, 651] width 112 height 26
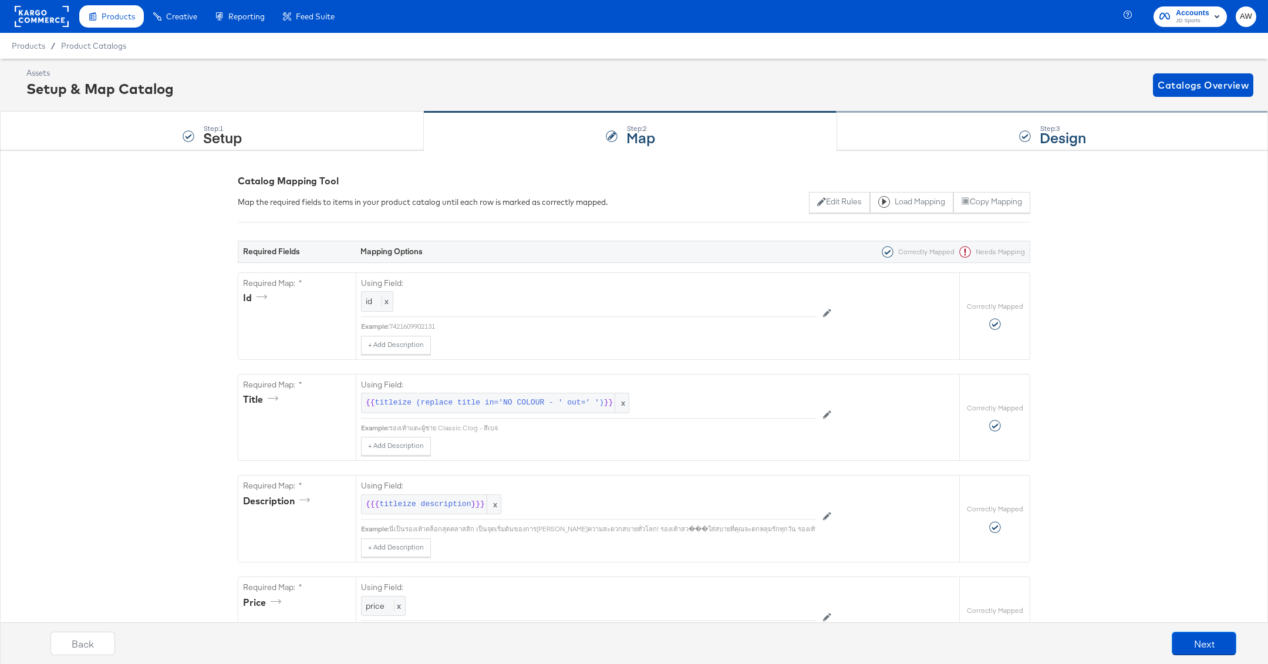
click at [1001, 137] on div "Step: 3 Design" at bounding box center [1052, 131] width 431 height 39
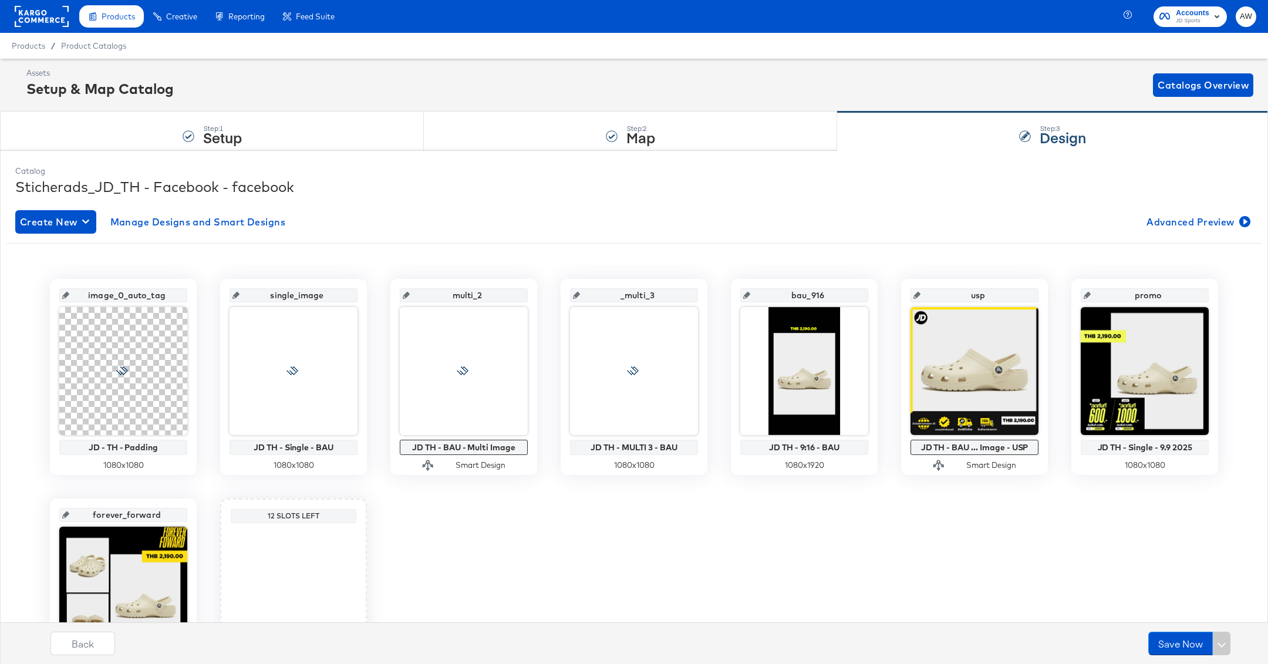
scroll to position [115, 0]
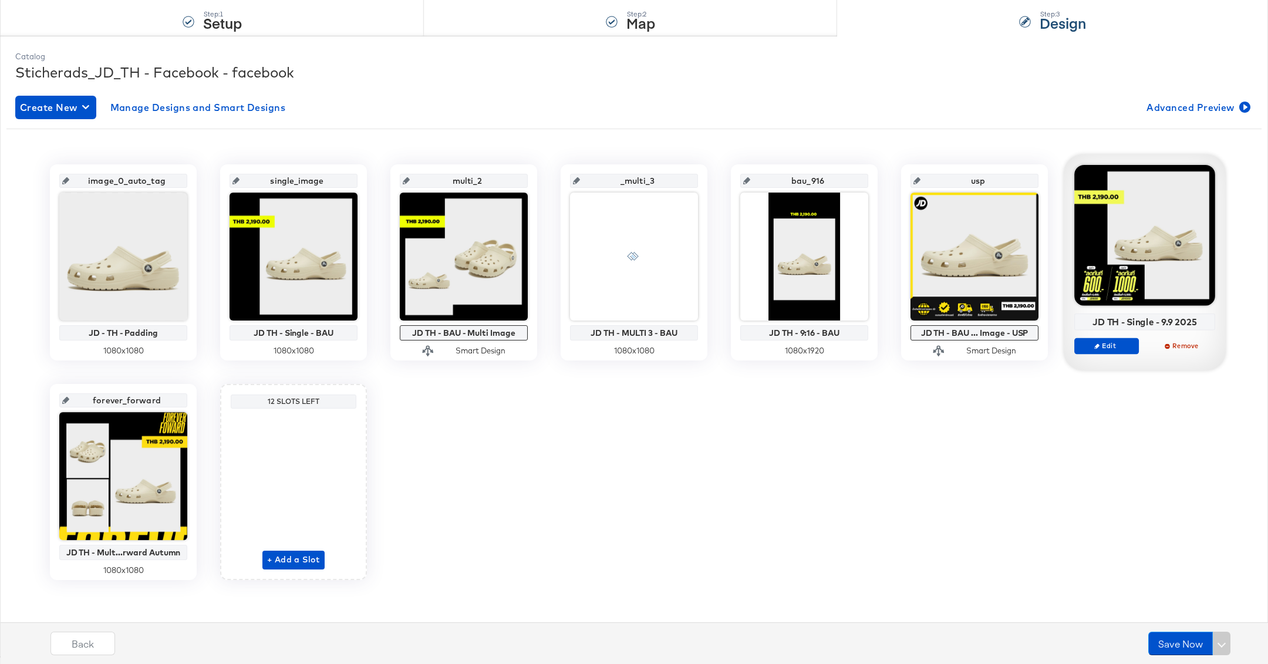
click at [1101, 264] on div at bounding box center [1145, 235] width 141 height 141
click at [1103, 345] on span "Edit" at bounding box center [1107, 345] width 54 height 9
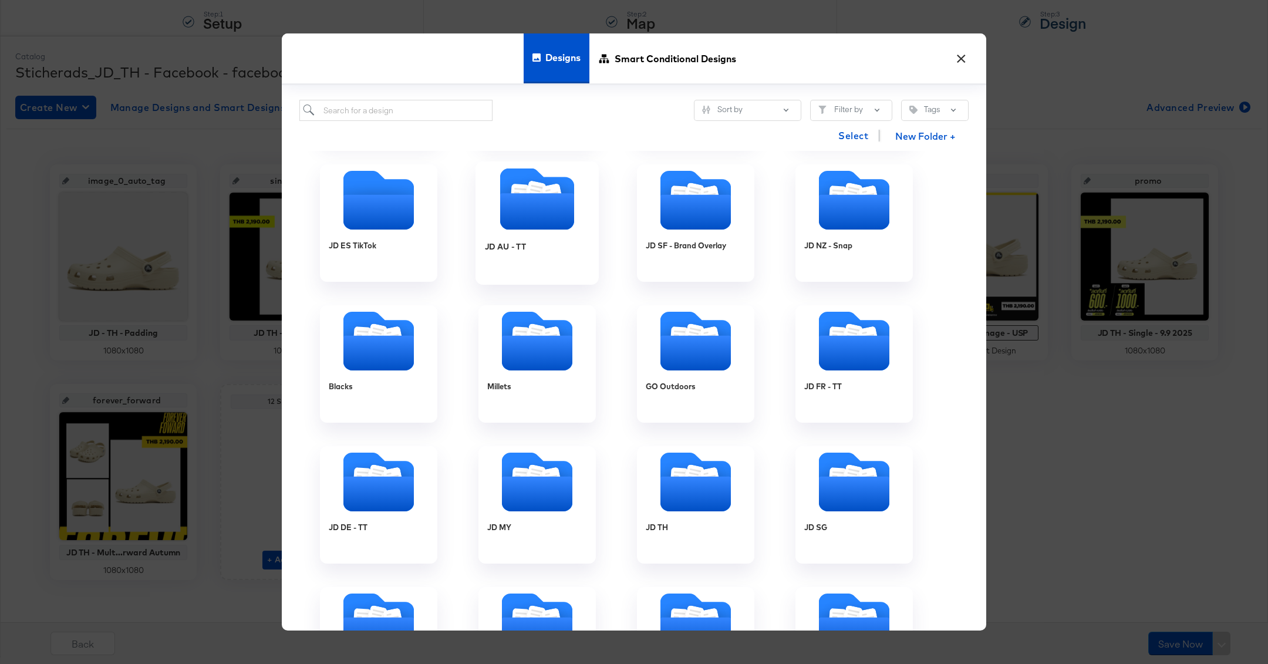
scroll to position [286, 0]
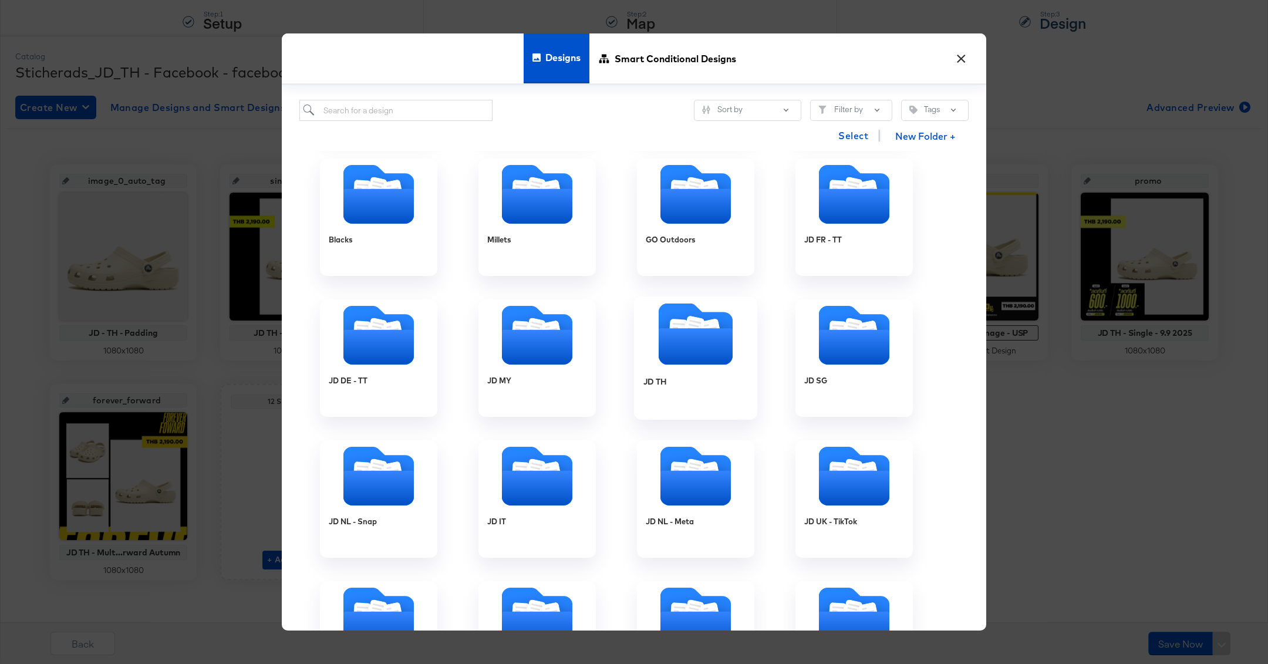
click at [692, 340] on icon "Folder" at bounding box center [696, 346] width 74 height 36
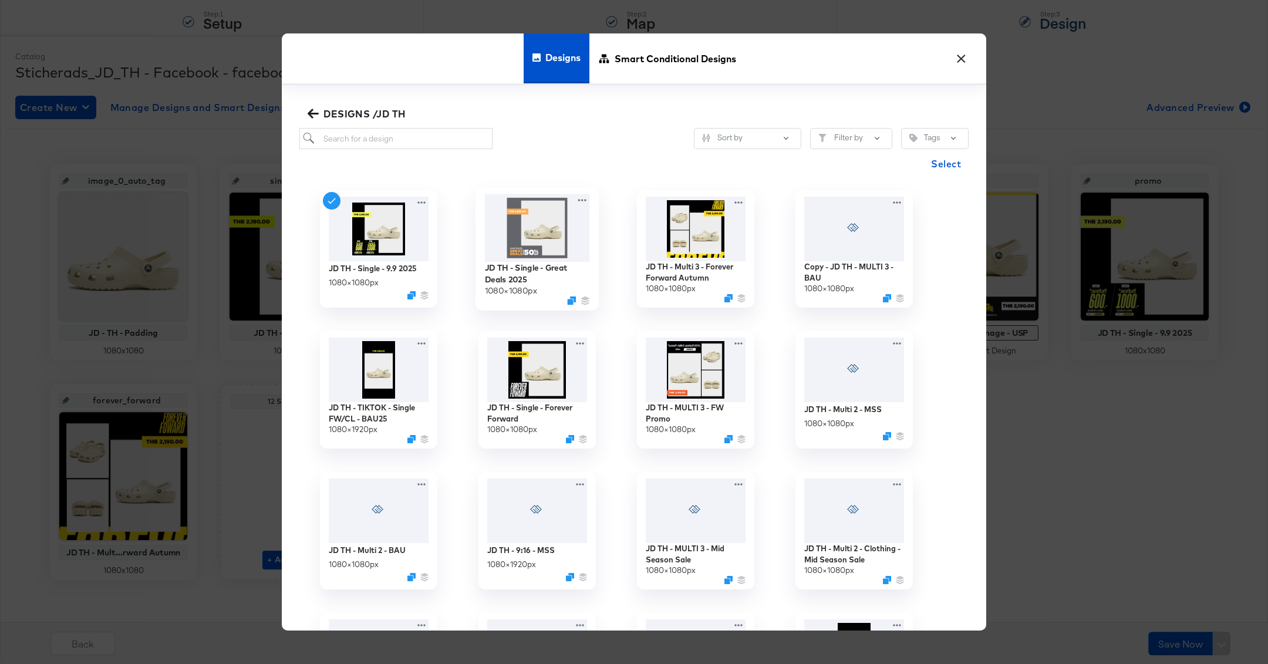
click at [559, 217] on img at bounding box center [537, 228] width 105 height 68
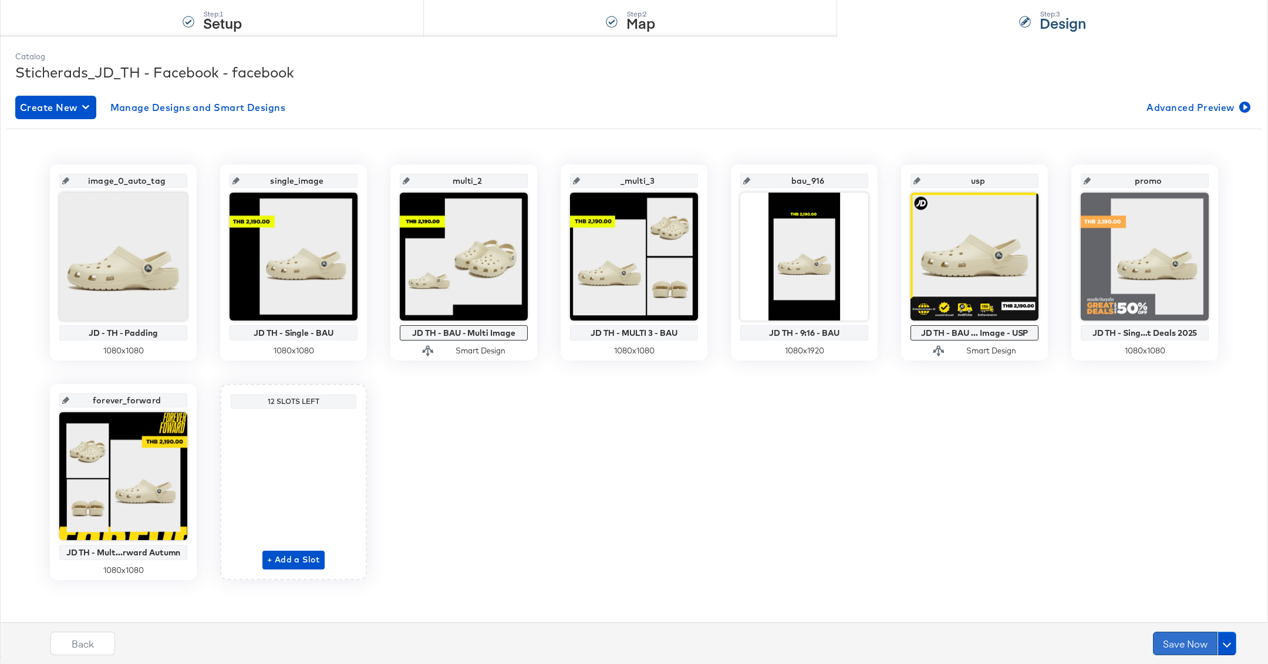
click at [1174, 647] on button "Save Now" at bounding box center [1185, 643] width 65 height 23
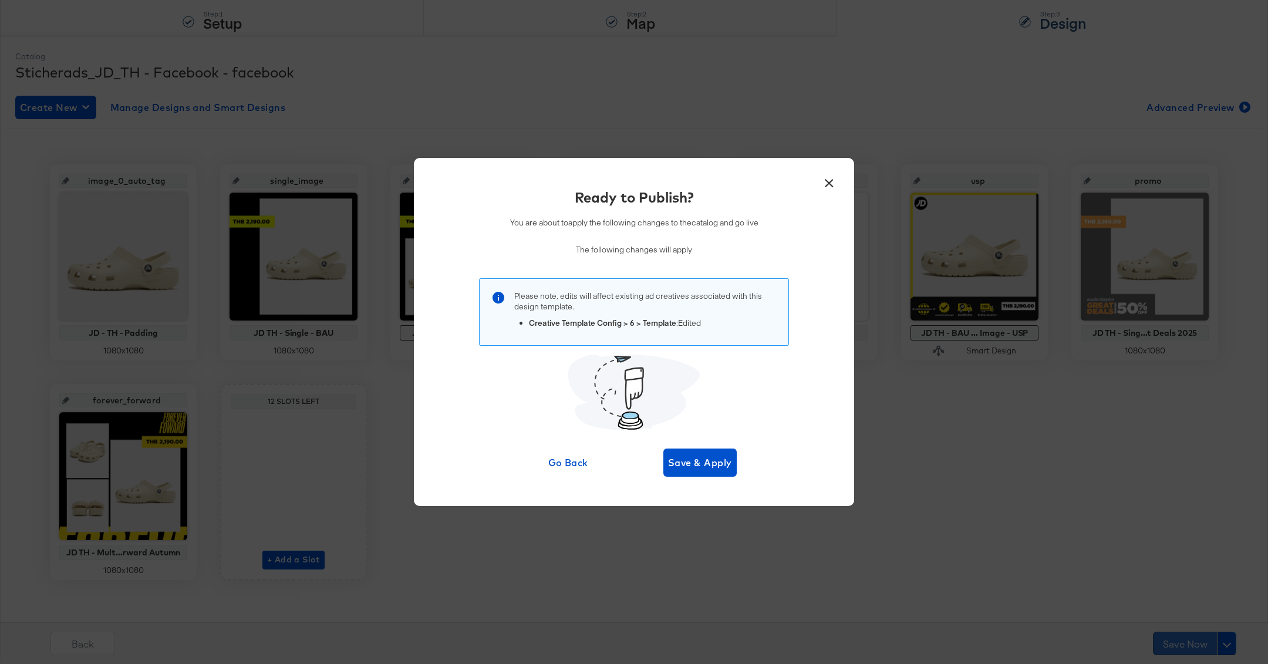
scroll to position [0, 0]
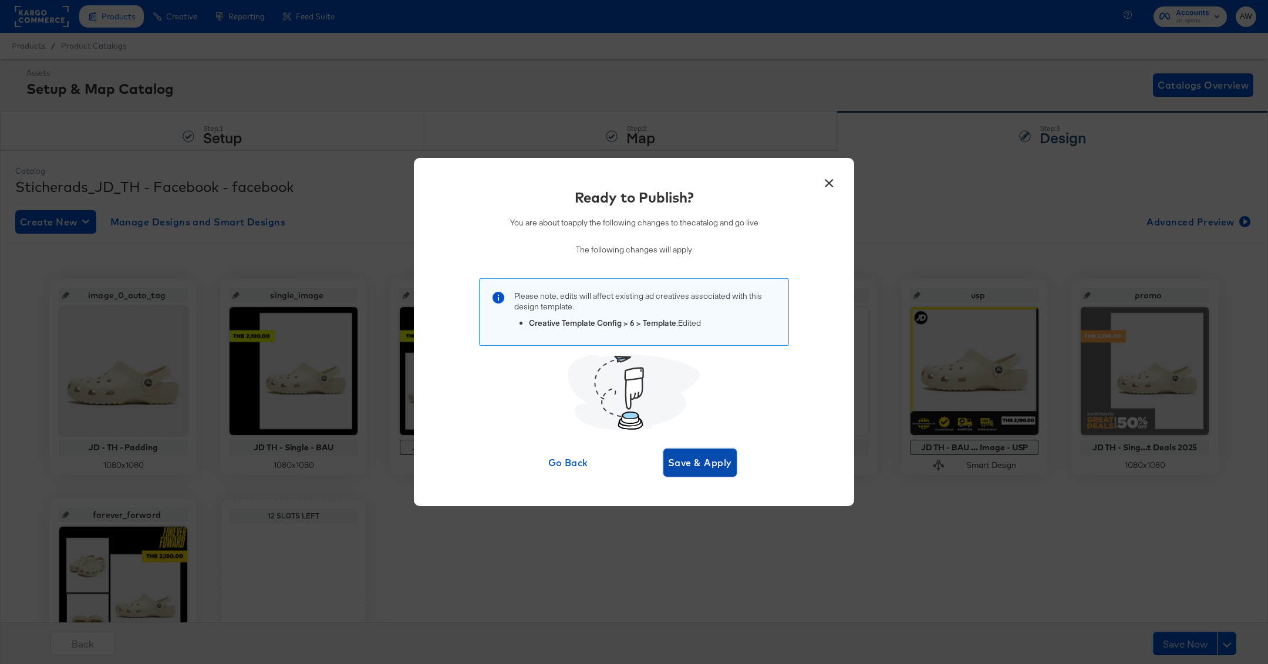
click at [688, 454] on span "Save & Apply" at bounding box center [700, 462] width 64 height 16
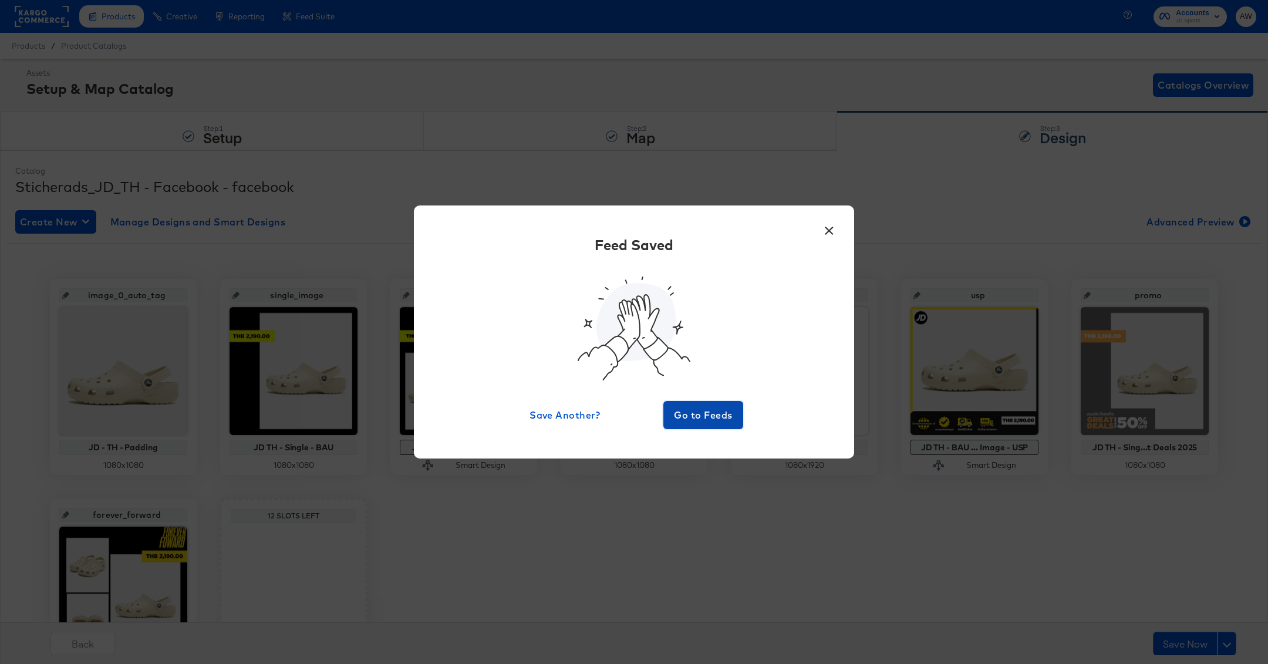
click at [701, 410] on span "Go to Feeds" at bounding box center [703, 415] width 70 height 16
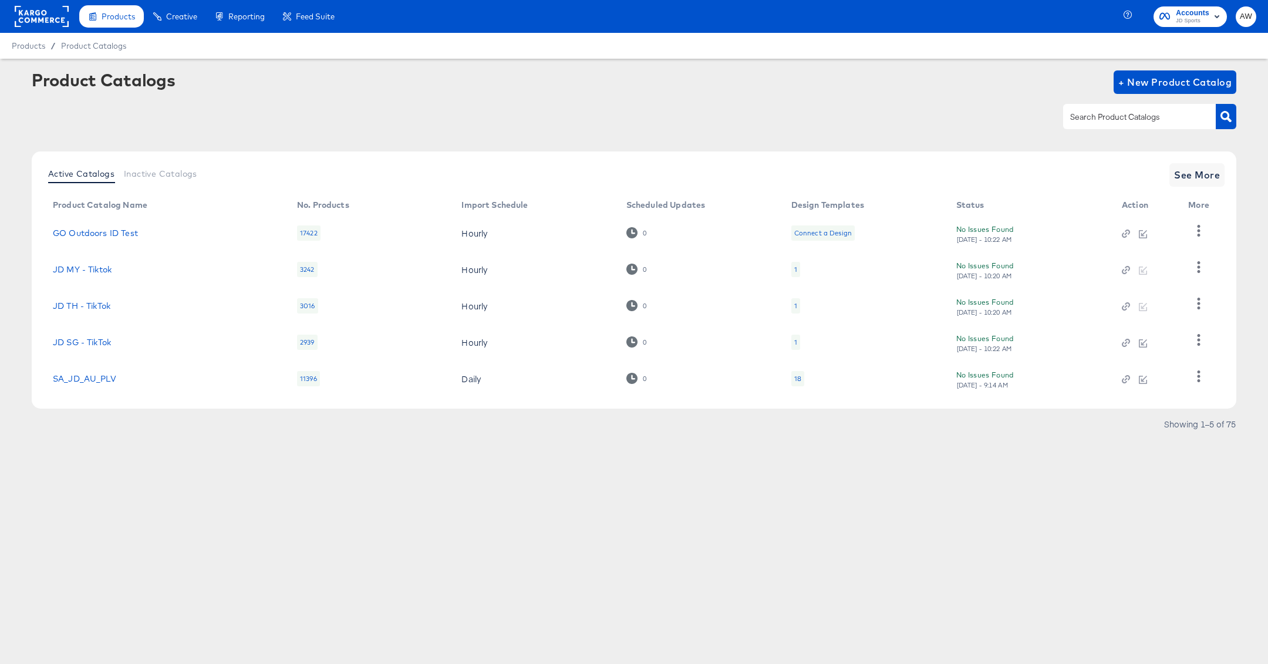
click at [1094, 107] on div at bounding box center [1139, 116] width 153 height 25
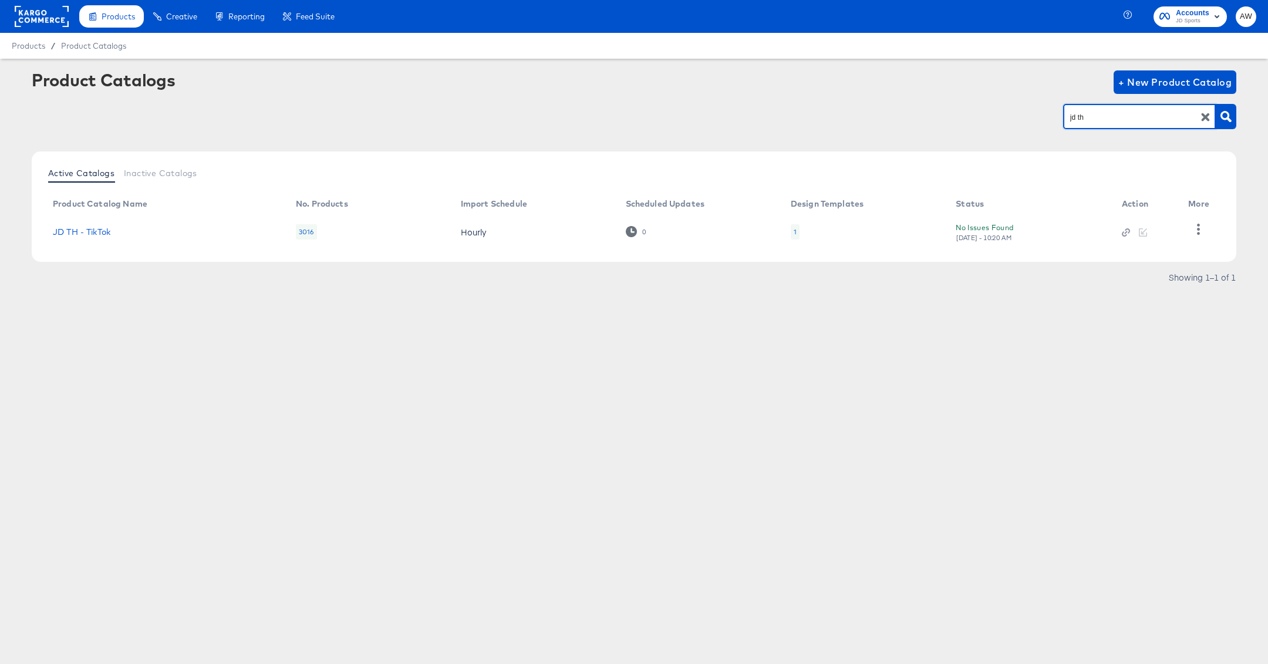
click at [1136, 122] on input "jd th" at bounding box center [1130, 117] width 125 height 14
type input "jd_th"
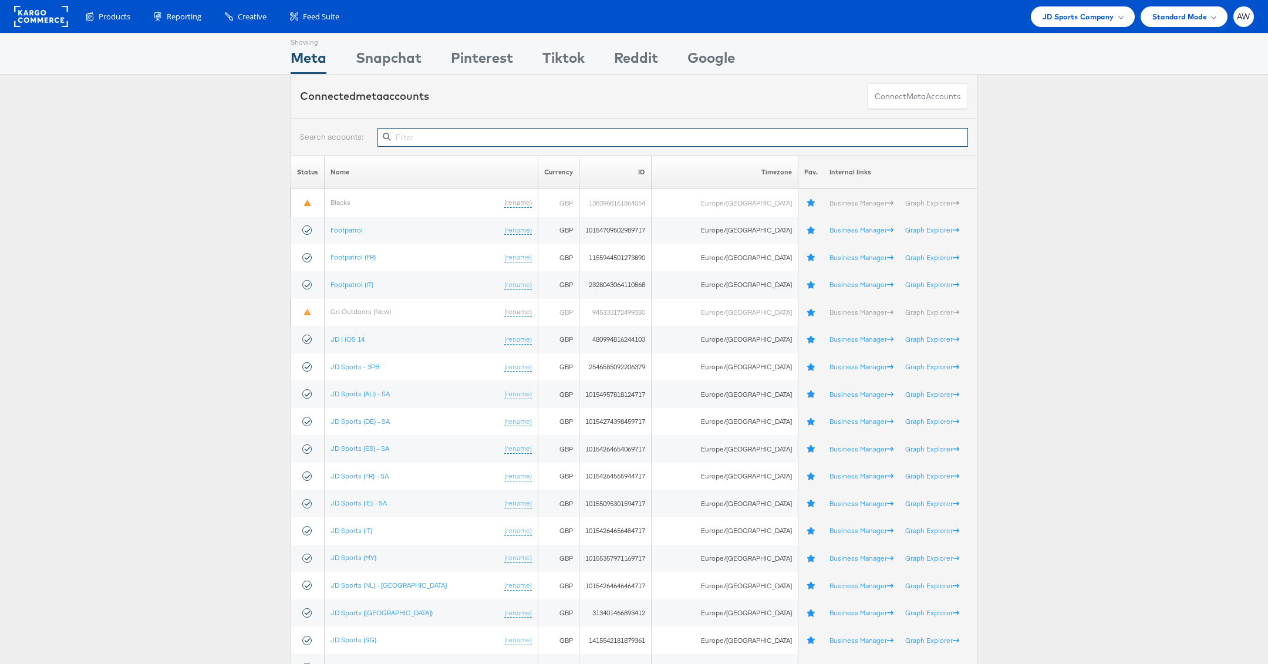
click at [524, 131] on input "text" at bounding box center [673, 137] width 591 height 19
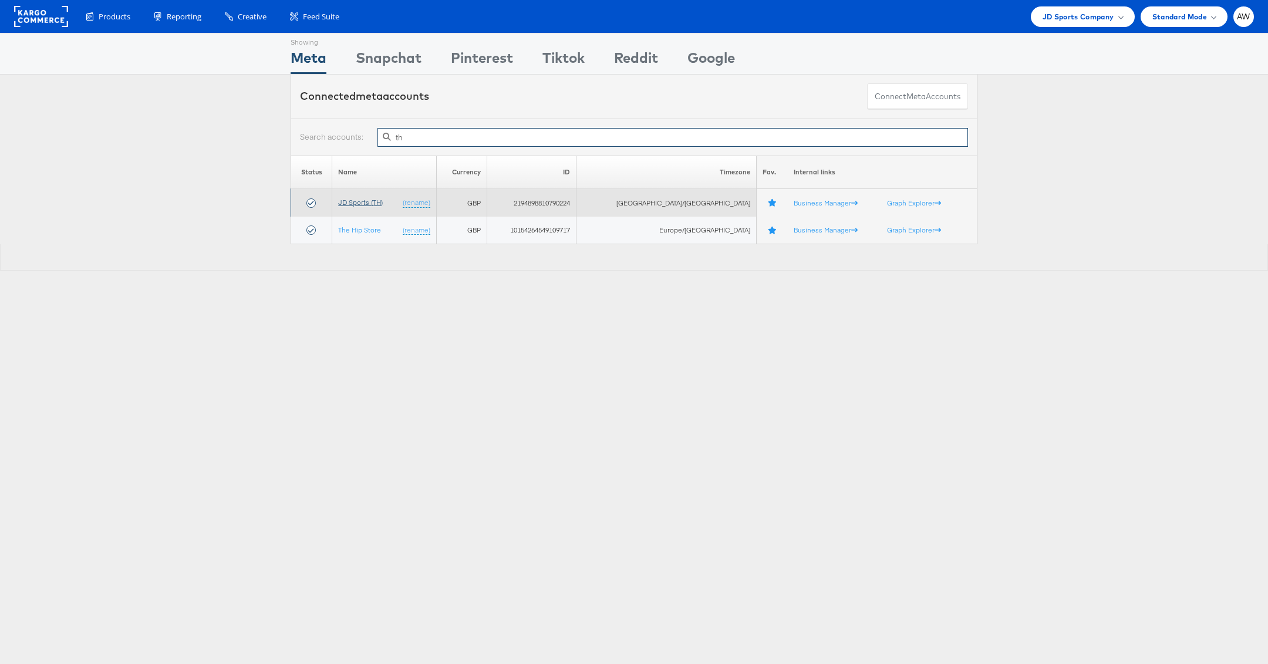
type input "th"
click at [369, 199] on link "JD Sports (TH)" at bounding box center [360, 202] width 45 height 9
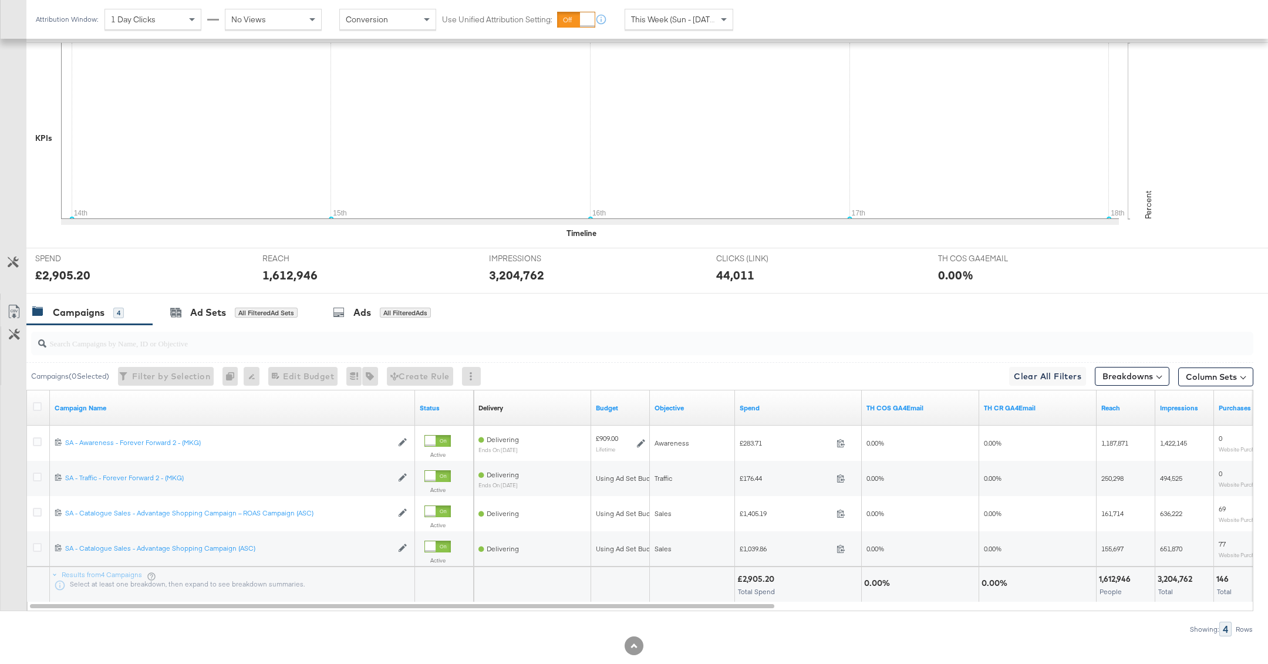
scroll to position [287, 0]
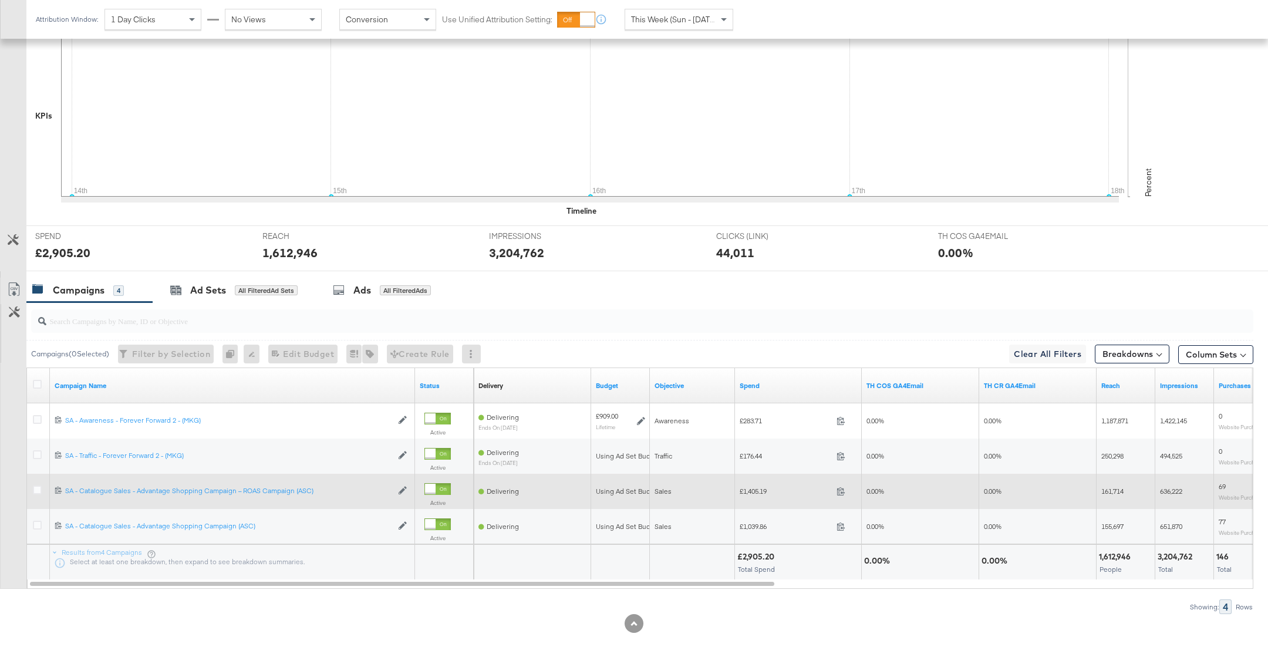
click at [43, 489] on div at bounding box center [39, 492] width 12 height 12
click at [37, 487] on icon at bounding box center [37, 490] width 9 height 9
click at [0, 0] on input "checkbox" at bounding box center [0, 0] width 0 height 0
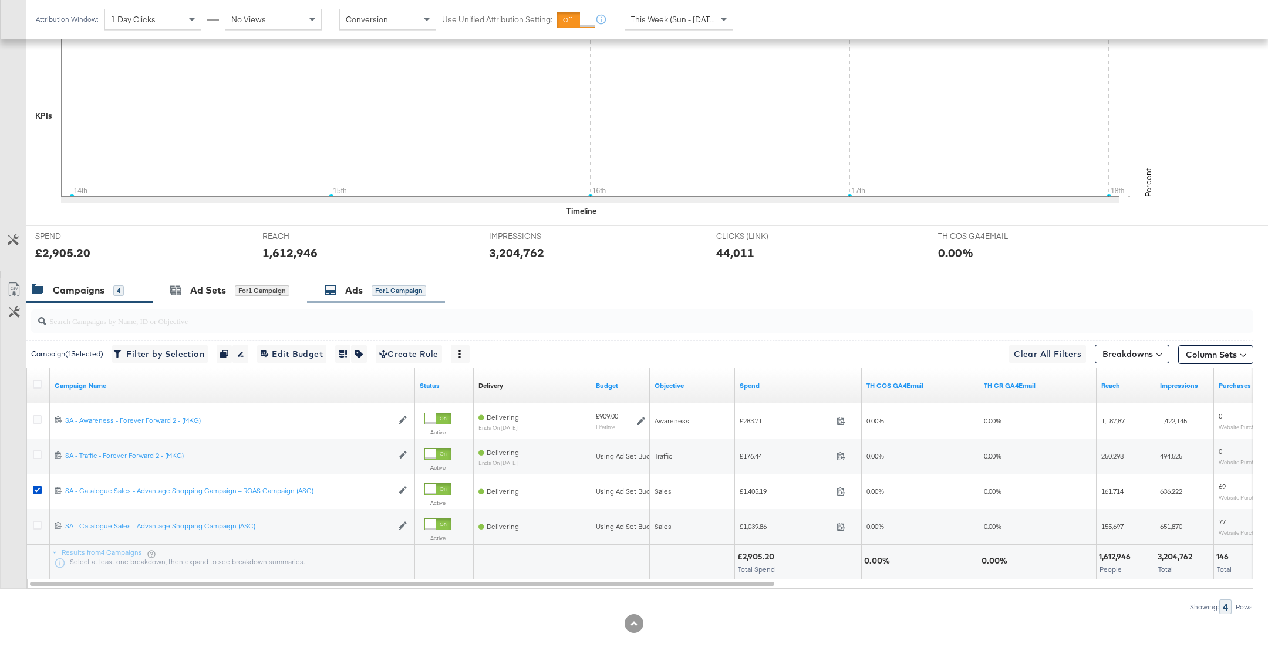
click at [355, 288] on div "Ads" at bounding box center [354, 291] width 18 height 14
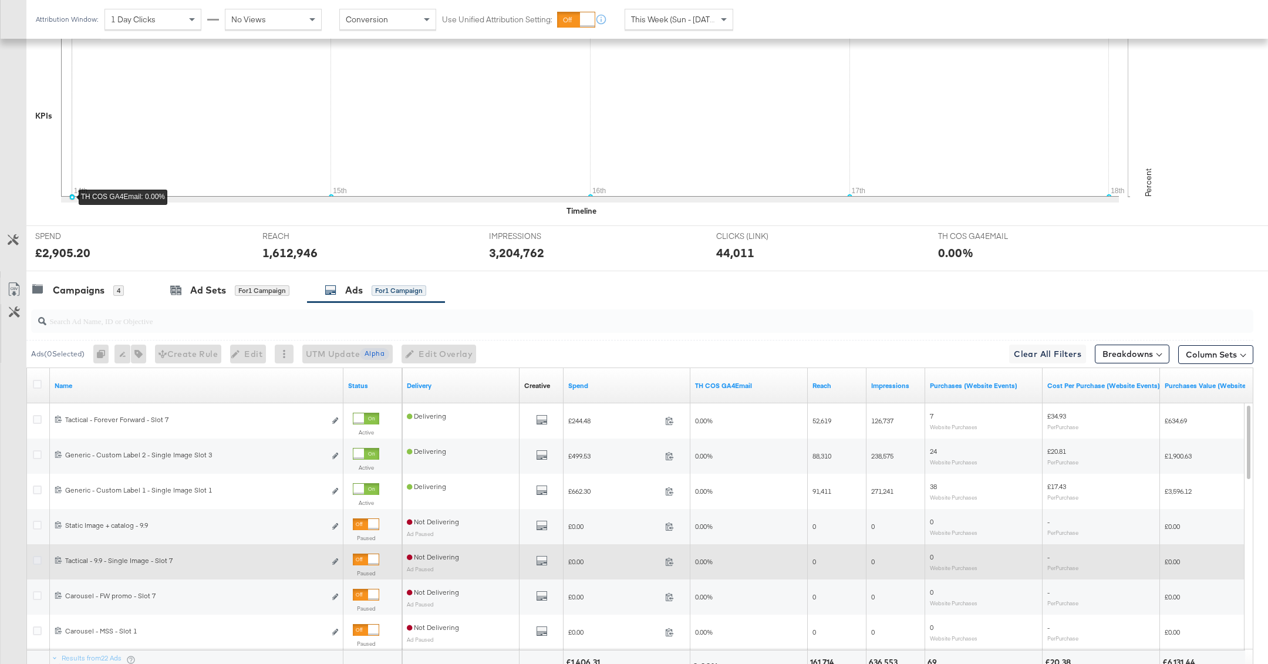
click at [36, 561] on icon at bounding box center [37, 560] width 9 height 9
click at [0, 0] on input "checkbox" at bounding box center [0, 0] width 0 height 0
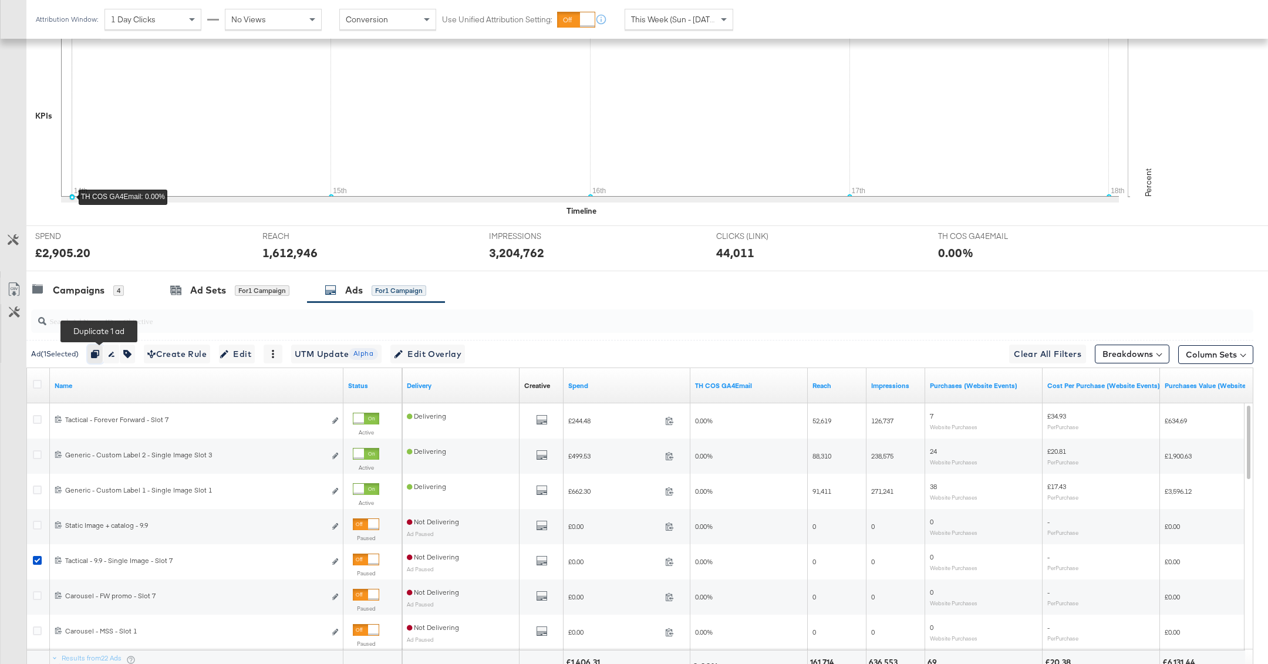
click at [103, 355] on button "button" at bounding box center [95, 354] width 16 height 19
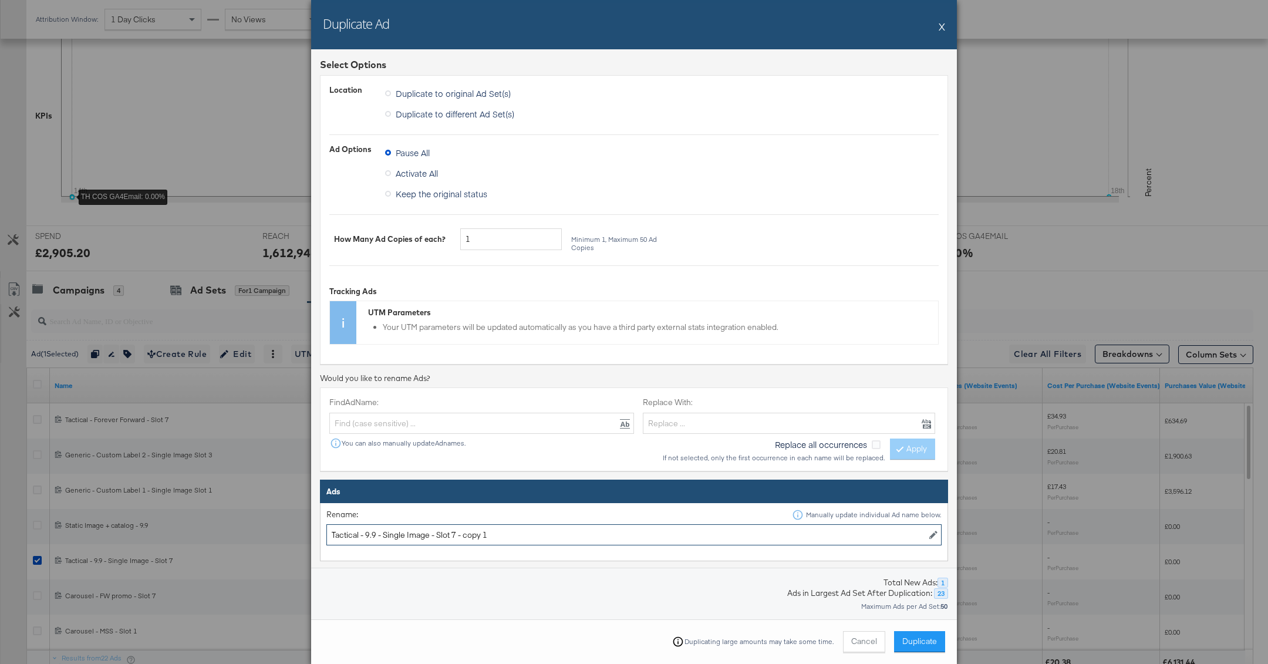
drag, startPoint x: 431, startPoint y: 533, endPoint x: 575, endPoint y: 524, distance: 144.1
click at [565, 540] on input "Tactical - 9.9 - Single Image - Slot 7 - copy 1" at bounding box center [633, 535] width 615 height 22
click at [375, 530] on input "Tactical - 9.9 - Single Image" at bounding box center [633, 535] width 615 height 22
click at [370, 530] on input "Tactical - 9.9 - Single Image" at bounding box center [633, 535] width 615 height 22
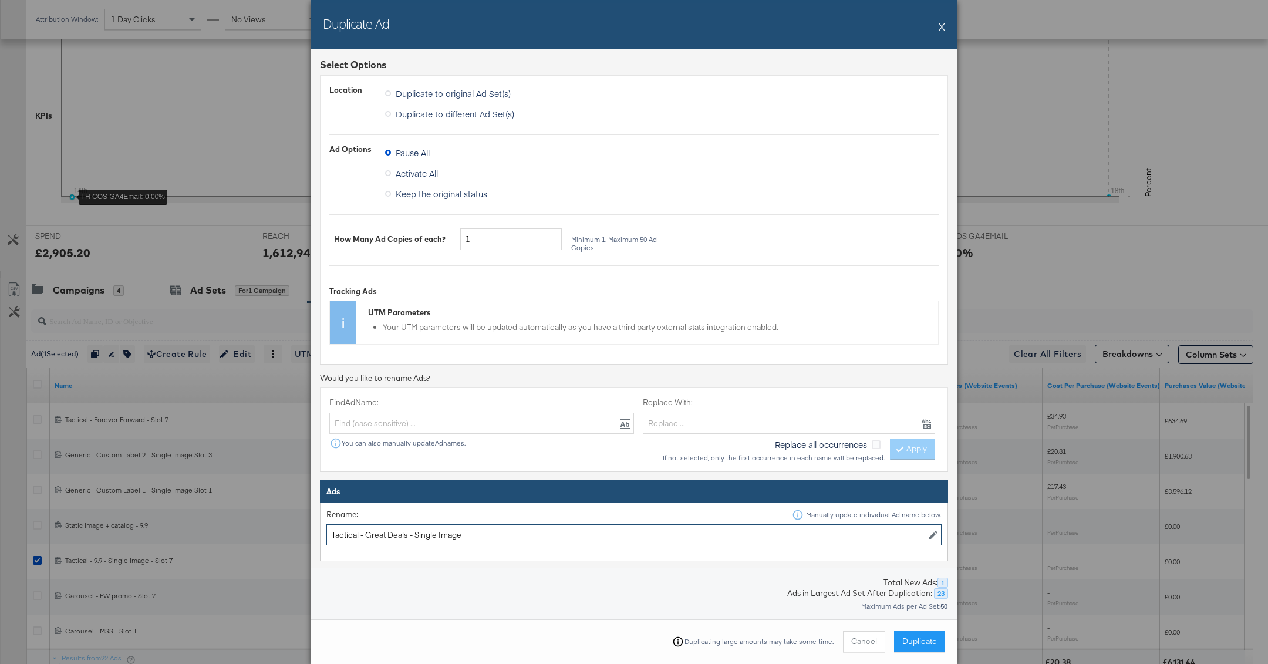
type input "Tactical - Great Deals - Single Image"
click at [477, 554] on td "Rename: Manually update individual Ad name below. Tactical - Great Deals - Sing…" at bounding box center [635, 532] width 628 height 58
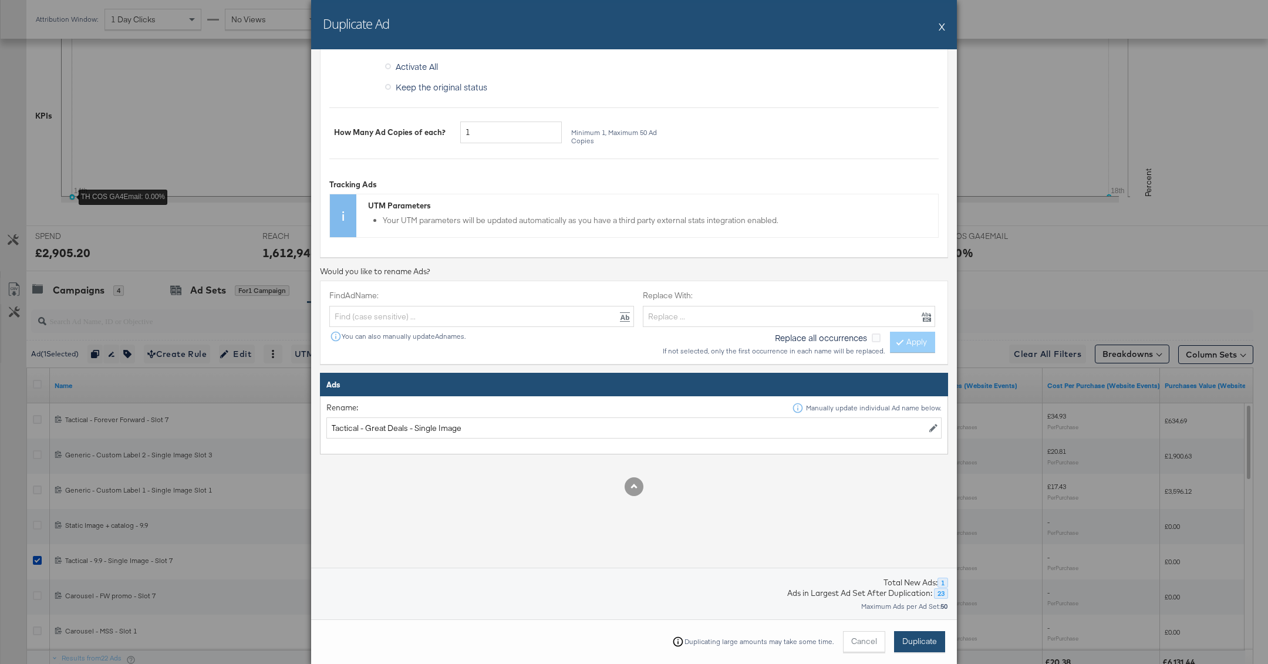
click at [910, 642] on span "Duplicate" at bounding box center [920, 641] width 35 height 11
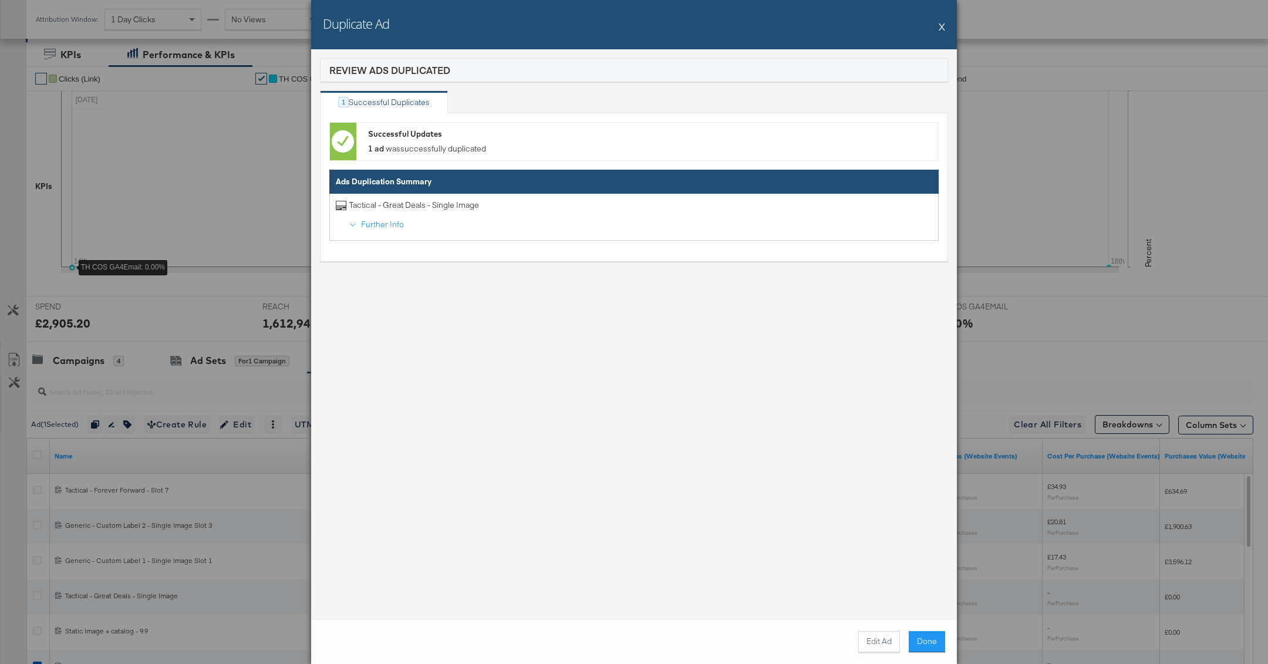
scroll to position [287, 0]
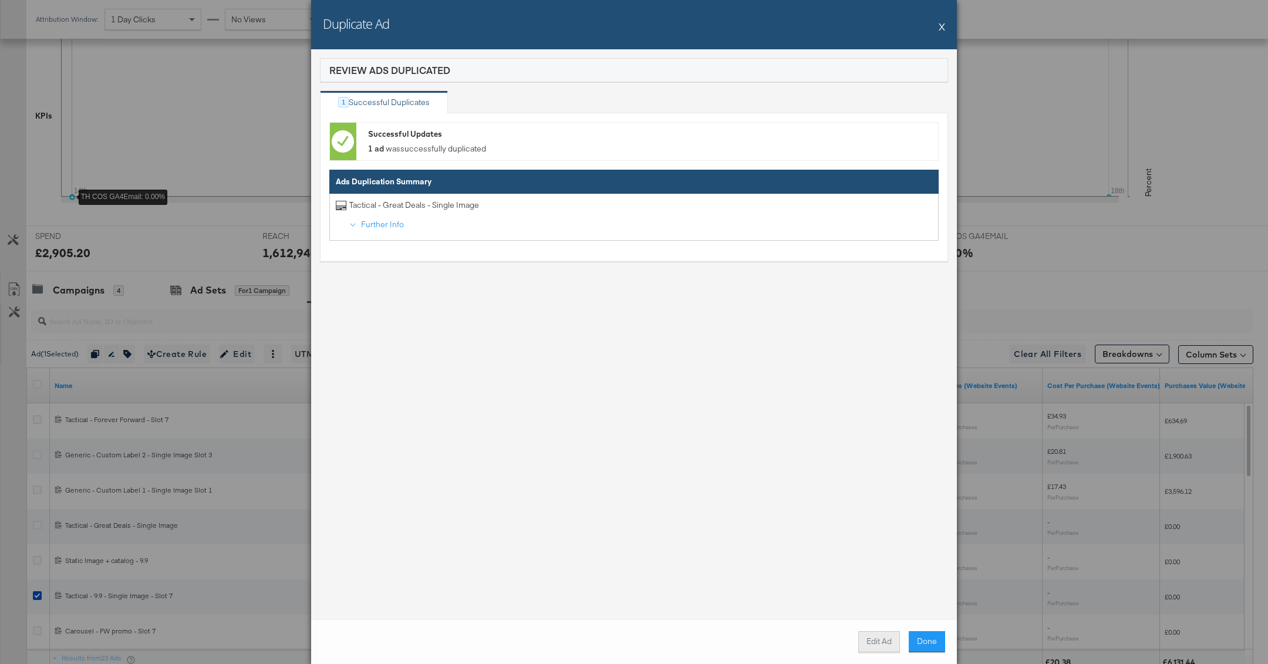
click at [878, 647] on button "Edit Ad" at bounding box center [879, 641] width 42 height 21
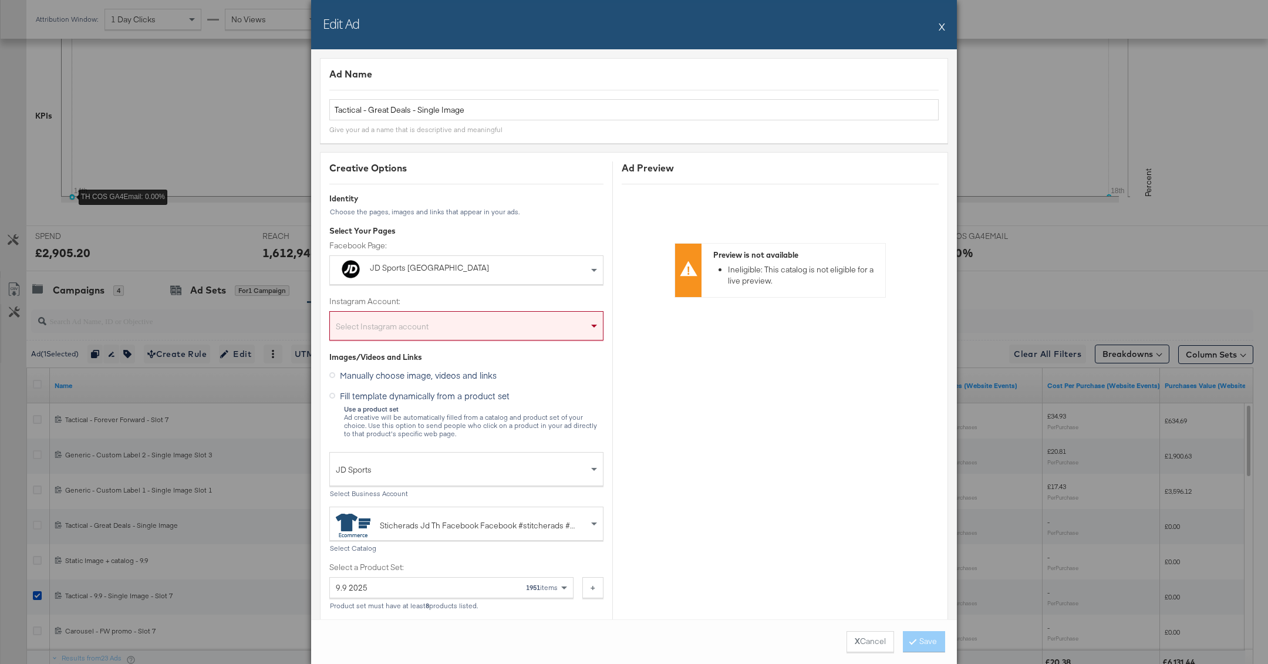
click at [491, 330] on div "Select Instagram account" at bounding box center [466, 327] width 273 height 23
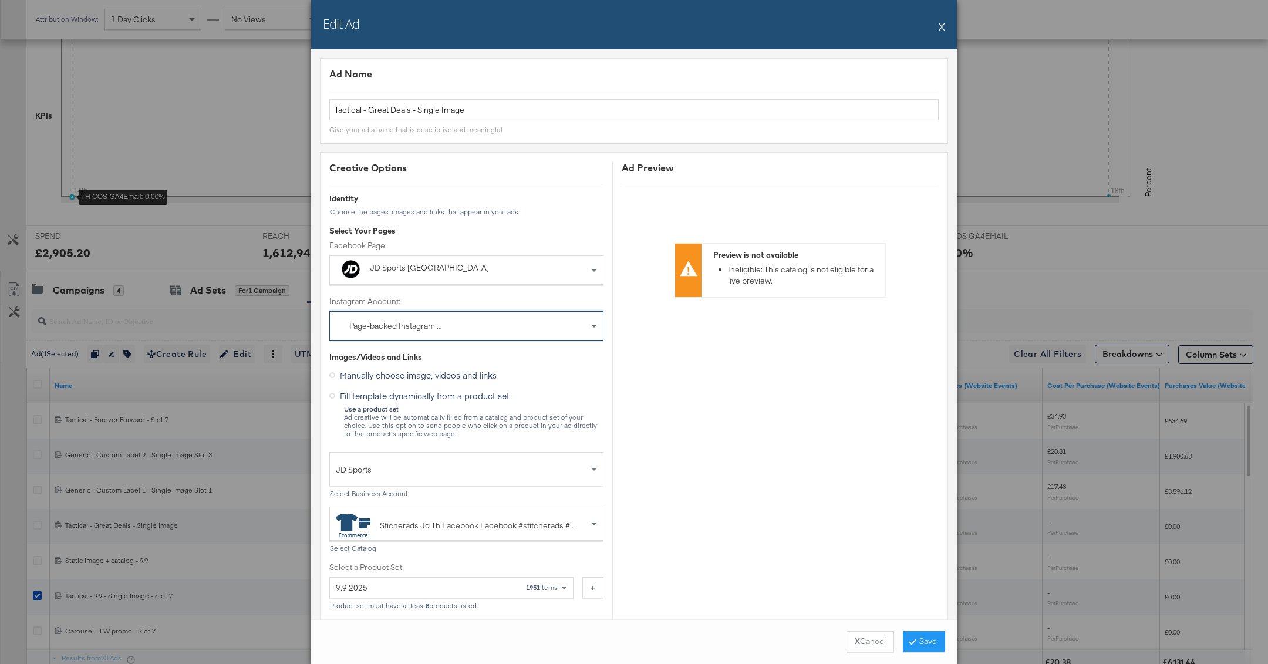
scroll to position [361, 0]
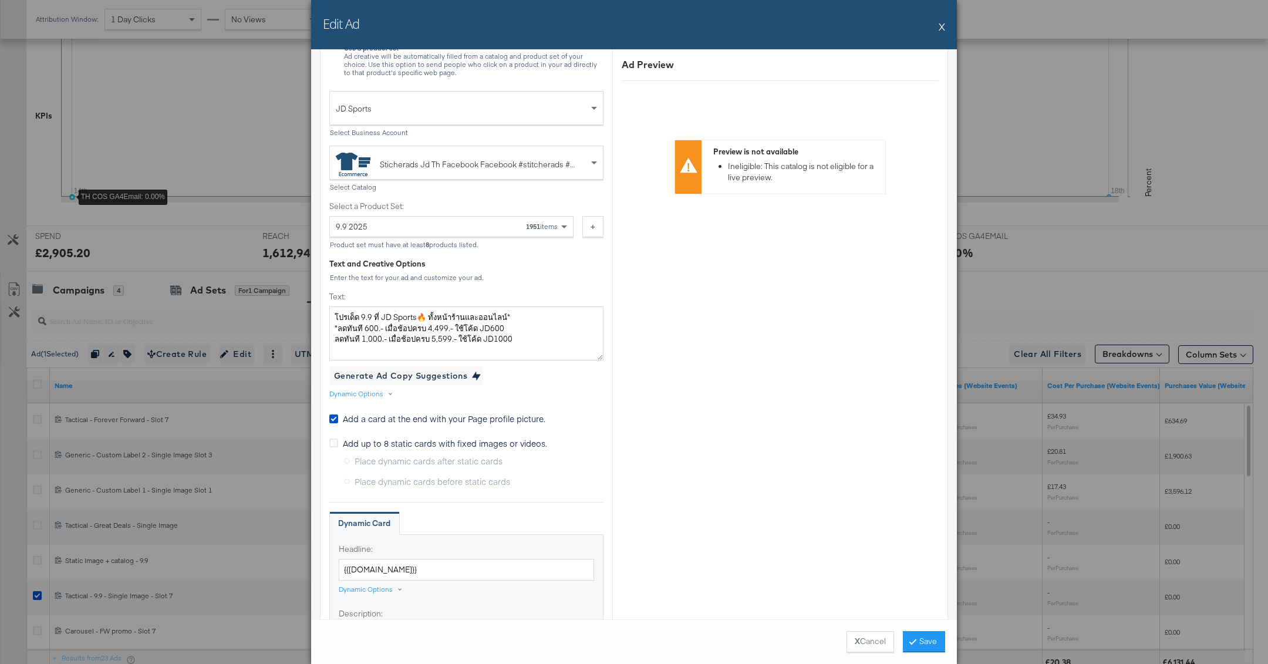
click at [501, 235] on div "9.9 2025 1951 items" at bounding box center [451, 226] width 244 height 21
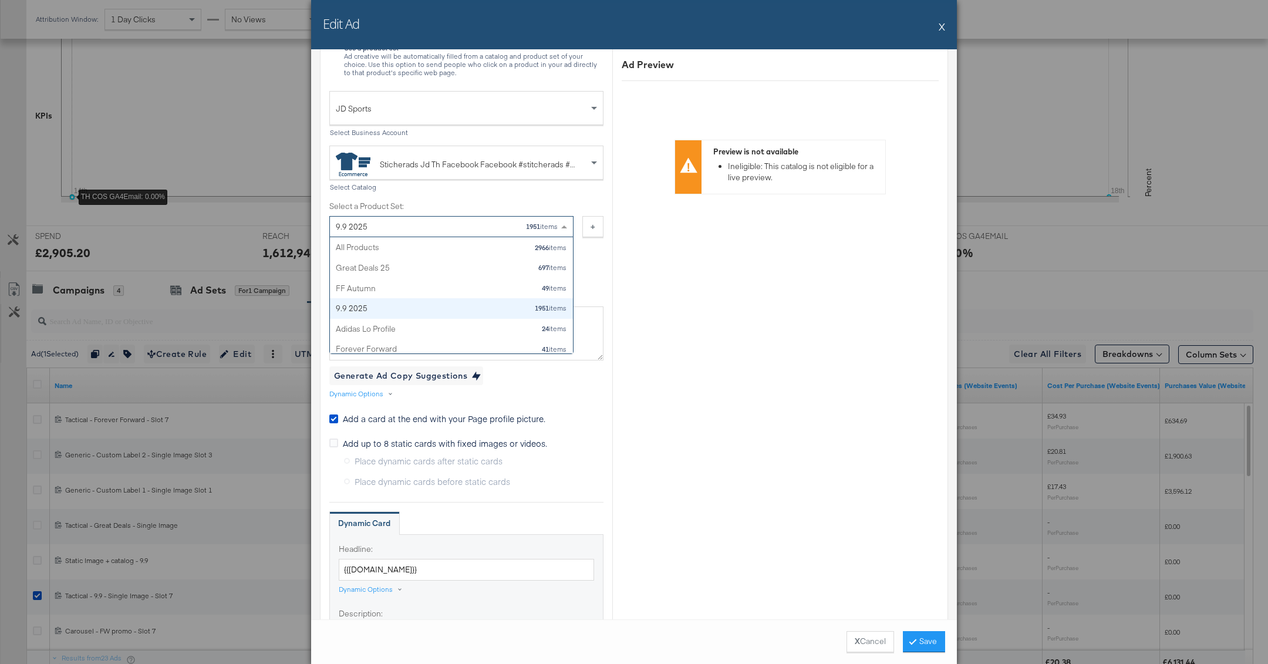
scroll to position [0, 0]
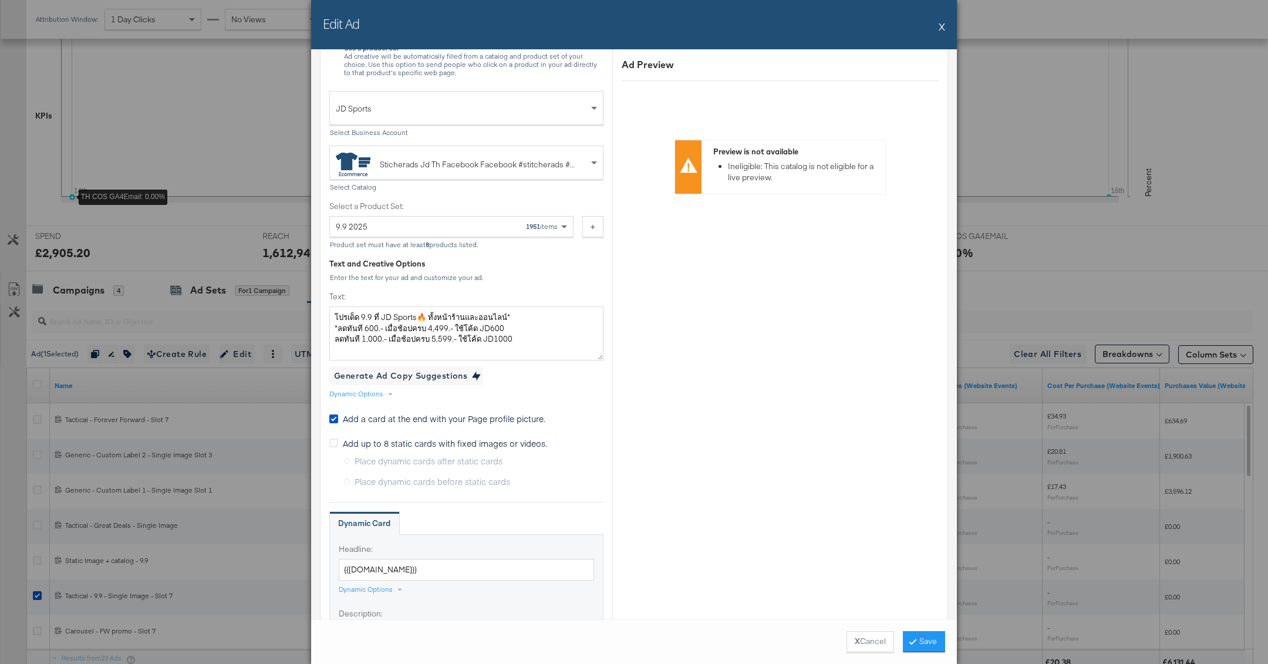
click at [493, 235] on div "9.9 2025 1951 items" at bounding box center [451, 226] width 244 height 21
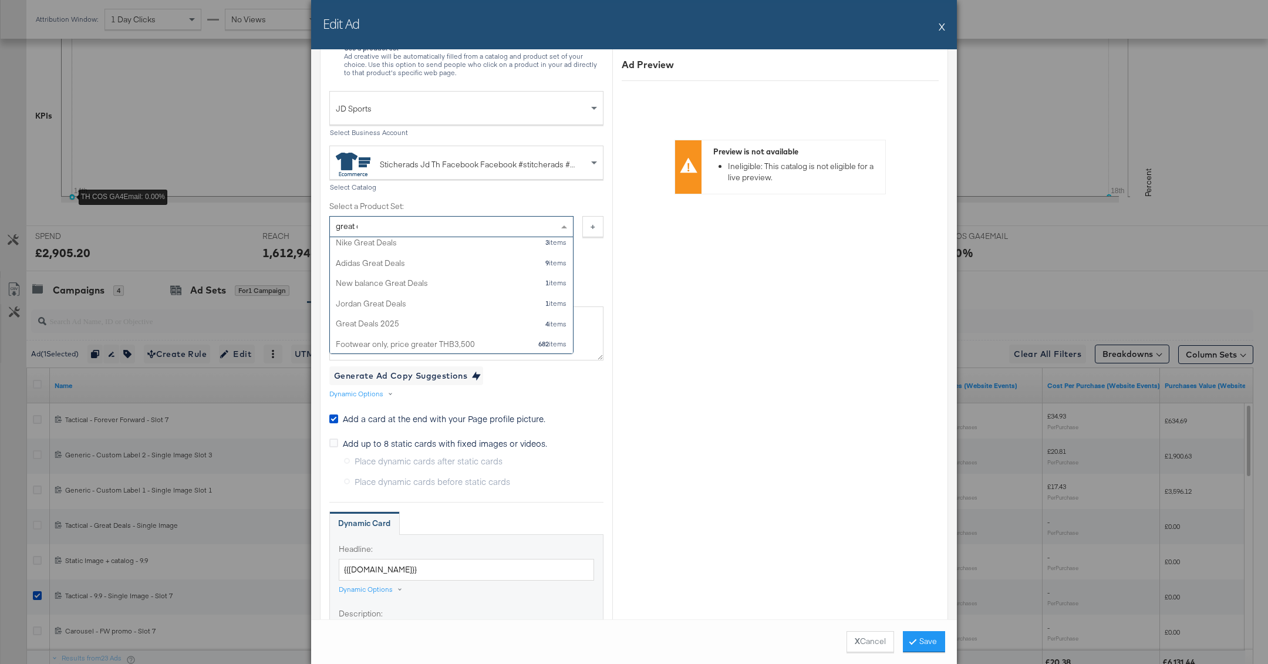
scroll to position [5, 0]
type input "great dea"
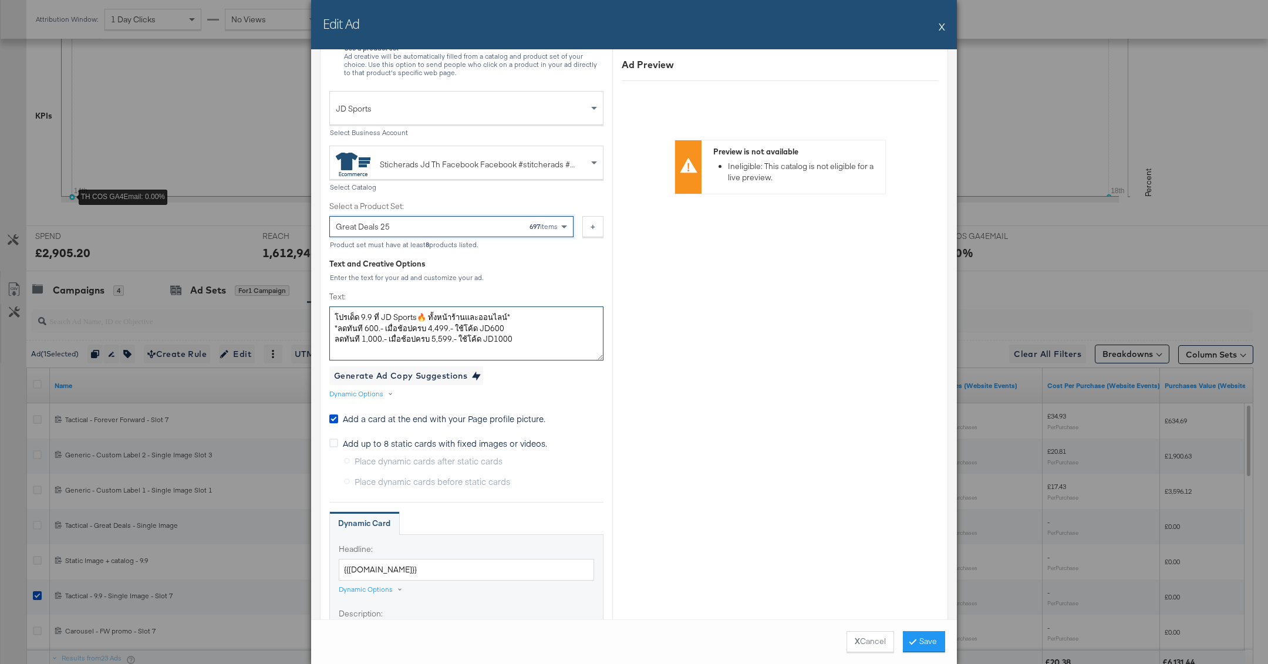
click at [573, 337] on textarea "โปรเด็ด 9.9 ที่ JD Sports🔥 ทั้งหน้าร้านและออนไลน์* *ลดทันที 600.- เมื่อช้อปครบ …" at bounding box center [466, 334] width 274 height 54
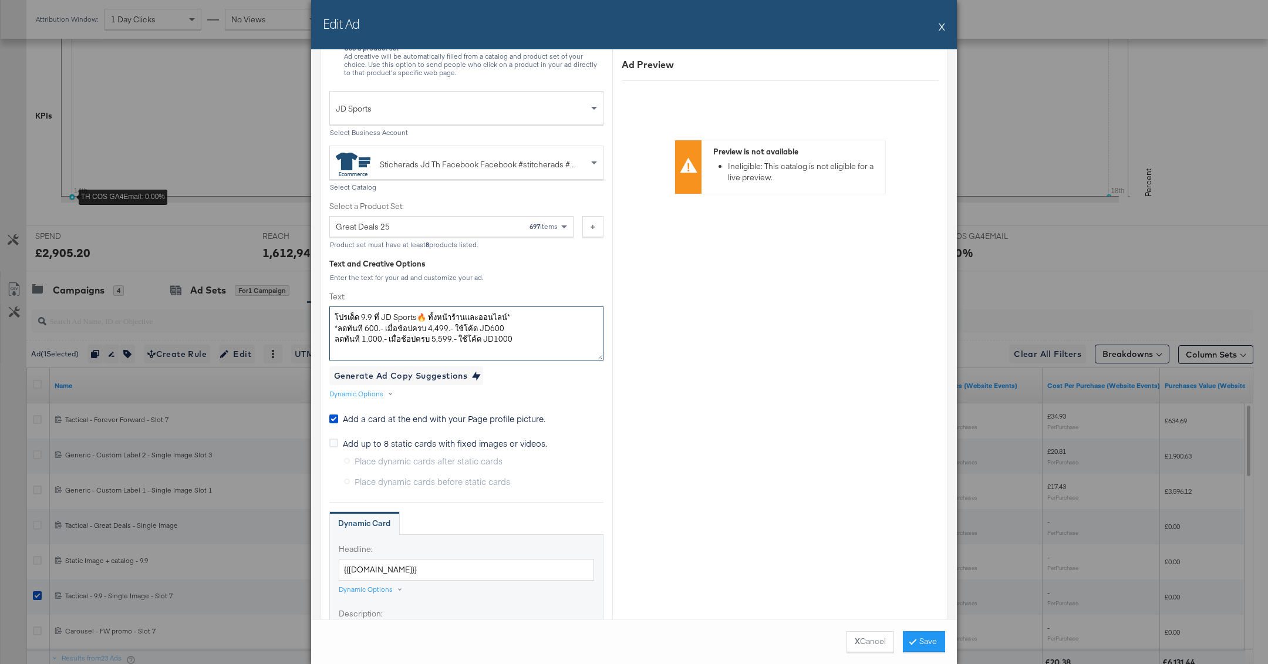
click at [573, 337] on textarea "โปรเด็ด 9.9 ที่ JD Sports🔥 ทั้งหน้าร้านและออนไลน์* *ลดทันที 600.- เมื่อช้อปครบ …" at bounding box center [466, 334] width 274 height 54
paste textarea "Great Deals ลดอลัง ปังทุกดีล 🔥สินค้ากว่าพันรายการลดราคาสูงสุด 50% ที่ JD Sports…"
type textarea "Great Deals ลดอลัง ปังทุกดีล 🔥สินค้ากว่าพันรายการลดราคาสูงสุด 50% ที่ JD Sports…"
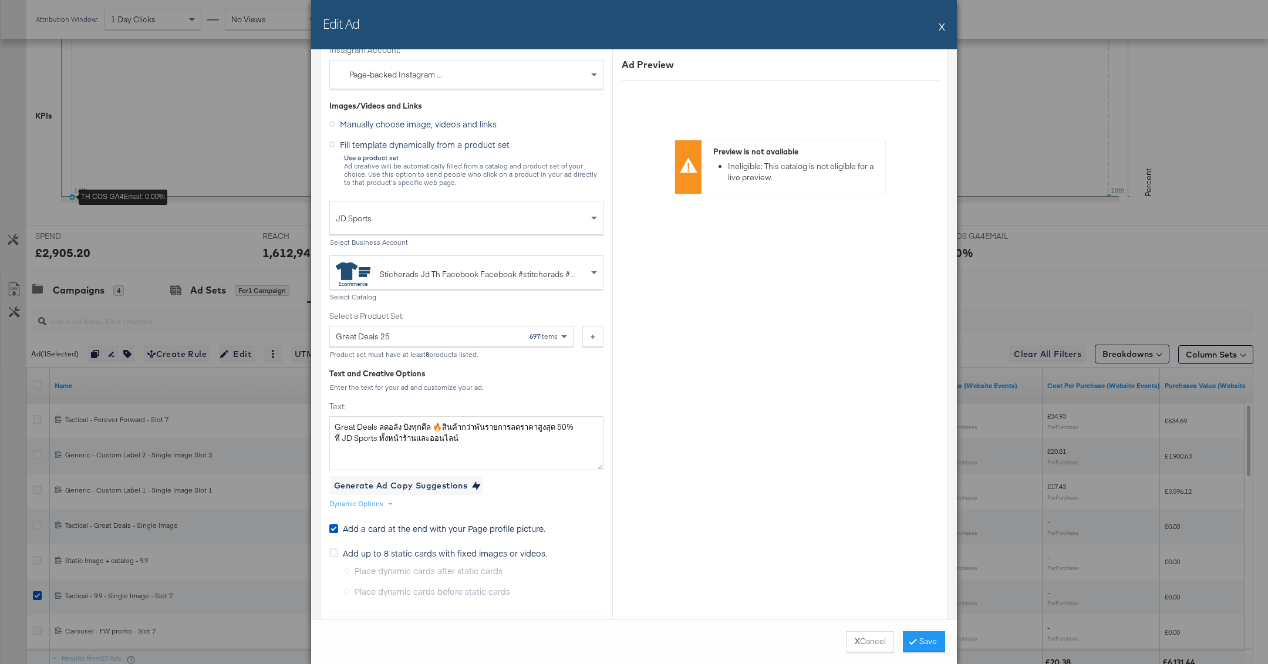
scroll to position [0, 0]
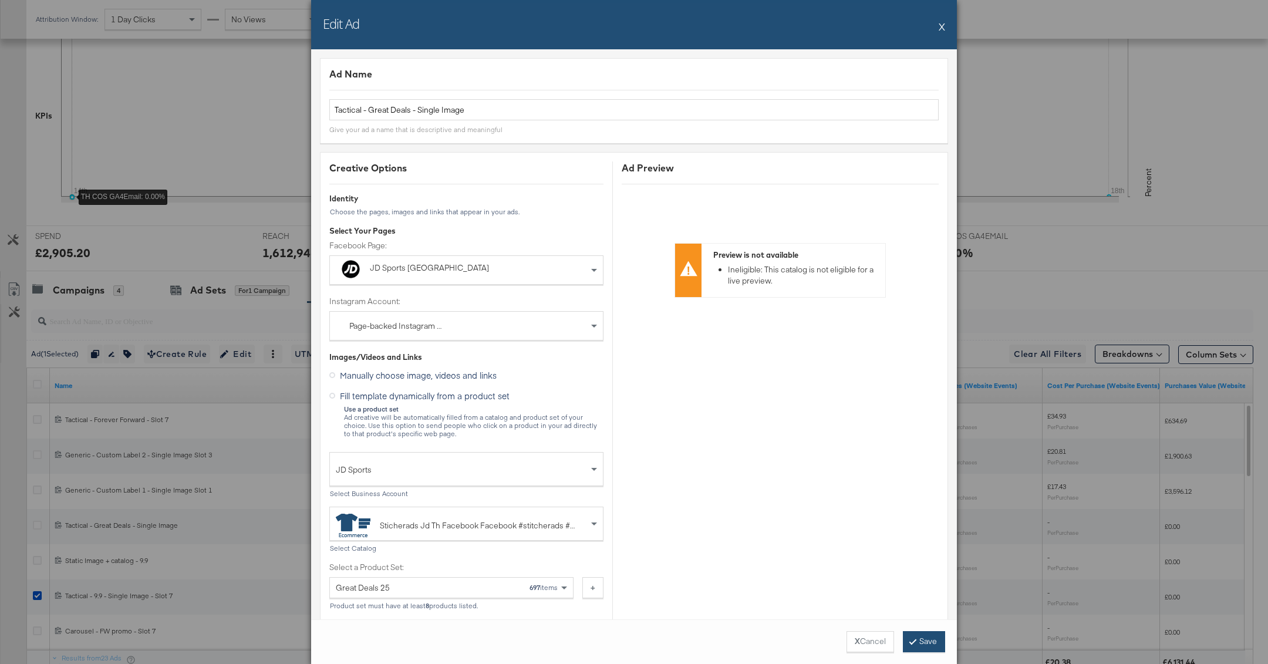
click at [927, 642] on button "Save" at bounding box center [924, 641] width 42 height 21
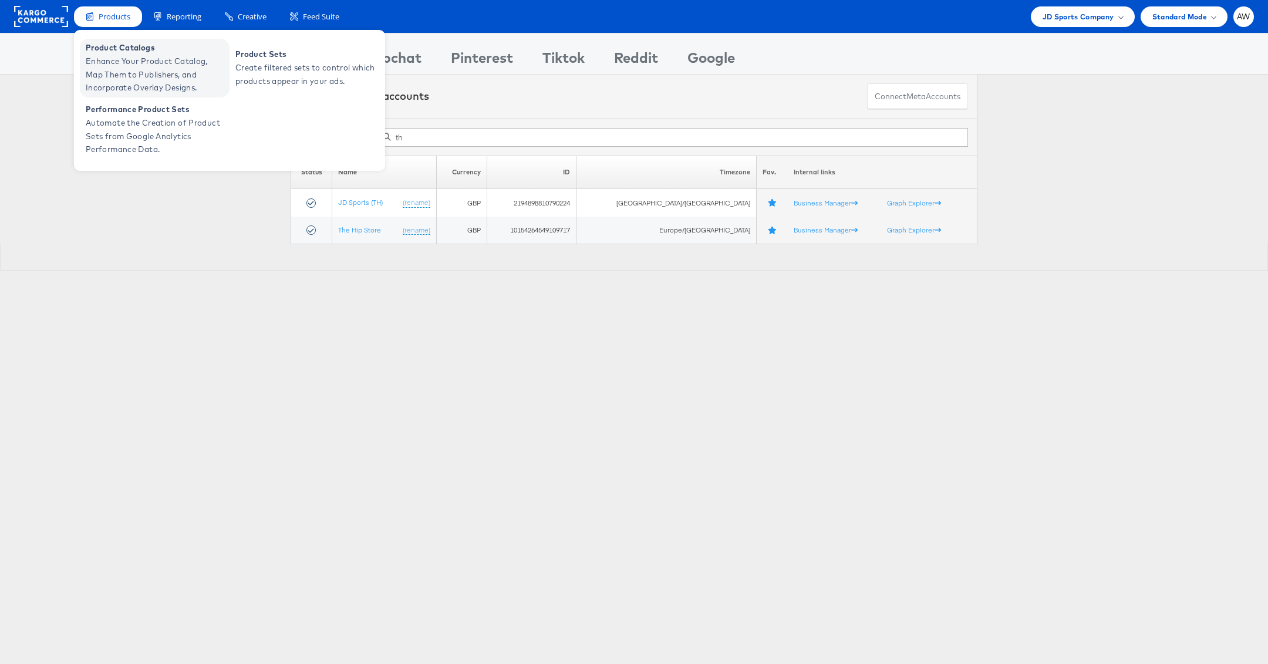
type input "th"
click at [124, 48] on span "Product Catalogs" at bounding box center [156, 48] width 141 height 14
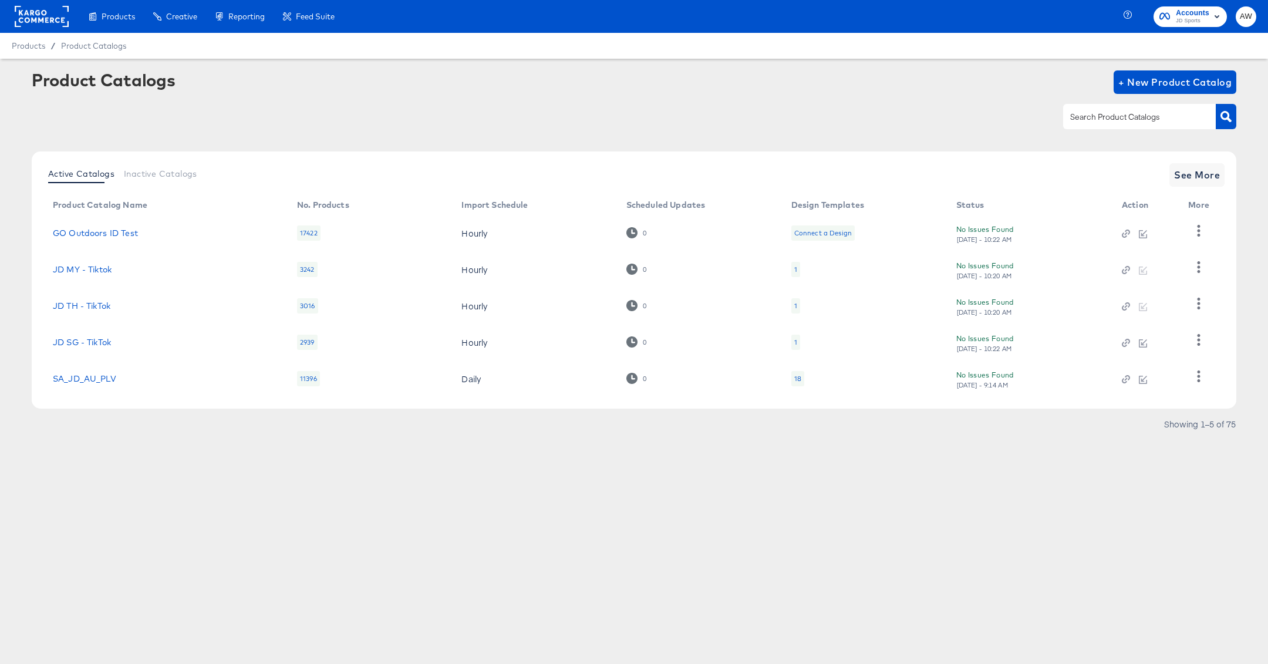
click at [1076, 120] on input "text" at bounding box center [1130, 117] width 125 height 14
type input "th"
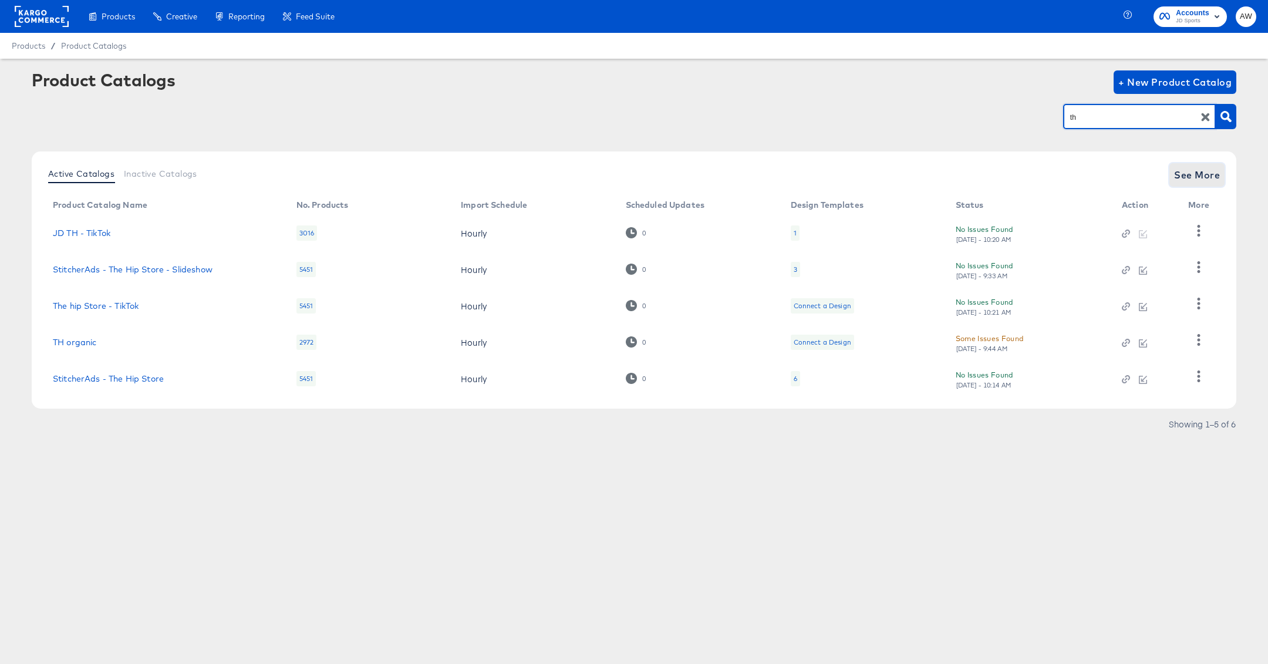
click at [1189, 169] on span "See More" at bounding box center [1197, 175] width 46 height 16
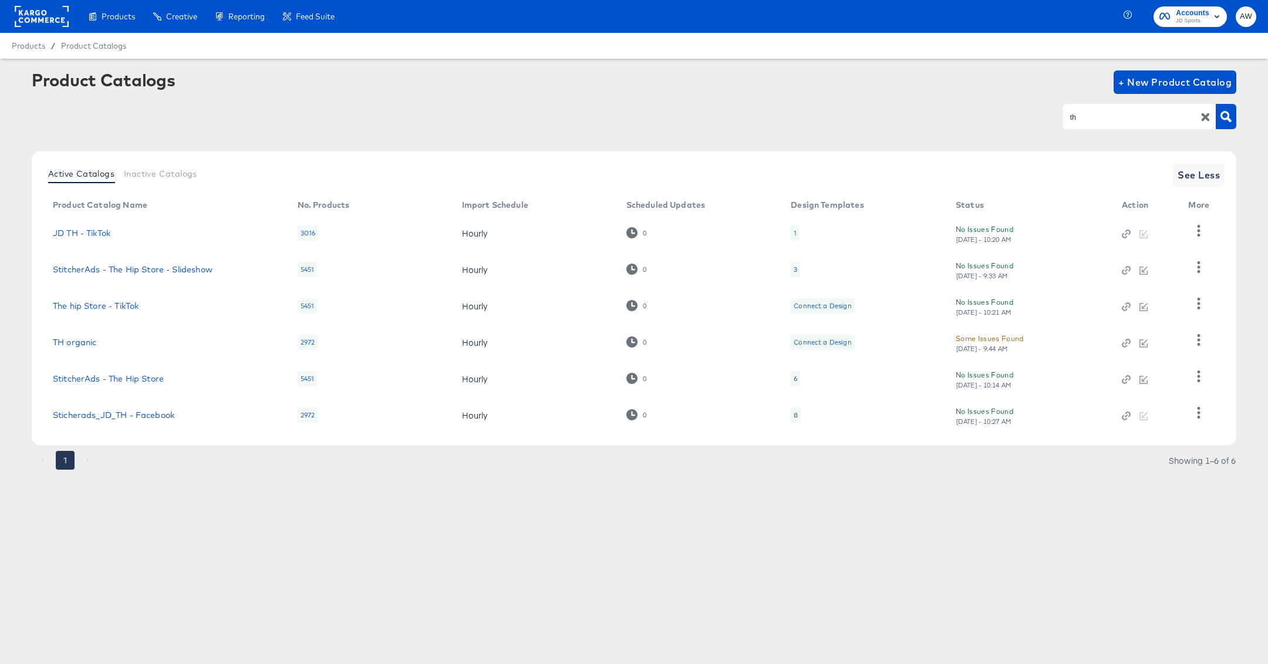
click at [1191, 425] on div at bounding box center [1198, 415] width 21 height 28
click at [1192, 420] on button "button" at bounding box center [1198, 412] width 21 height 23
click at [1164, 358] on div "HUD Checks (Internal)" at bounding box center [1150, 354] width 117 height 19
